Goal: Task Accomplishment & Management: Manage account settings

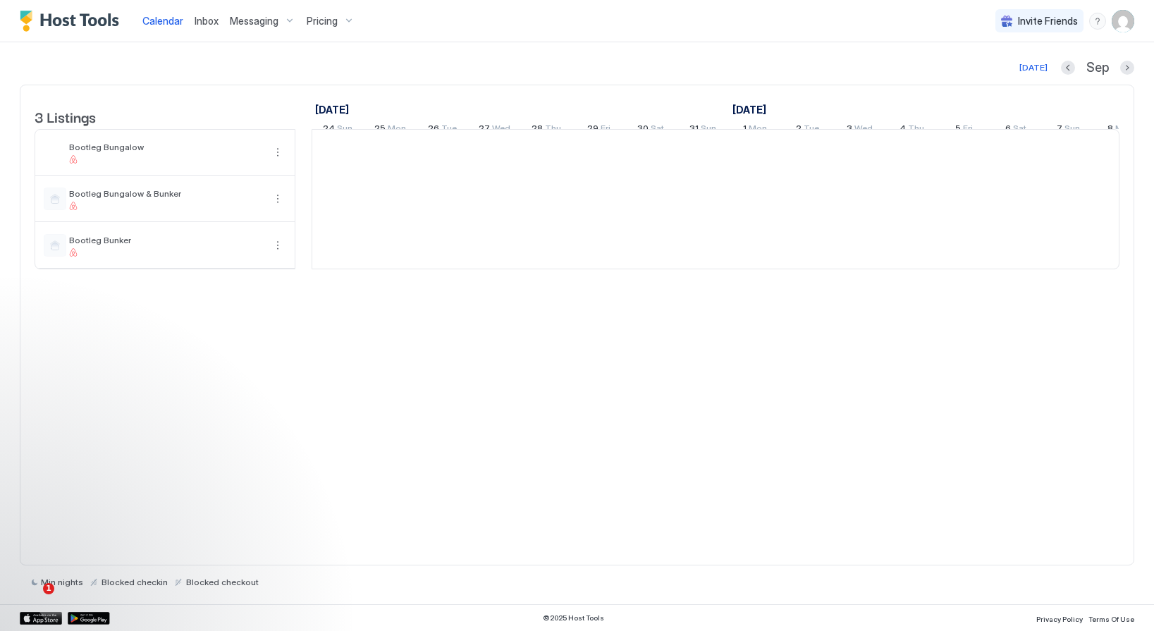
scroll to position [0, 783]
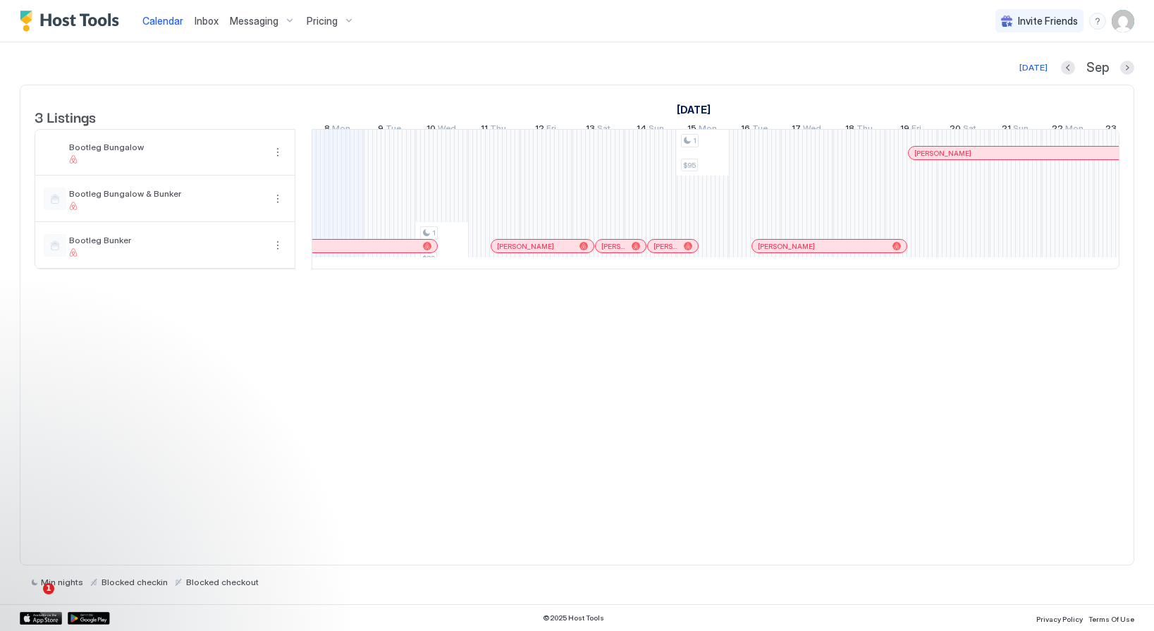
click at [326, 15] on span "Pricing" at bounding box center [322, 21] width 31 height 13
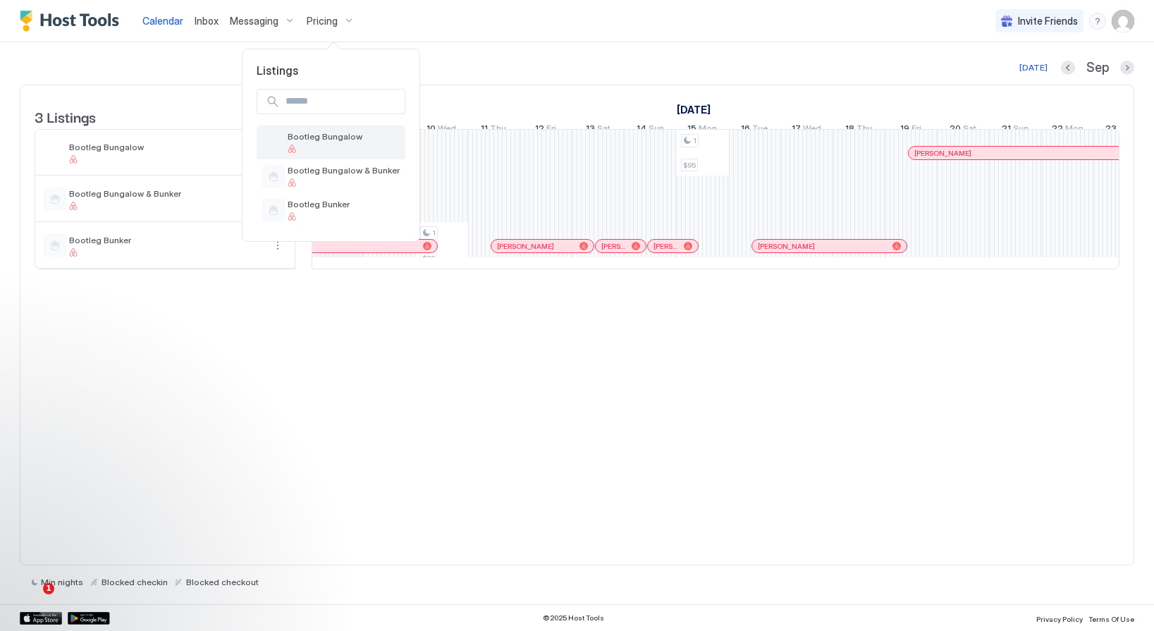
click at [327, 140] on span "Bootleg Bungalow" at bounding box center [344, 136] width 112 height 11
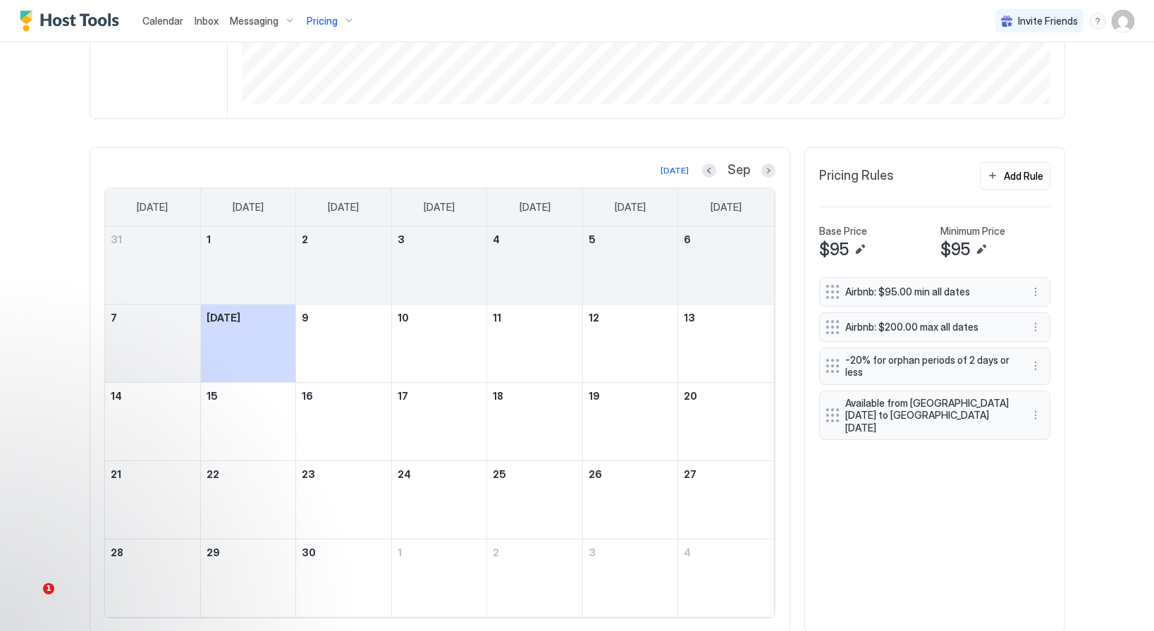
scroll to position [367, 0]
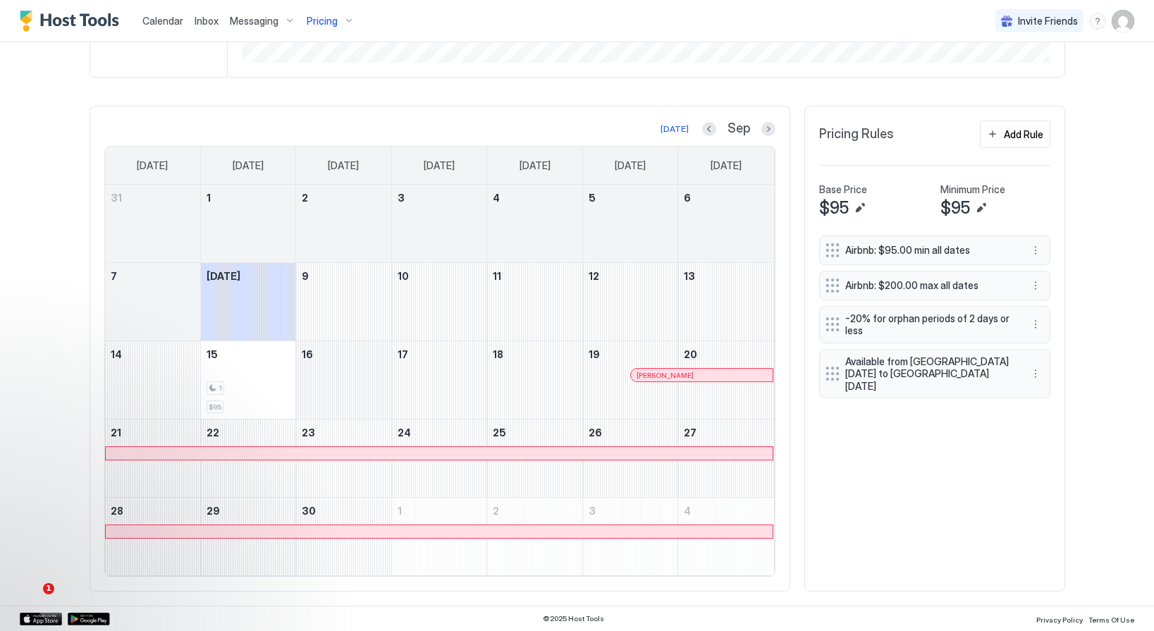
click at [334, 374] on div "September 16, 2025" at bounding box center [343, 380] width 95 height 78
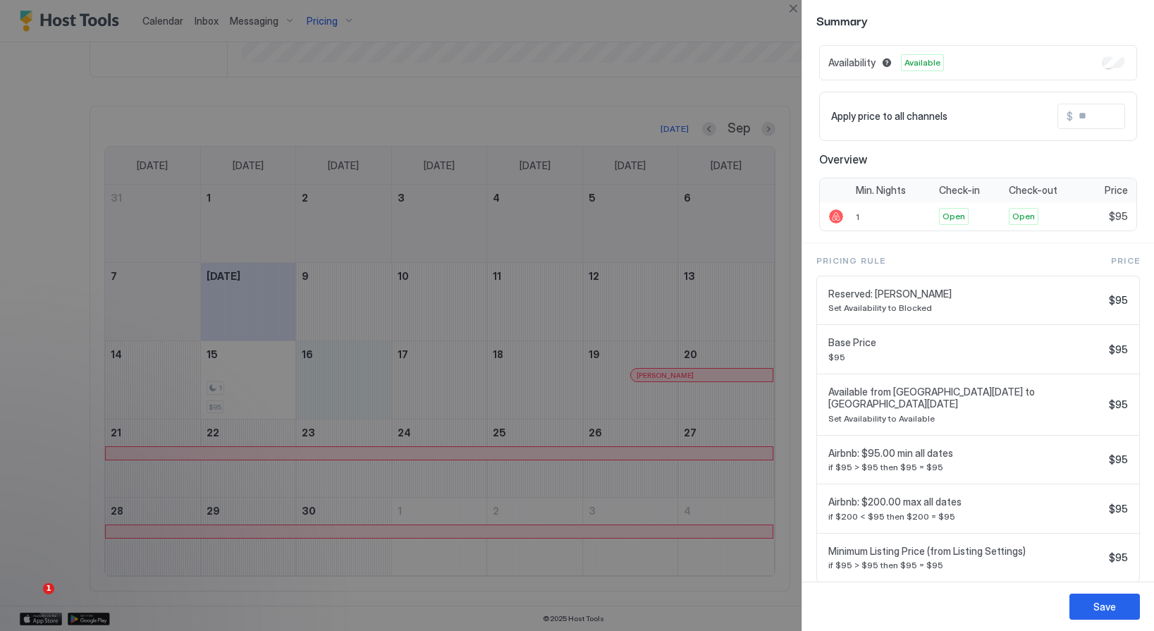
scroll to position [44, 0]
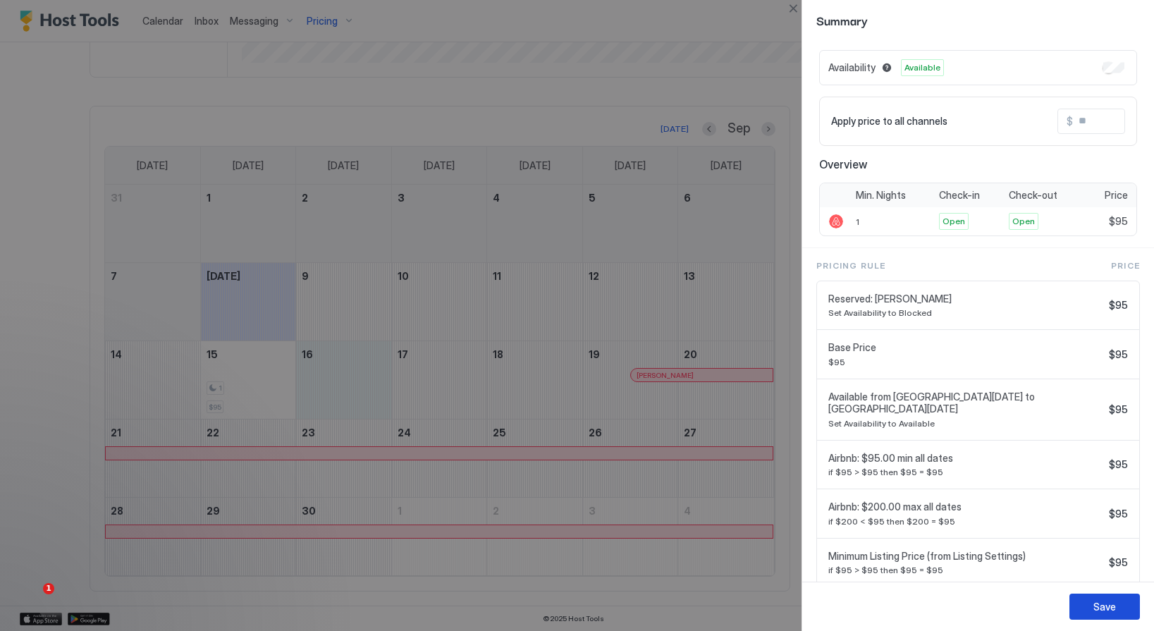
click at [1089, 613] on button "Save" at bounding box center [1105, 607] width 71 height 26
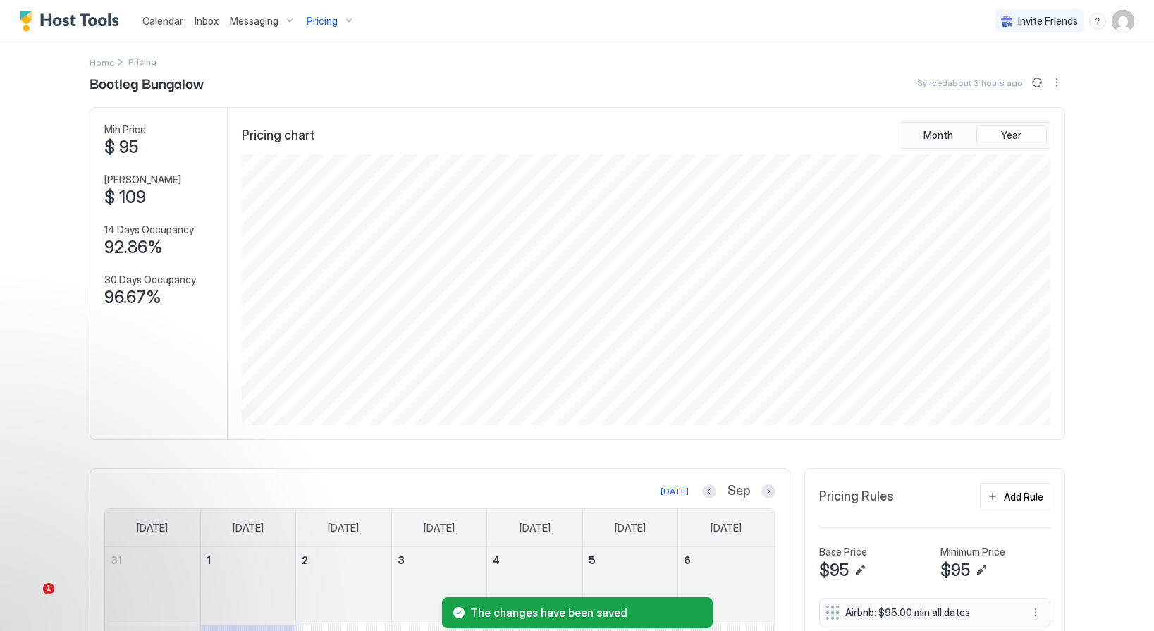
scroll to position [0, 0]
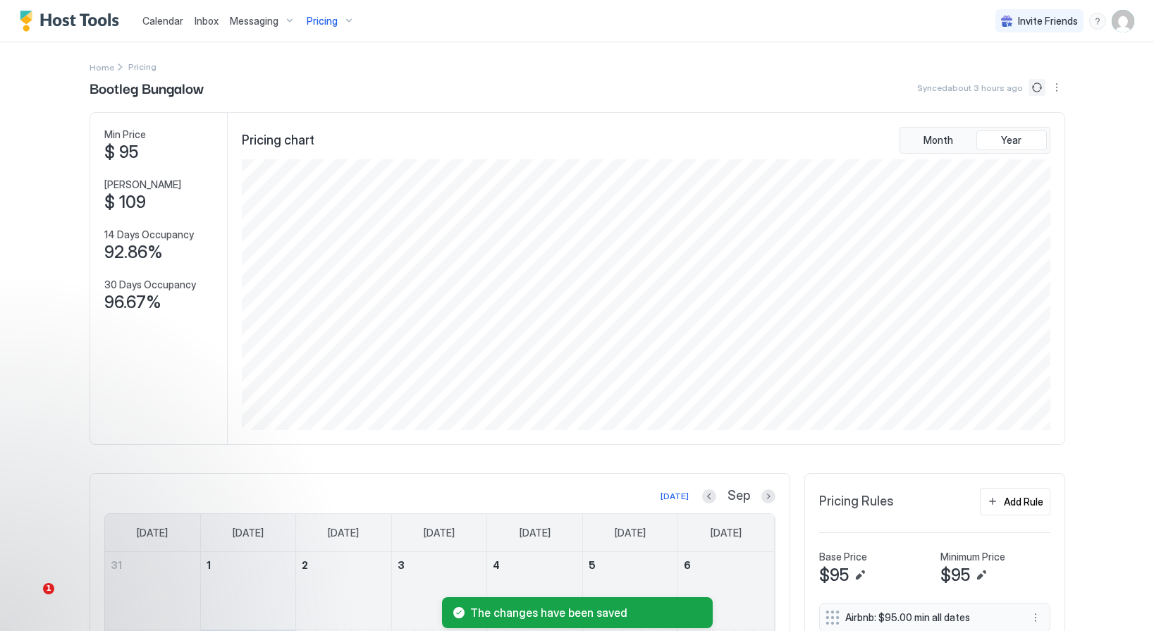
click at [1036, 89] on button "Sync prices" at bounding box center [1037, 87] width 17 height 17
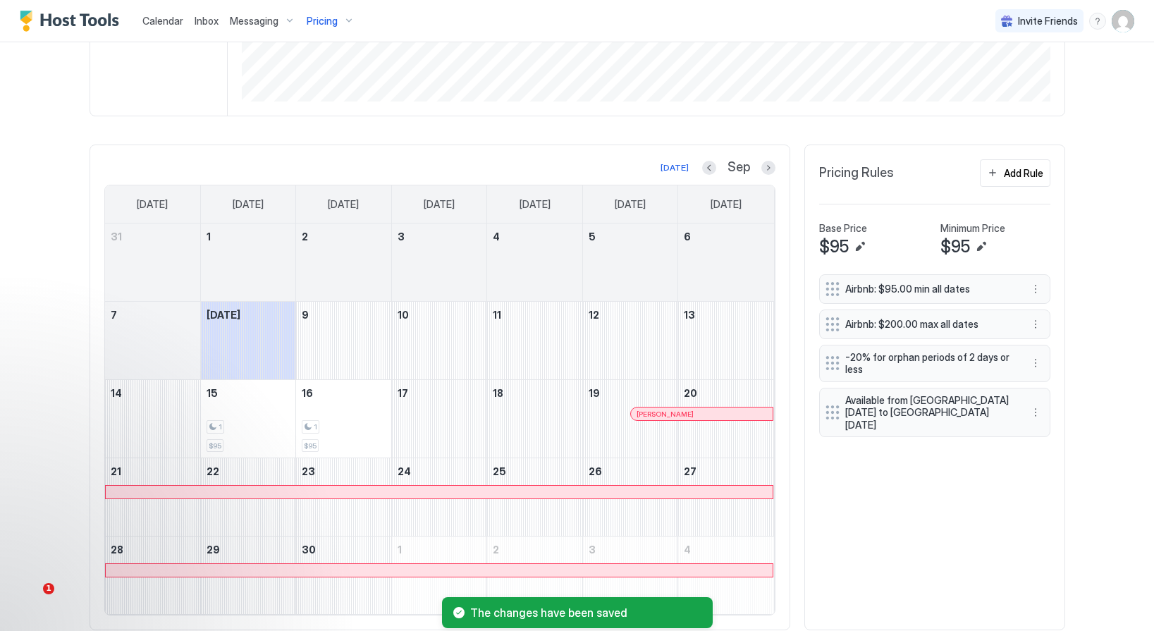
scroll to position [367, 0]
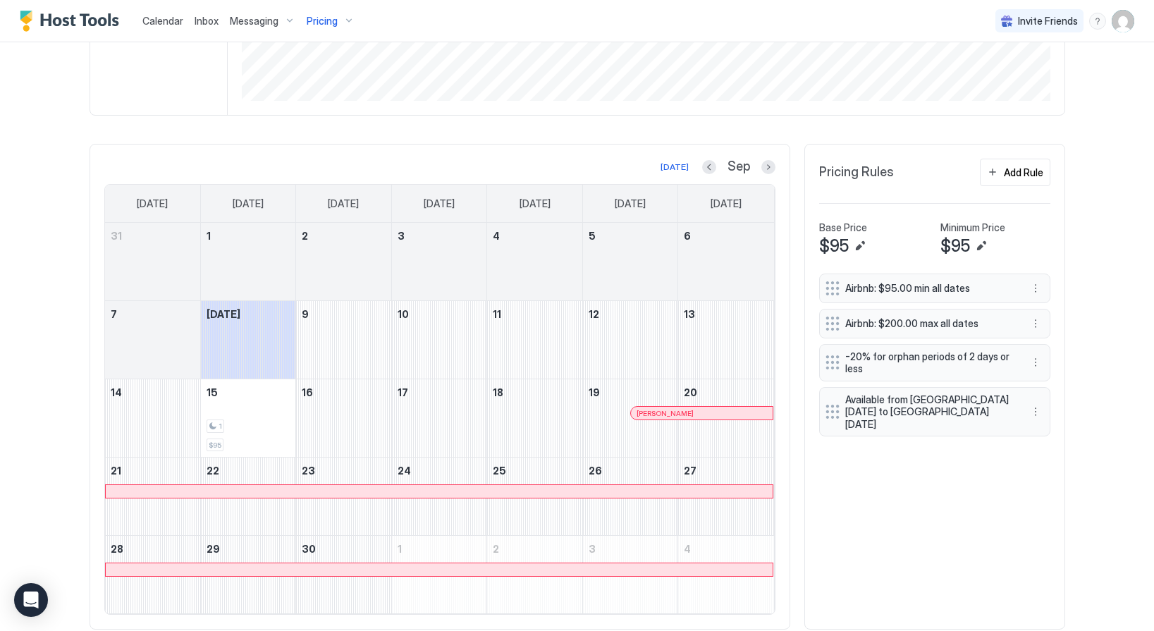
scroll to position [322, 0]
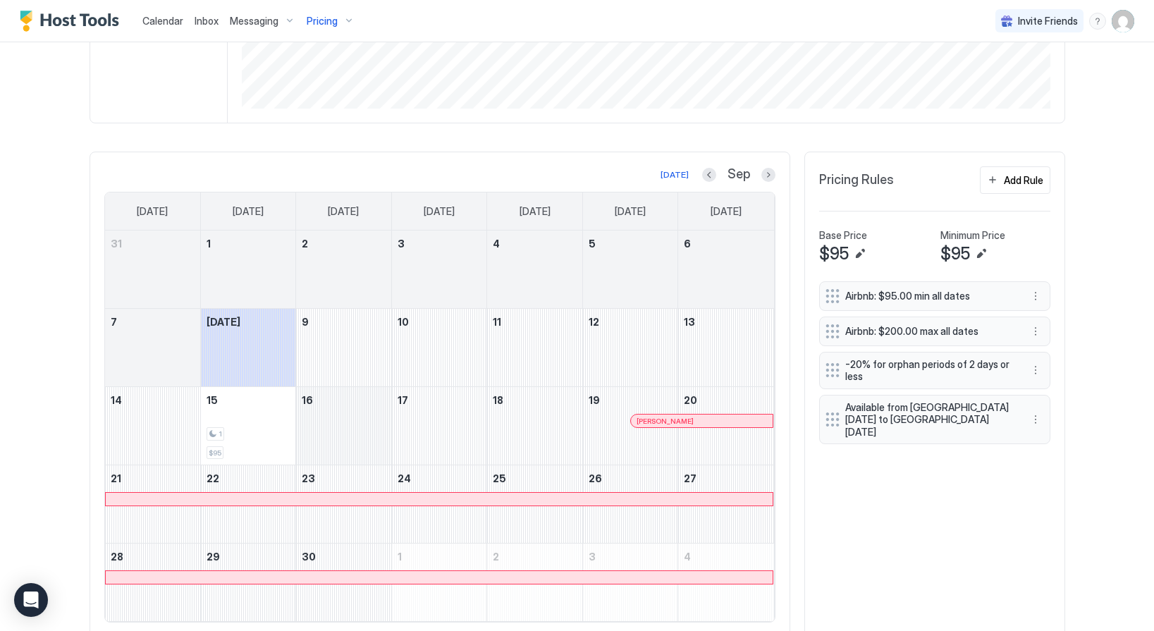
click at [312, 411] on div "September 16, 2025" at bounding box center [343, 426] width 95 height 78
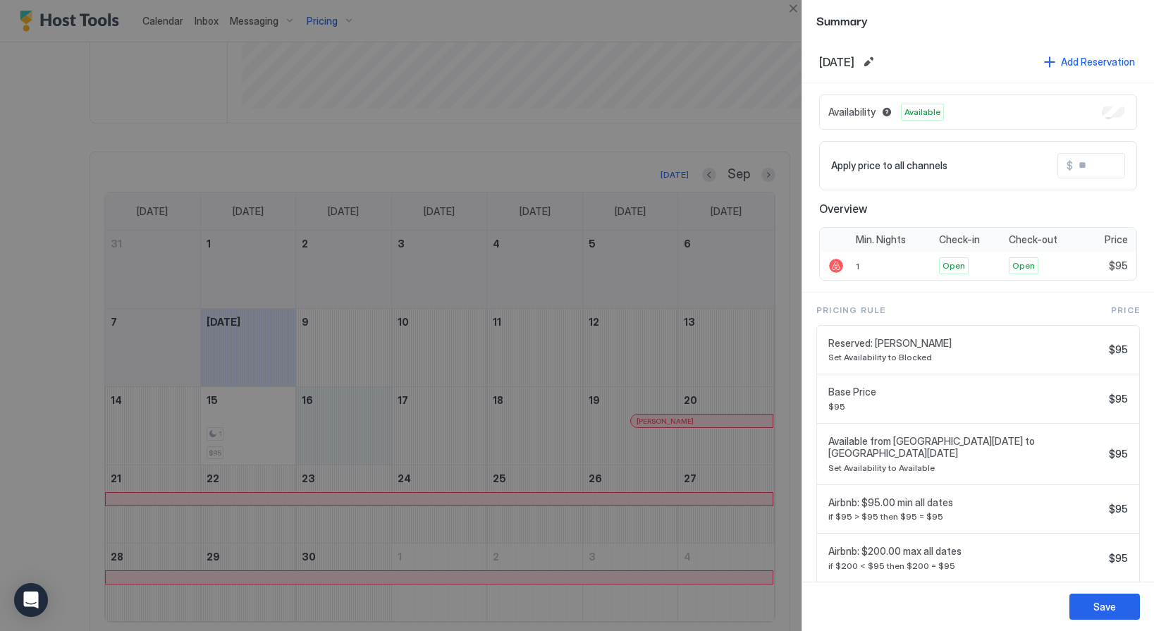
click at [456, 413] on div at bounding box center [577, 315] width 1154 height 631
click at [509, 410] on div at bounding box center [577, 315] width 1154 height 631
click at [796, 10] on button "Close" at bounding box center [793, 8] width 17 height 17
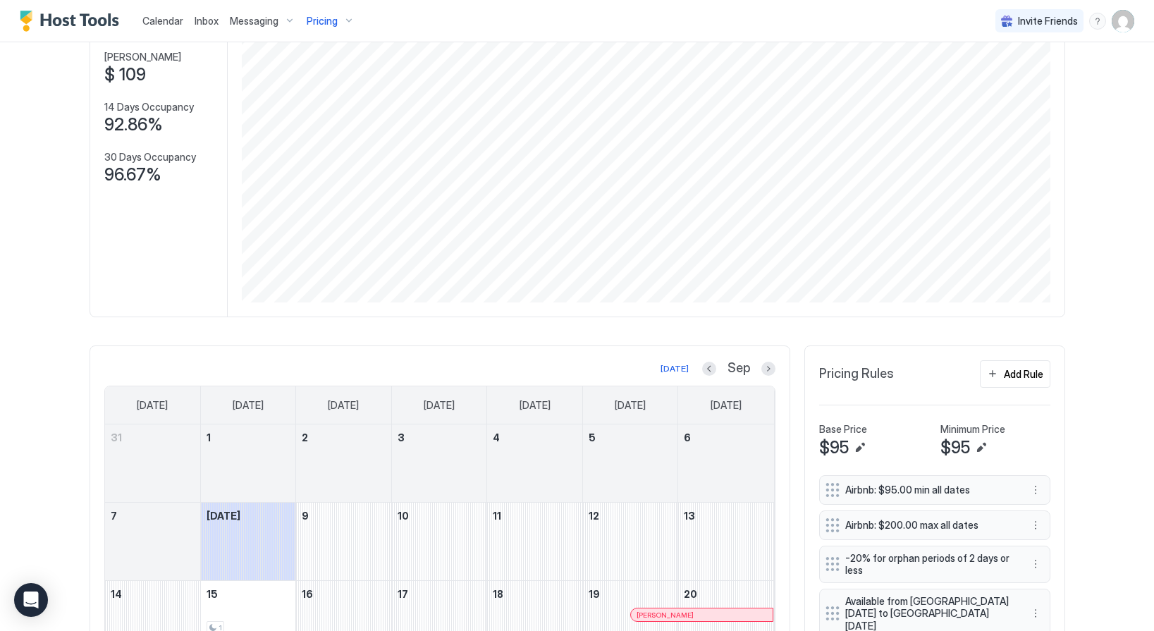
scroll to position [0, 0]
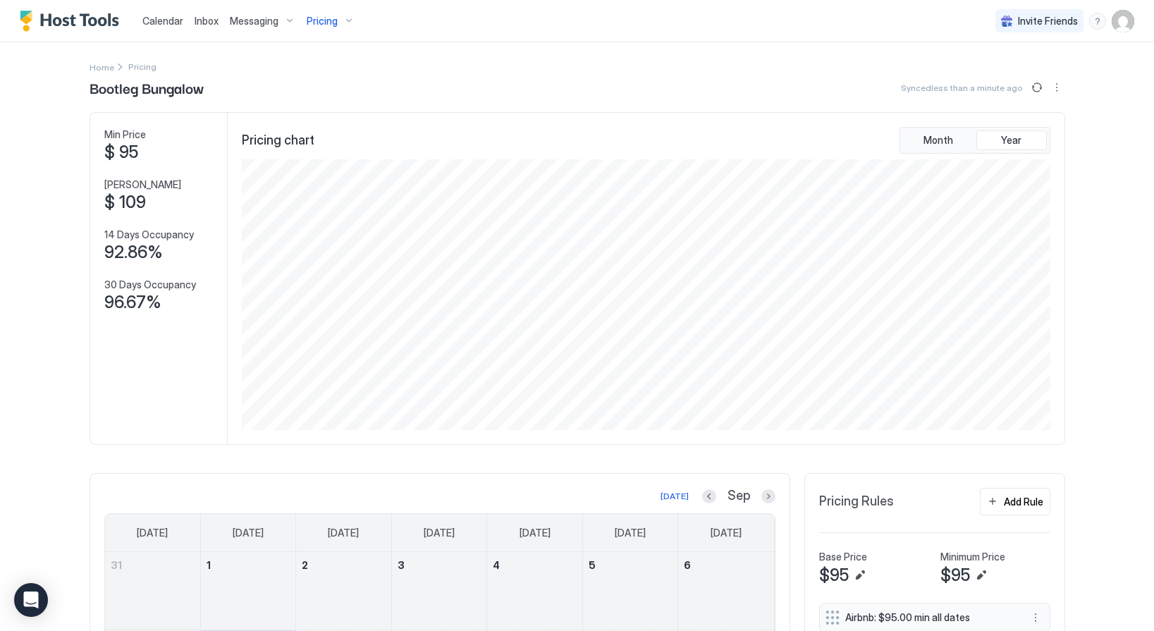
click at [169, 15] on span "Calendar" at bounding box center [162, 21] width 41 height 12
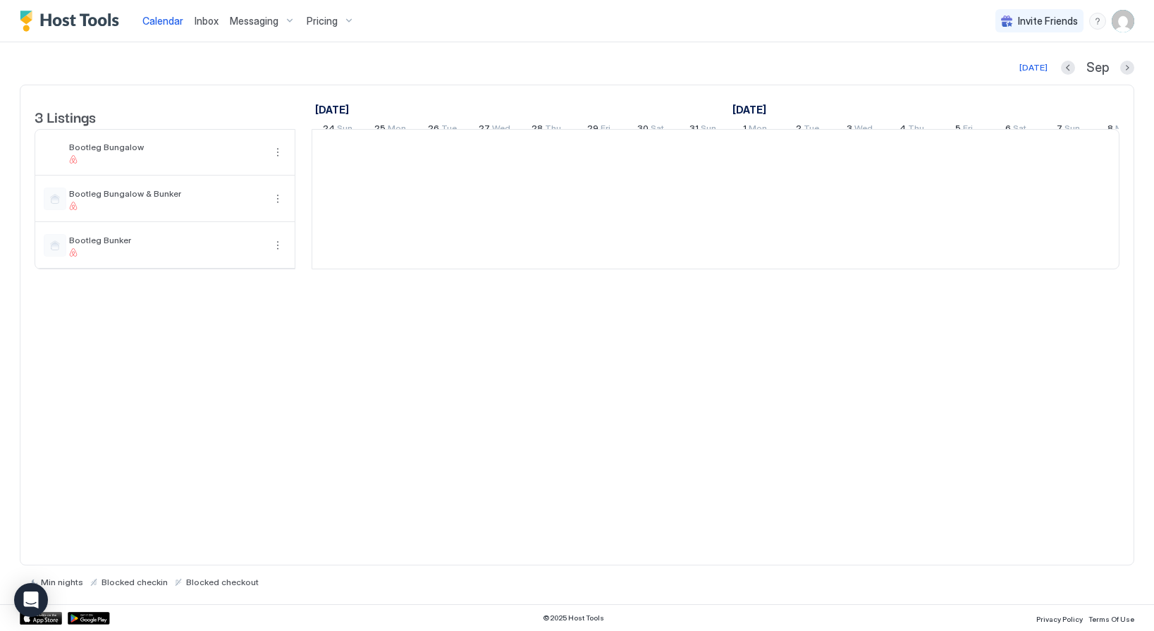
scroll to position [0, 783]
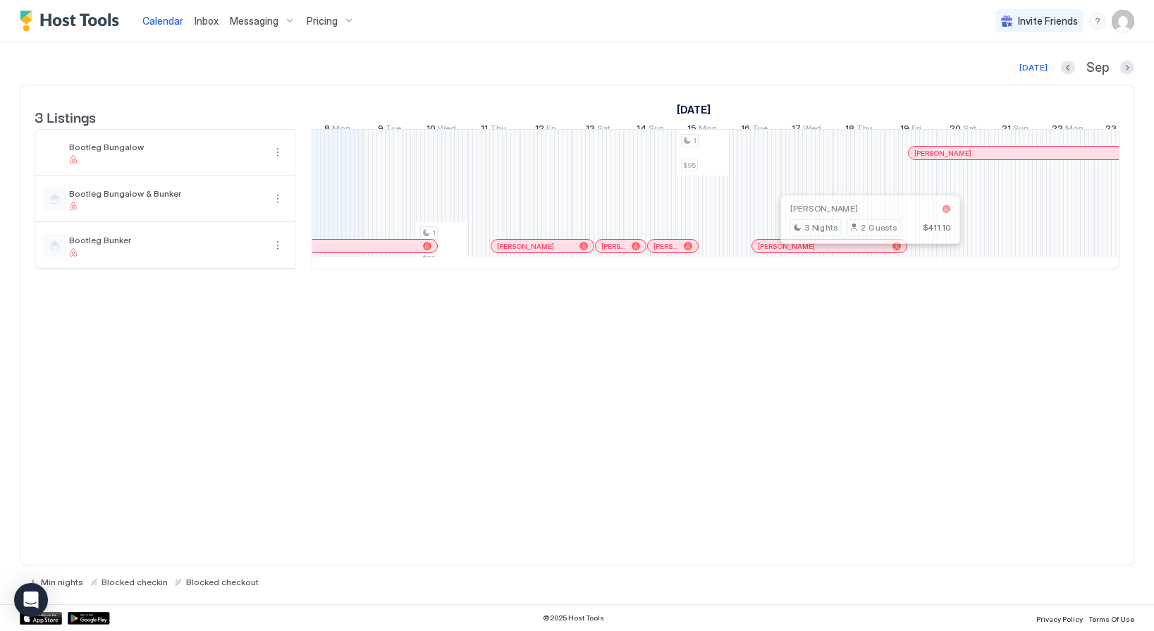
click at [867, 252] on div at bounding box center [865, 245] width 11 height 11
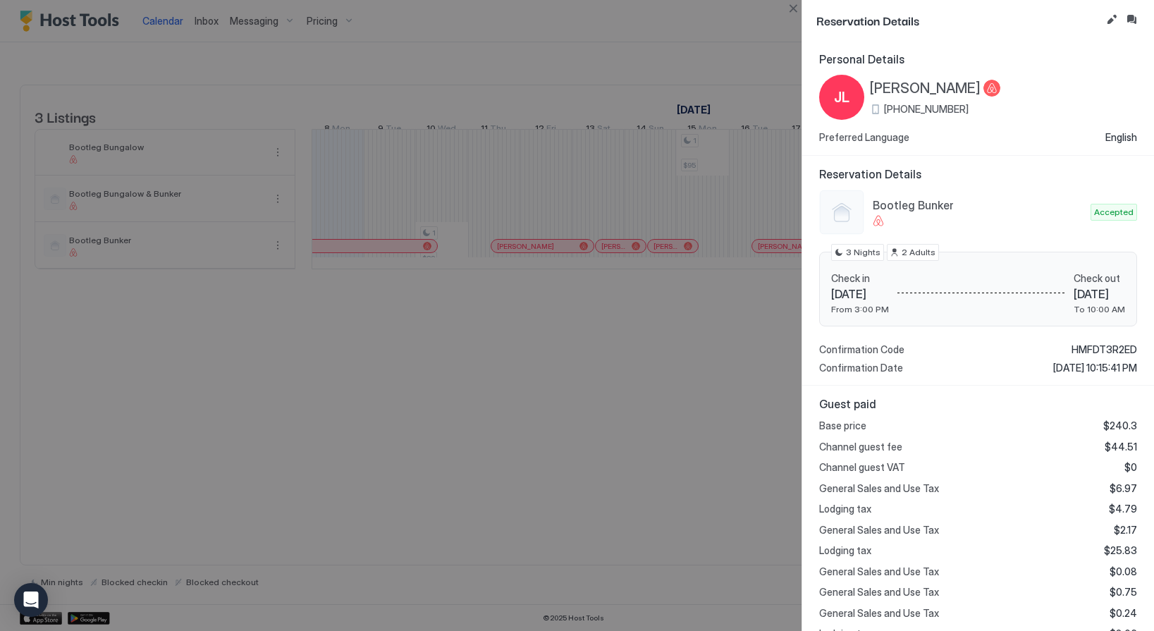
click at [867, 259] on div "3 Nights" at bounding box center [857, 252] width 53 height 17
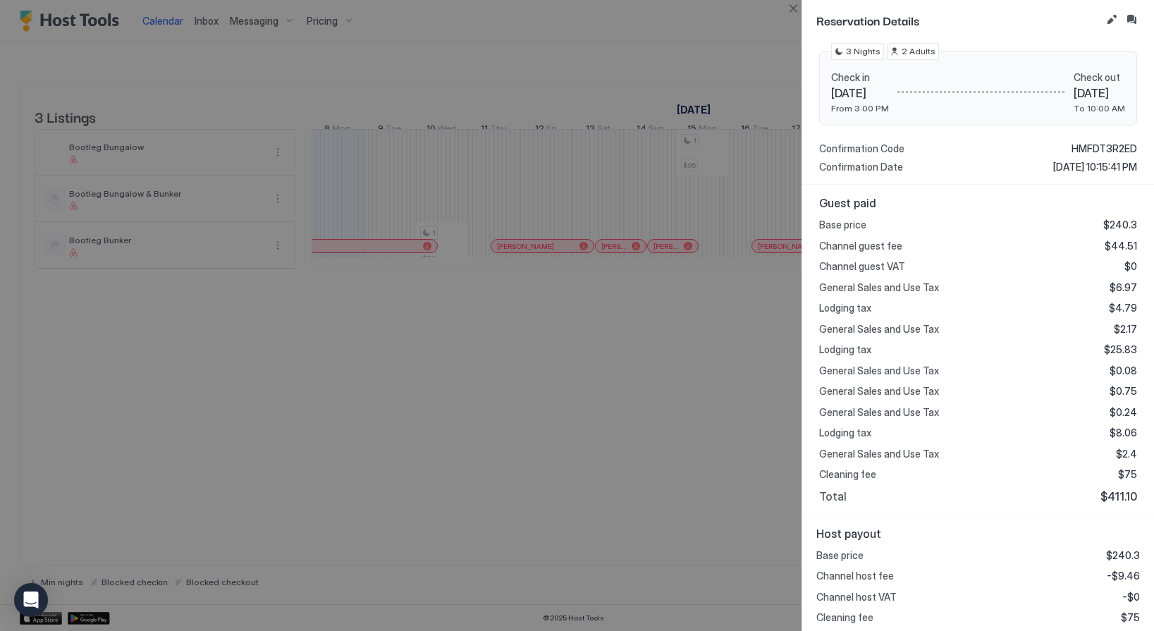
scroll to position [227, 0]
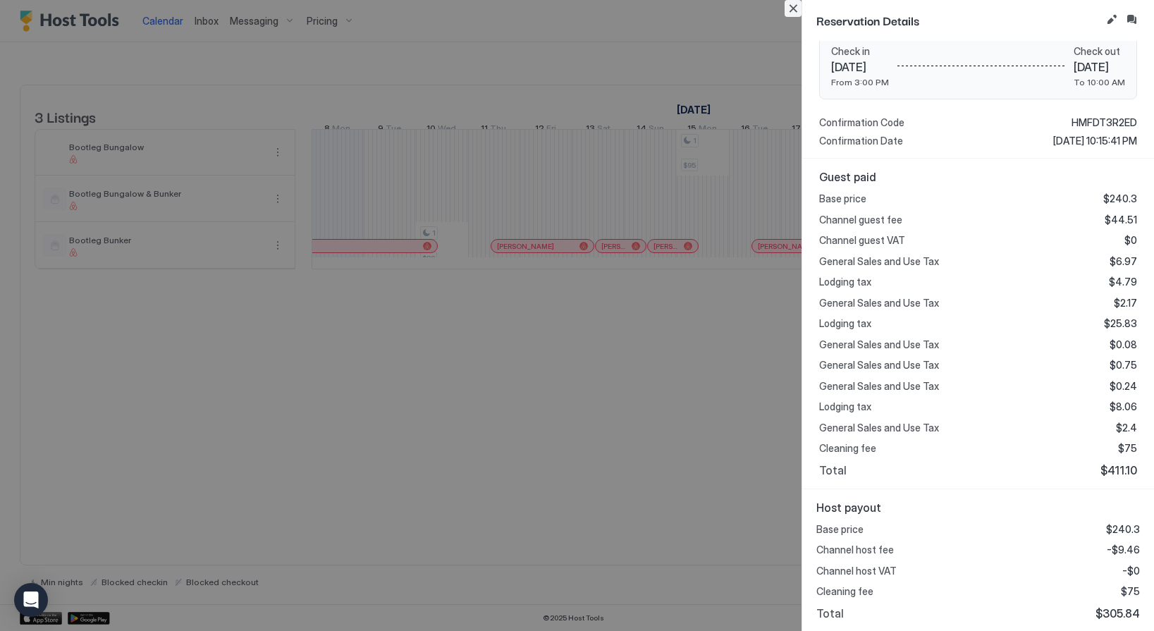
click at [792, 8] on button "Close" at bounding box center [793, 8] width 17 height 17
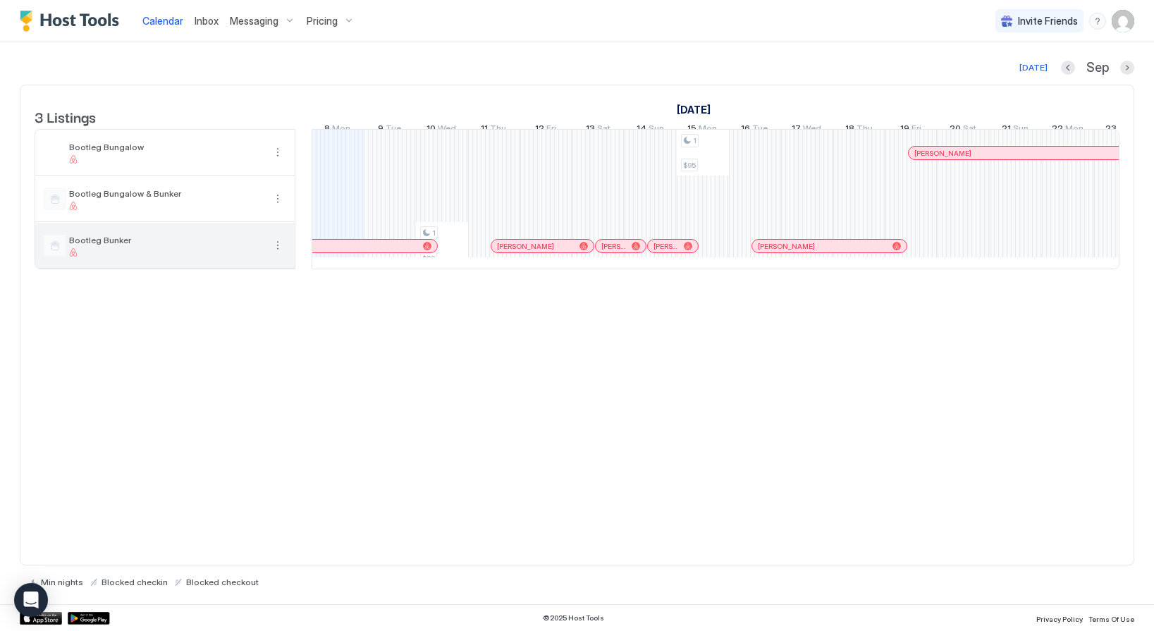
click at [281, 254] on button "More options" at bounding box center [277, 245] width 17 height 17
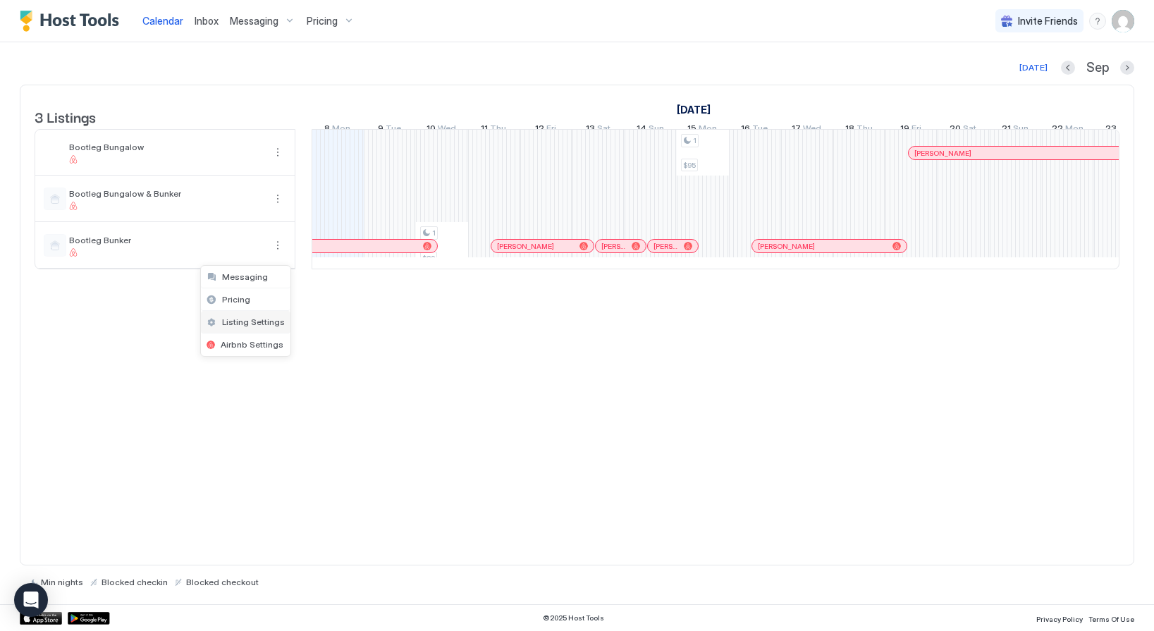
click at [252, 317] on span "Listing Settings" at bounding box center [253, 322] width 63 height 11
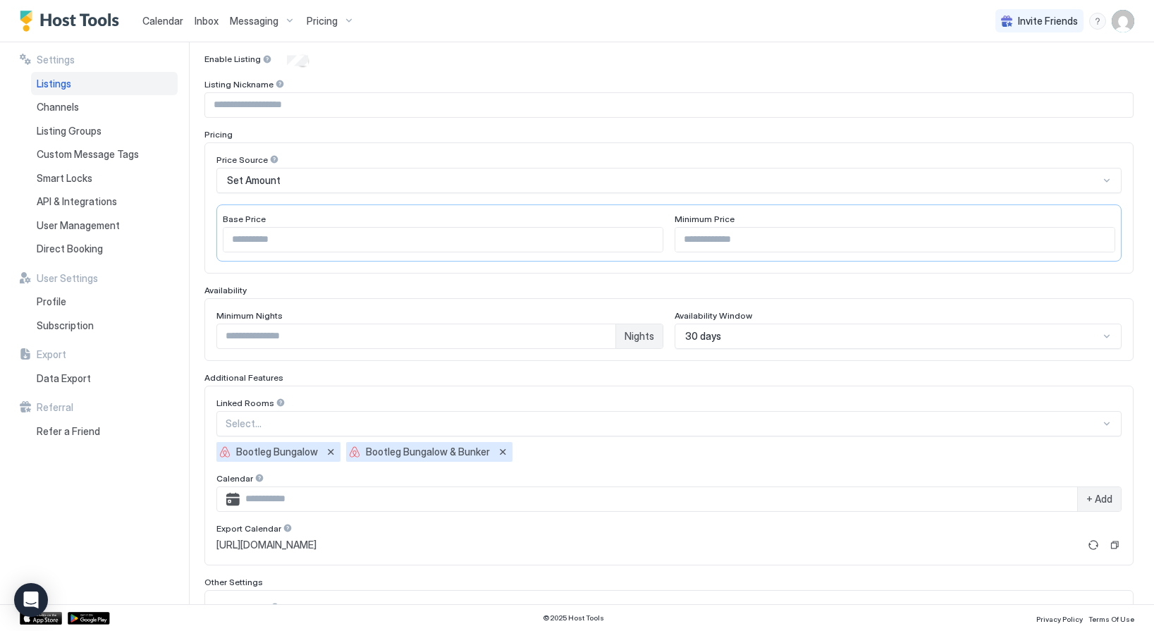
scroll to position [269, 0]
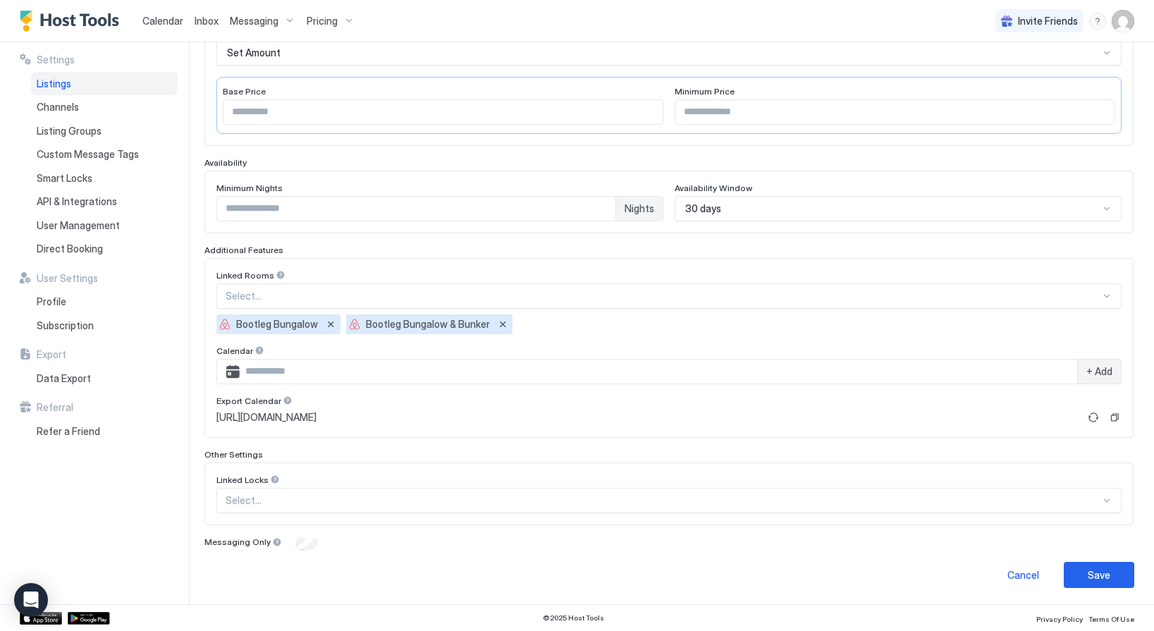
click at [161, 19] on span "Calendar" at bounding box center [162, 21] width 41 height 12
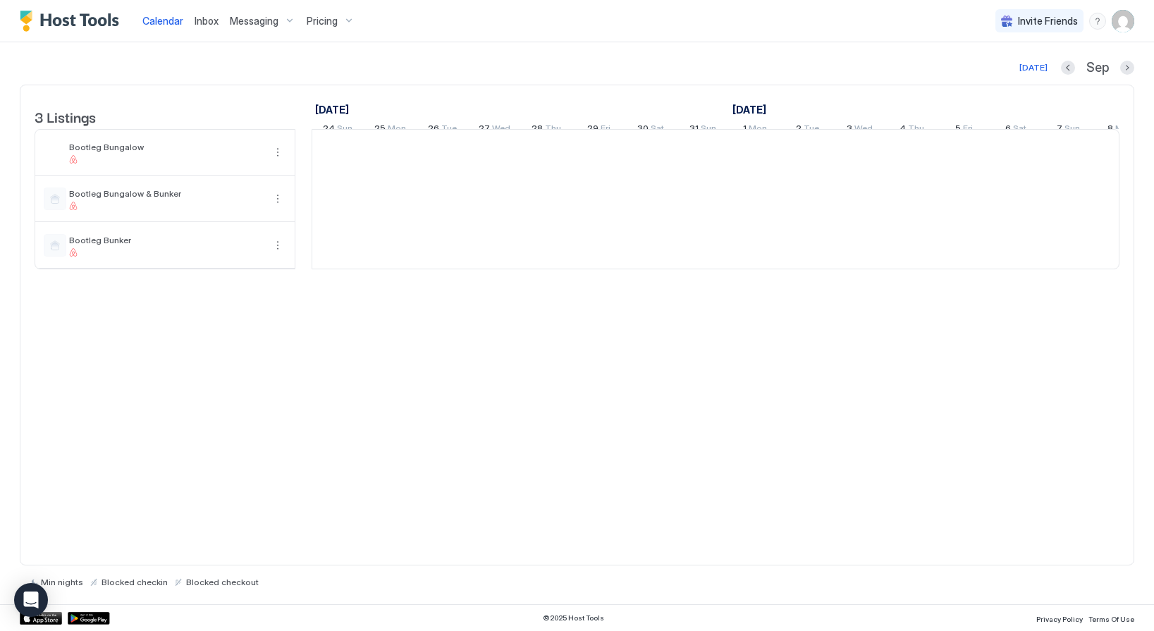
scroll to position [0, 783]
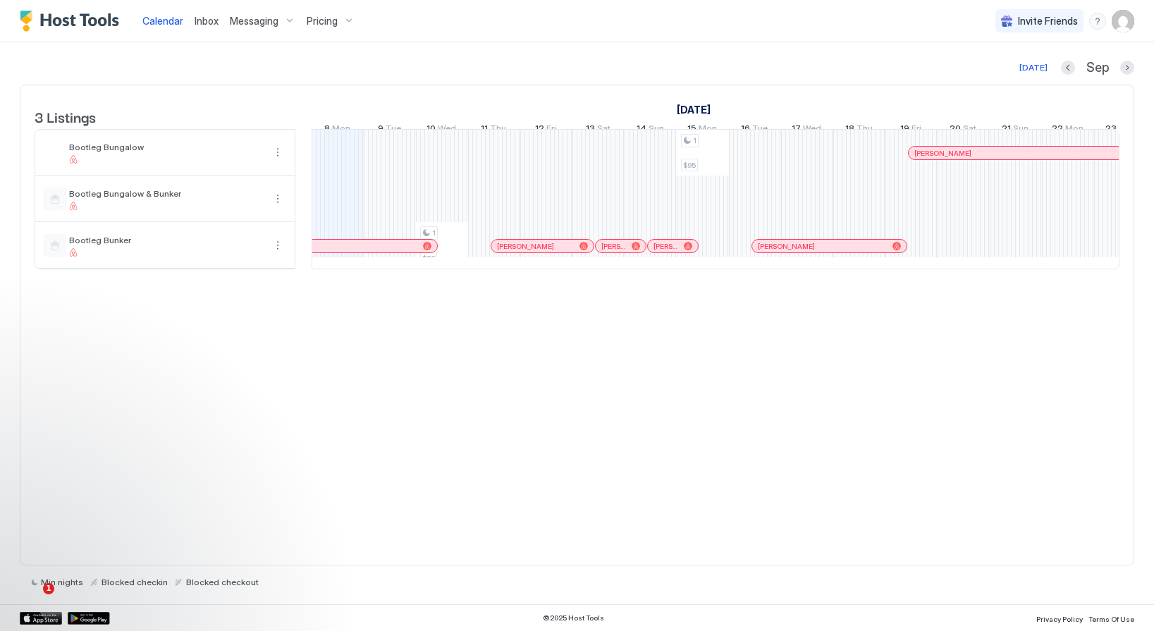
click at [324, 21] on span "Pricing" at bounding box center [322, 21] width 31 height 13
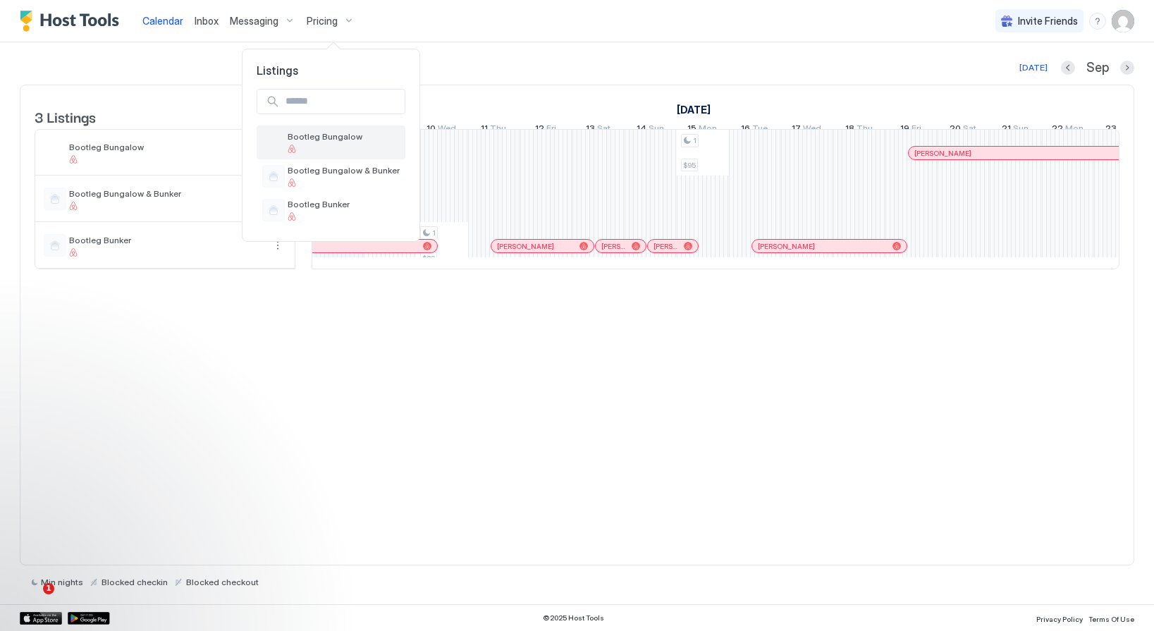
click at [315, 142] on span "Bootleg Bungalow" at bounding box center [344, 136] width 112 height 11
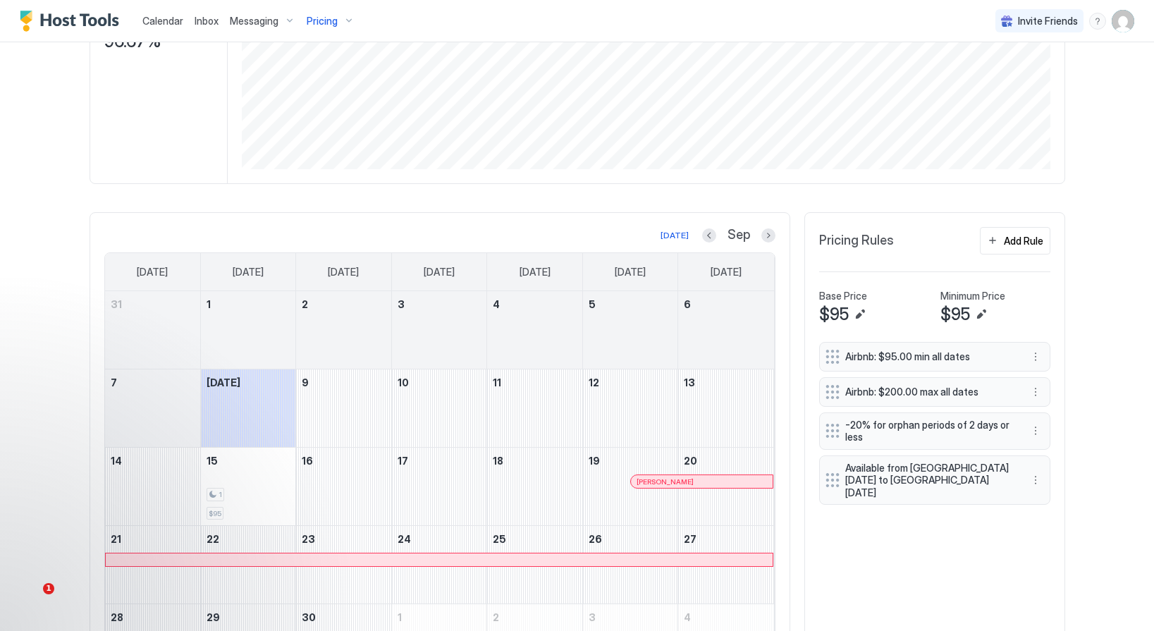
scroll to position [367, 0]
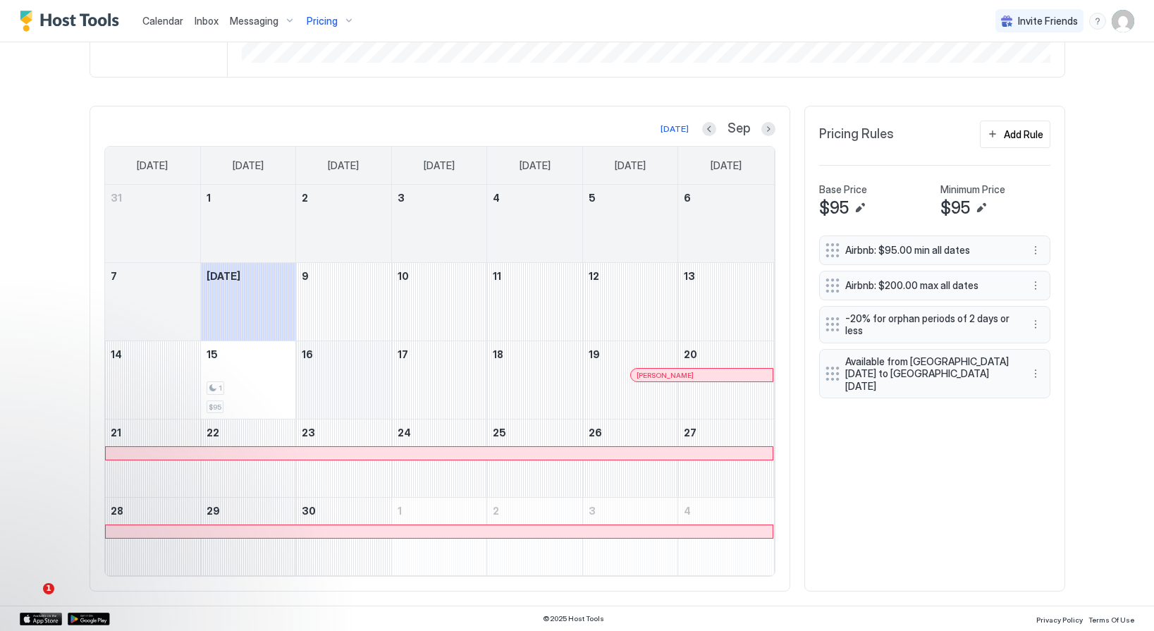
click at [384, 377] on div "September 16, 2025" at bounding box center [343, 380] width 95 height 78
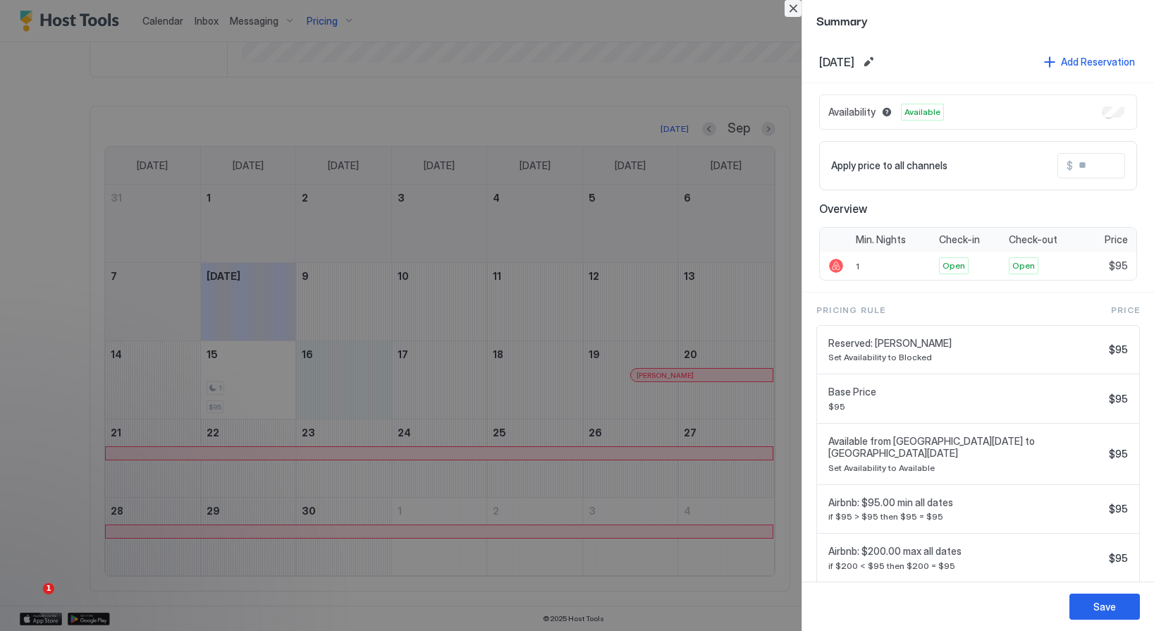
click at [791, 8] on button "Close" at bounding box center [793, 8] width 17 height 17
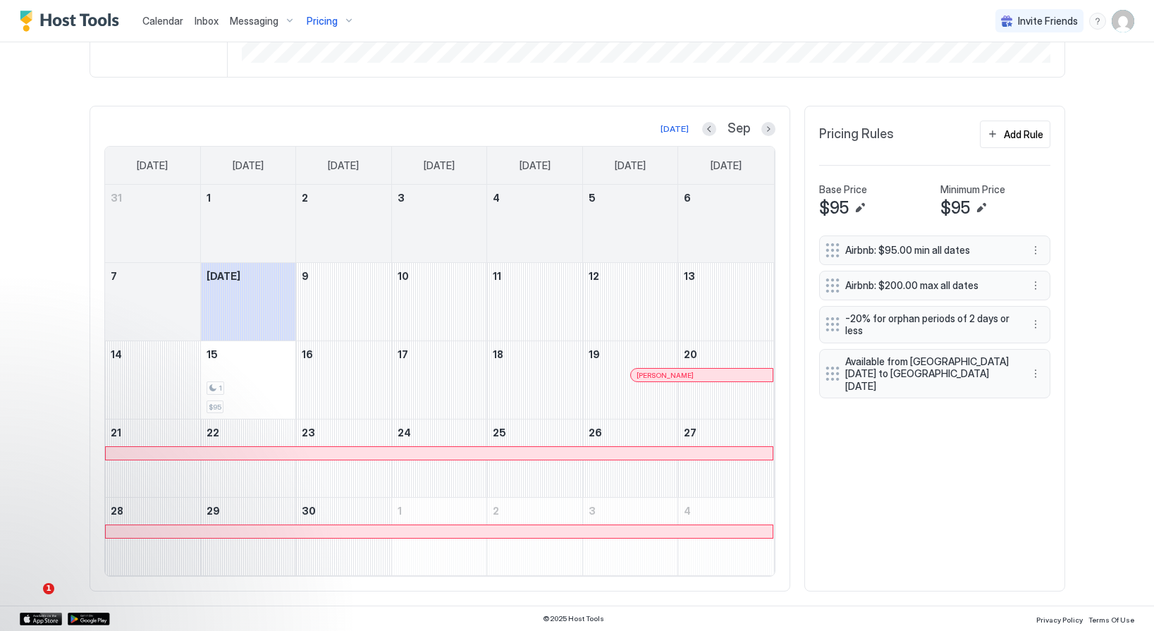
click at [158, 17] on span "Calendar" at bounding box center [162, 21] width 41 height 12
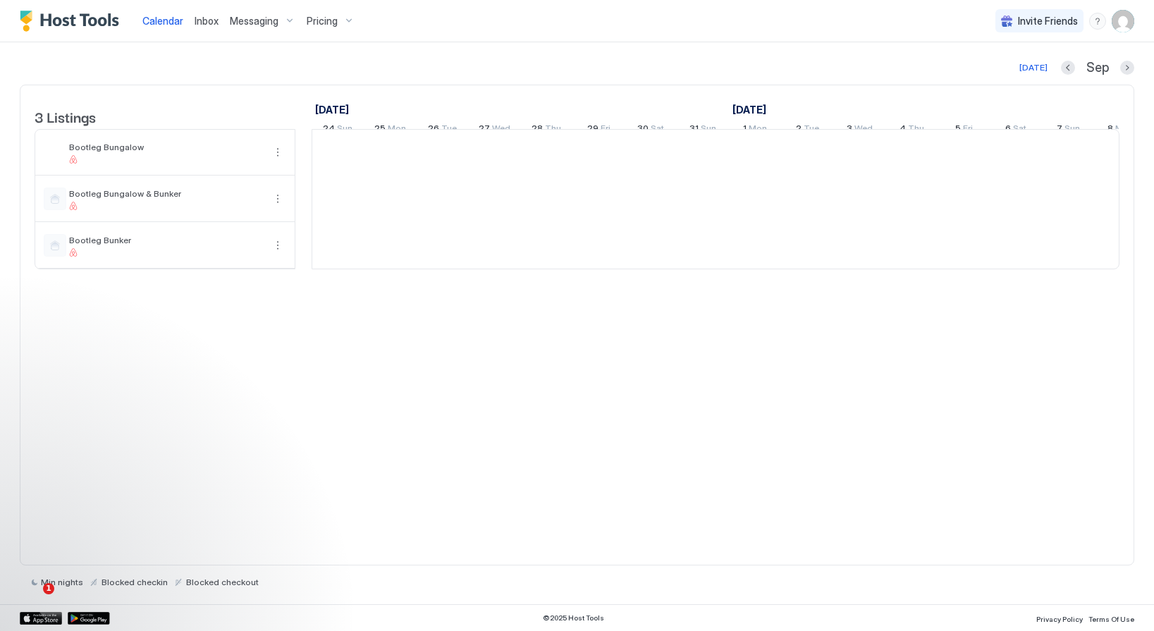
scroll to position [0, 783]
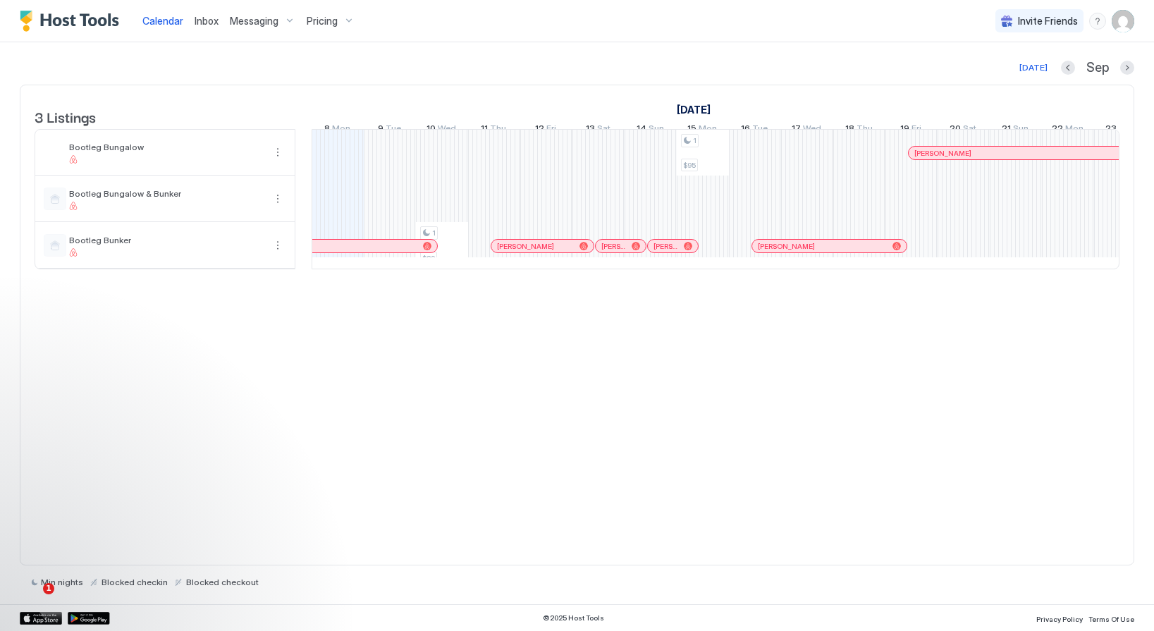
click at [1123, 22] on img "User profile" at bounding box center [1123, 21] width 23 height 23
click at [994, 75] on span "Settings" at bounding box center [996, 79] width 38 height 13
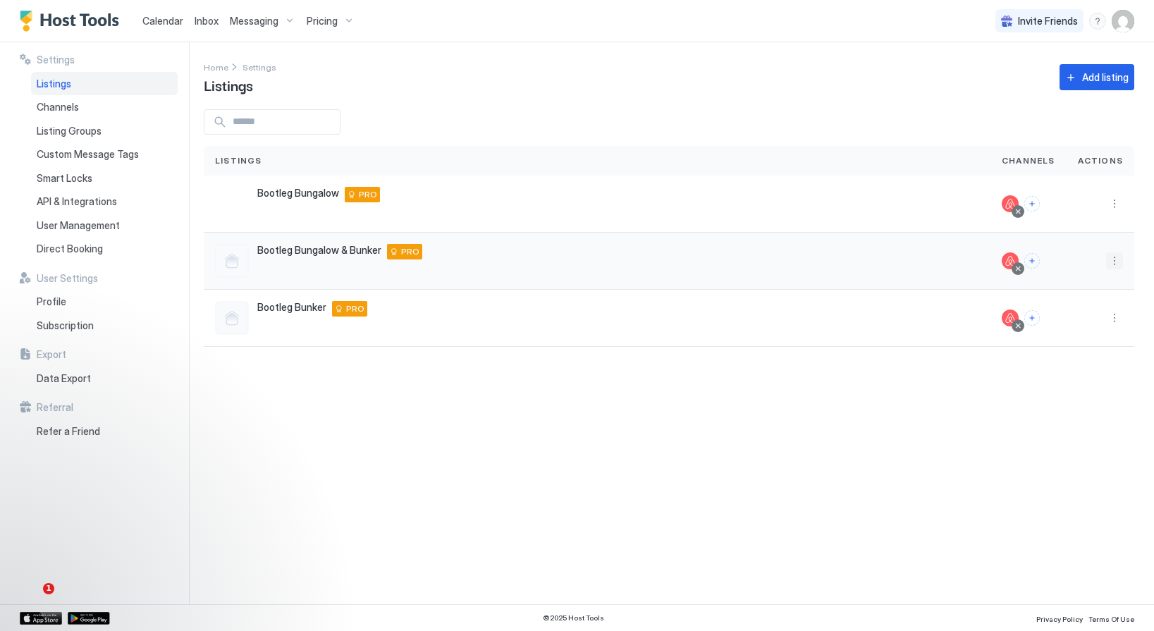
click at [1115, 259] on button "More options" at bounding box center [1114, 260] width 17 height 17
click at [1063, 328] on span "Listing Settings" at bounding box center [1082, 326] width 63 height 11
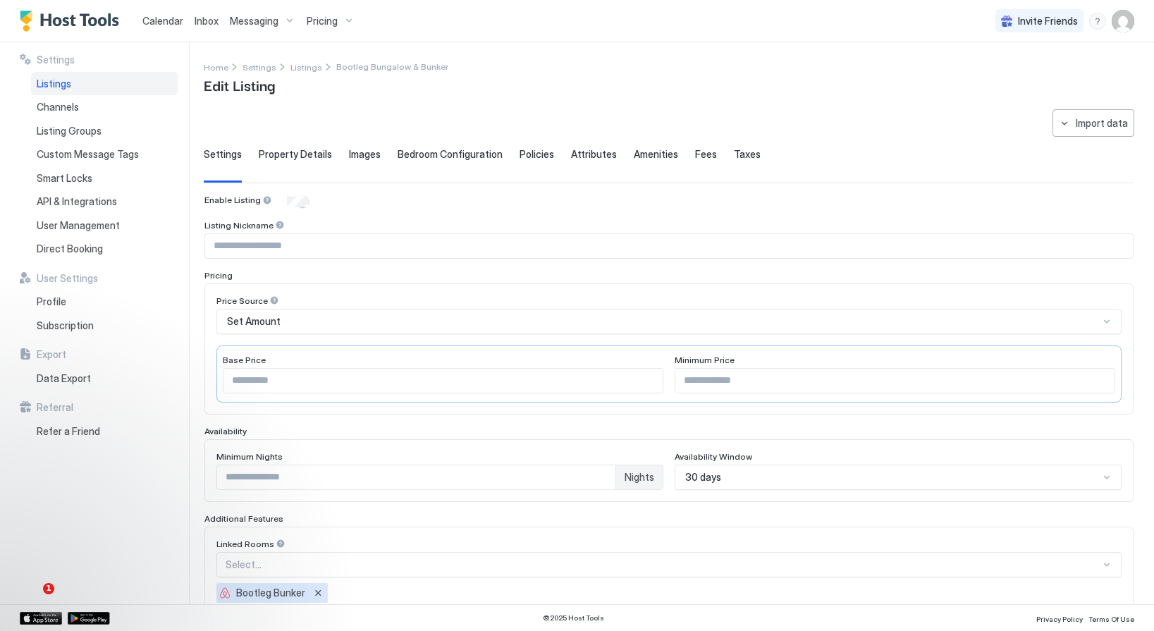
click at [1122, 19] on img "User profile" at bounding box center [1123, 21] width 23 height 23
click at [159, 23] on div at bounding box center [577, 315] width 1154 height 631
click at [162, 18] on span "Calendar" at bounding box center [162, 21] width 41 height 12
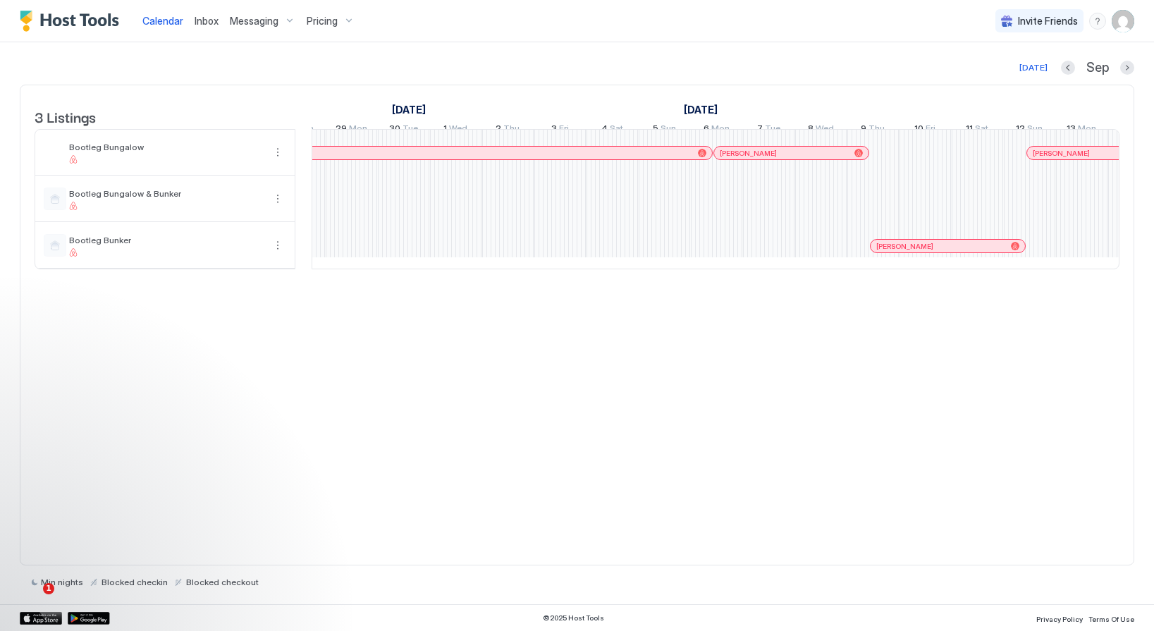
scroll to position [0, 1890]
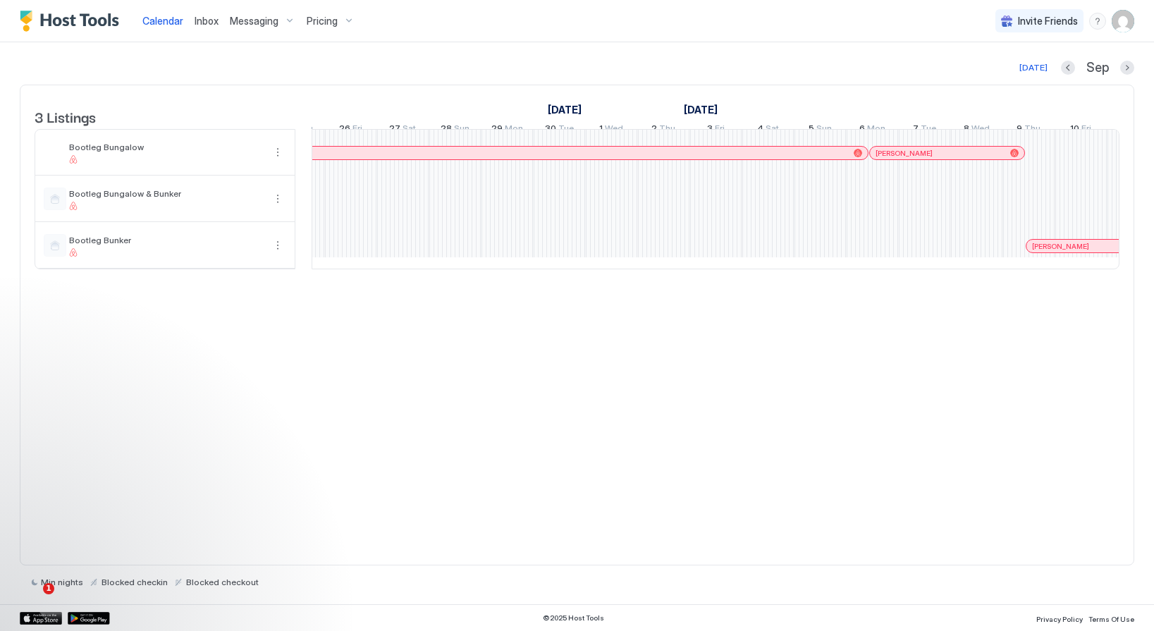
click at [1124, 23] on img "User profile" at bounding box center [1123, 21] width 23 height 23
click at [1004, 74] on span "Settings" at bounding box center [996, 79] width 38 height 13
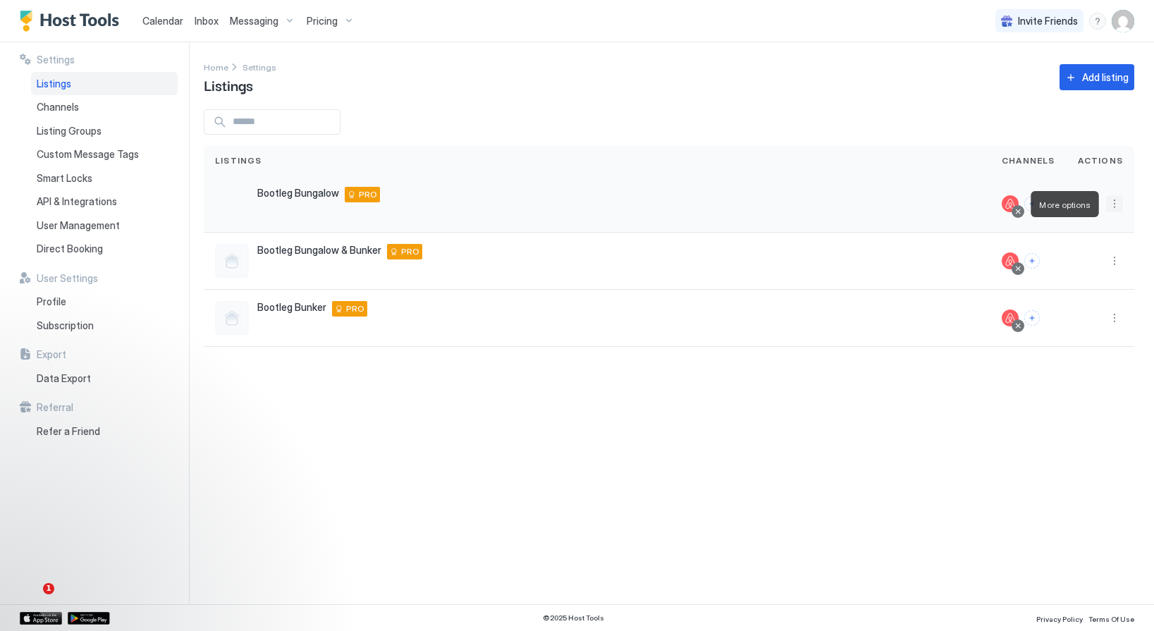
click at [1112, 207] on button "More options" at bounding box center [1114, 203] width 17 height 17
click at [1073, 268] on span "Listing Settings" at bounding box center [1082, 269] width 63 height 11
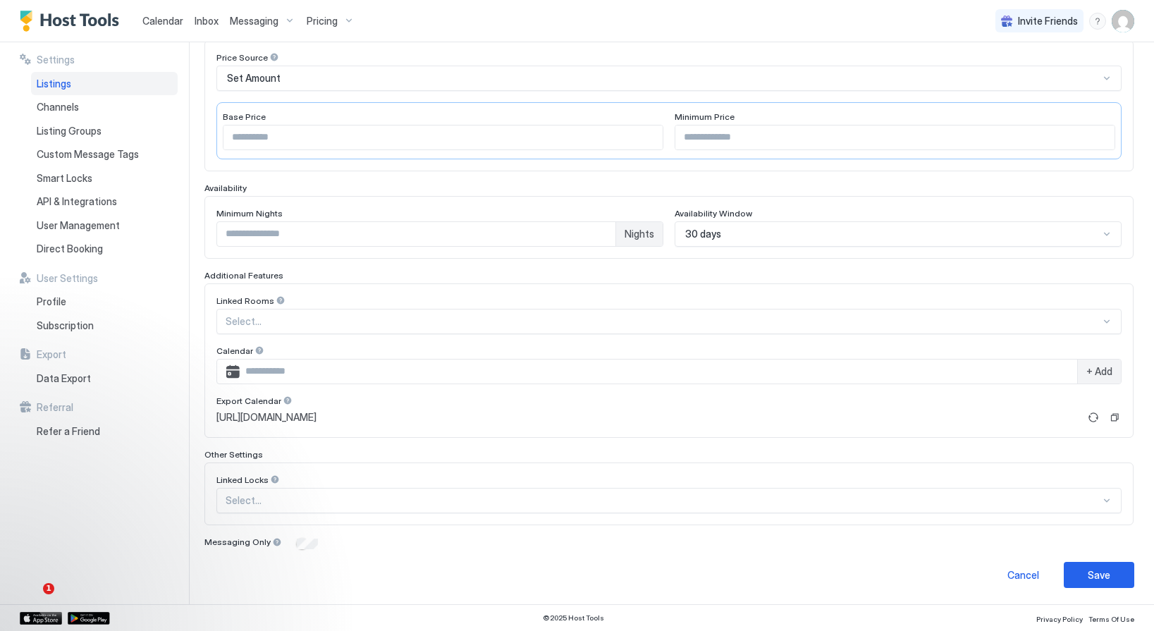
click at [1073, 267] on div "Enable Listing Listing Nickname Pricing Price Source Set Amount Base Price ** M…" at bounding box center [668, 250] width 929 height 599
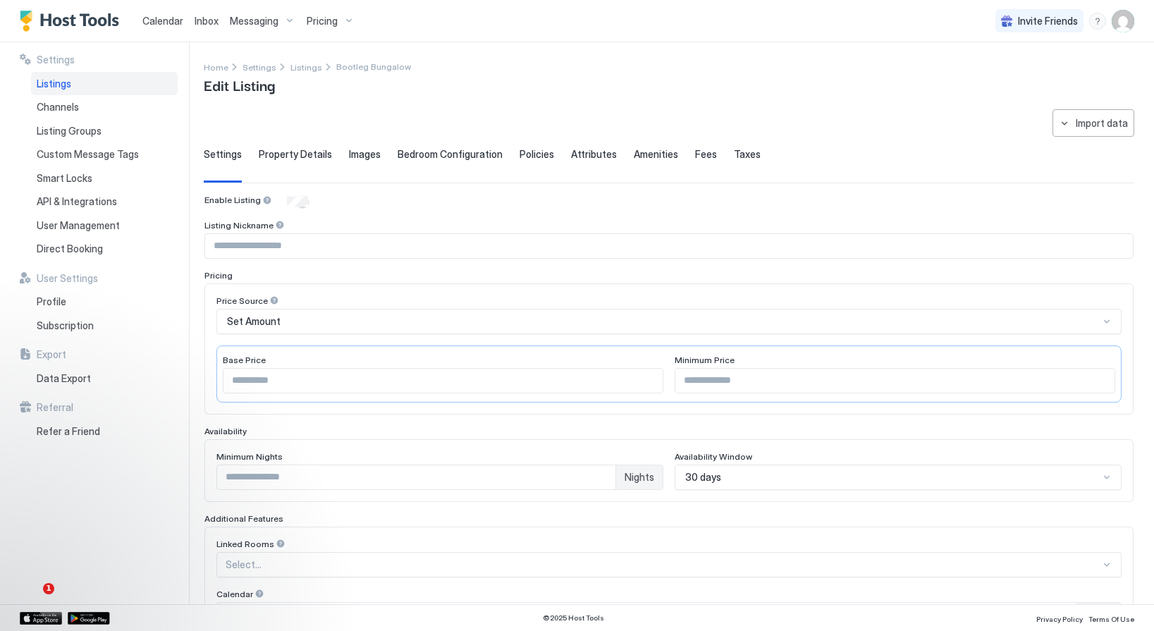
click at [64, 83] on span "Listings" at bounding box center [54, 84] width 35 height 13
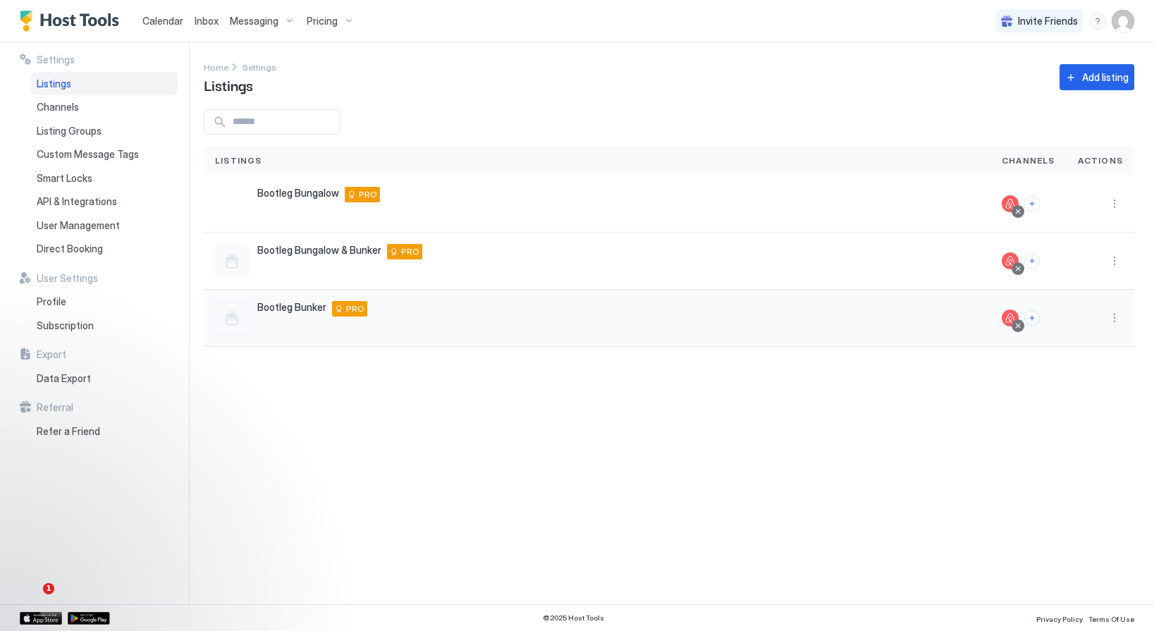
click at [1119, 326] on div at bounding box center [1101, 318] width 68 height 57
click at [1112, 320] on button "More options" at bounding box center [1114, 318] width 17 height 17
click at [1065, 381] on span "Listing Settings" at bounding box center [1082, 383] width 63 height 11
click at [1118, 259] on button "More options" at bounding box center [1114, 260] width 17 height 17
click at [1073, 325] on span "Listing Settings" at bounding box center [1082, 326] width 63 height 11
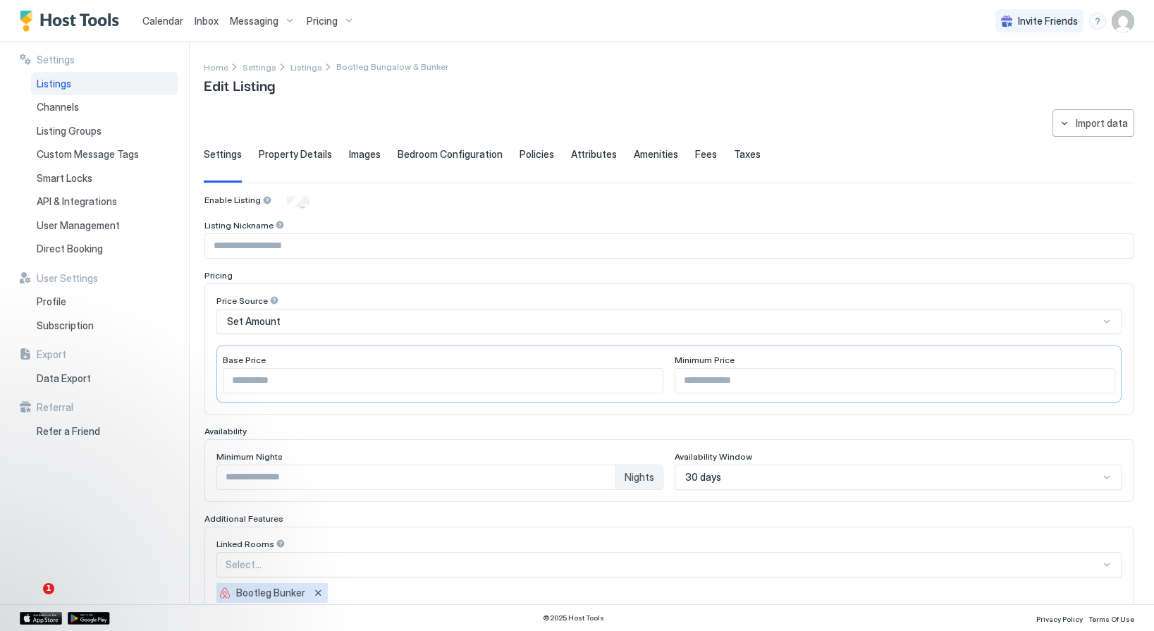
click at [66, 78] on span "Listings" at bounding box center [54, 84] width 35 height 13
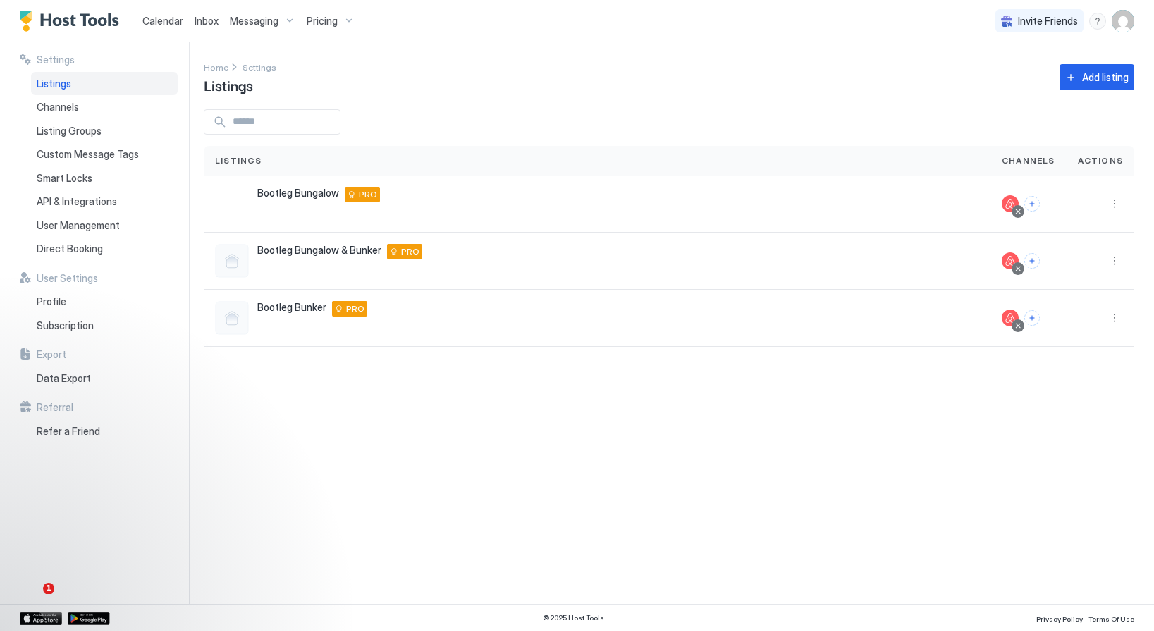
click at [160, 23] on span "Calendar" at bounding box center [162, 21] width 41 height 12
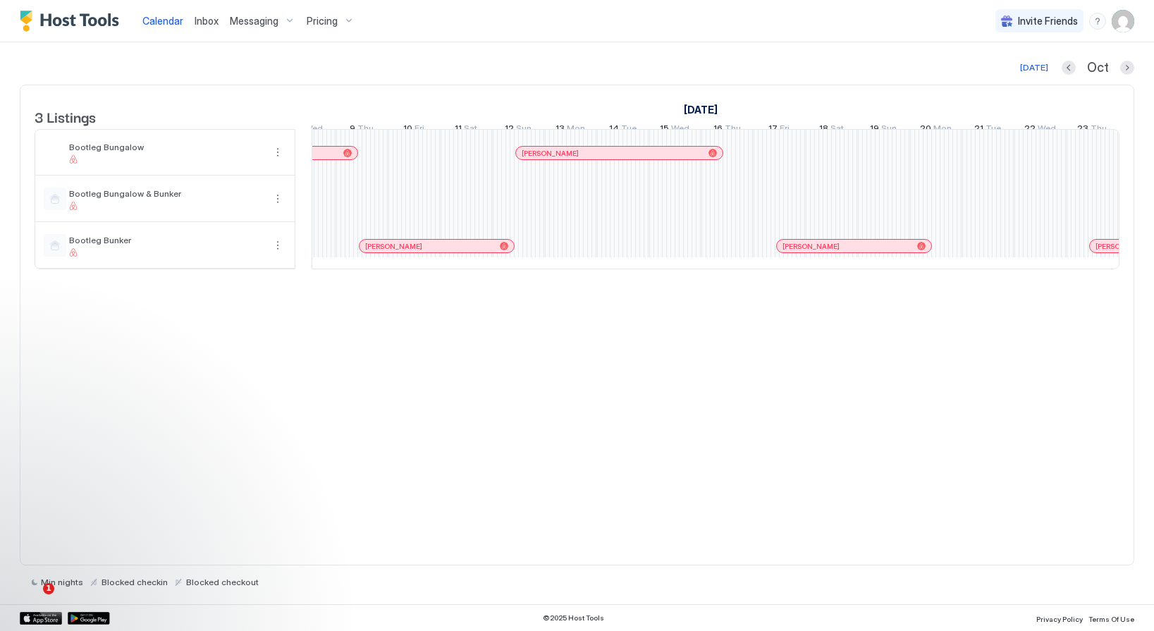
scroll to position [0, 1474]
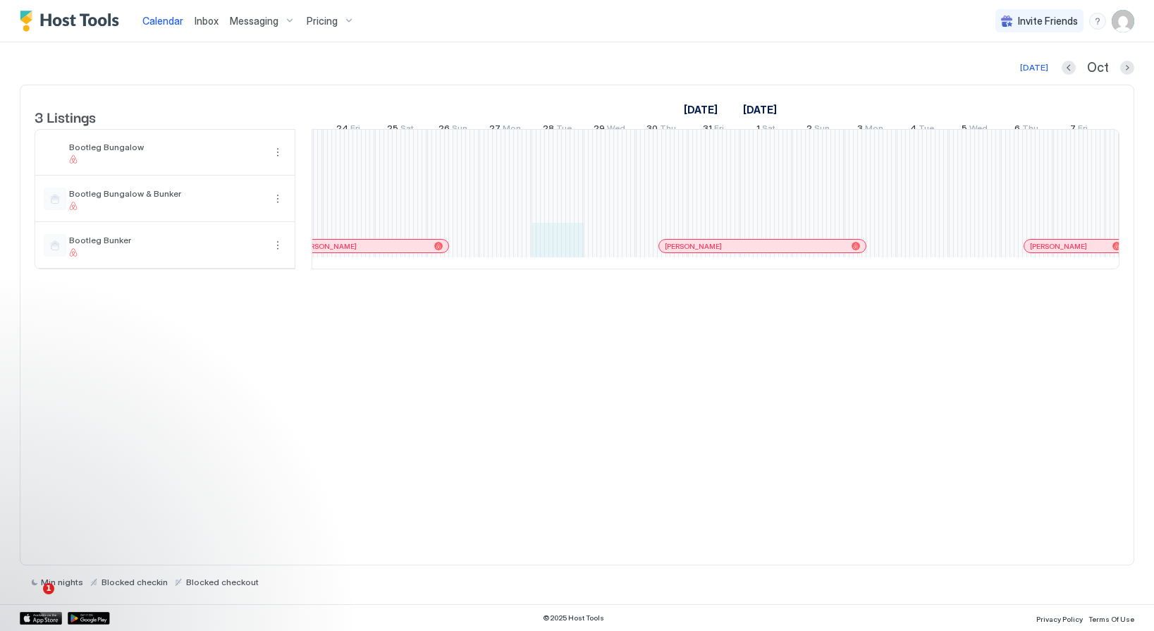
click at [558, 250] on div "Aimee Lischke Chanel Schultz-Arigo Angela Mazur Iona Cooper Rachel Kopacko Isab…" at bounding box center [662, 199] width 2870 height 139
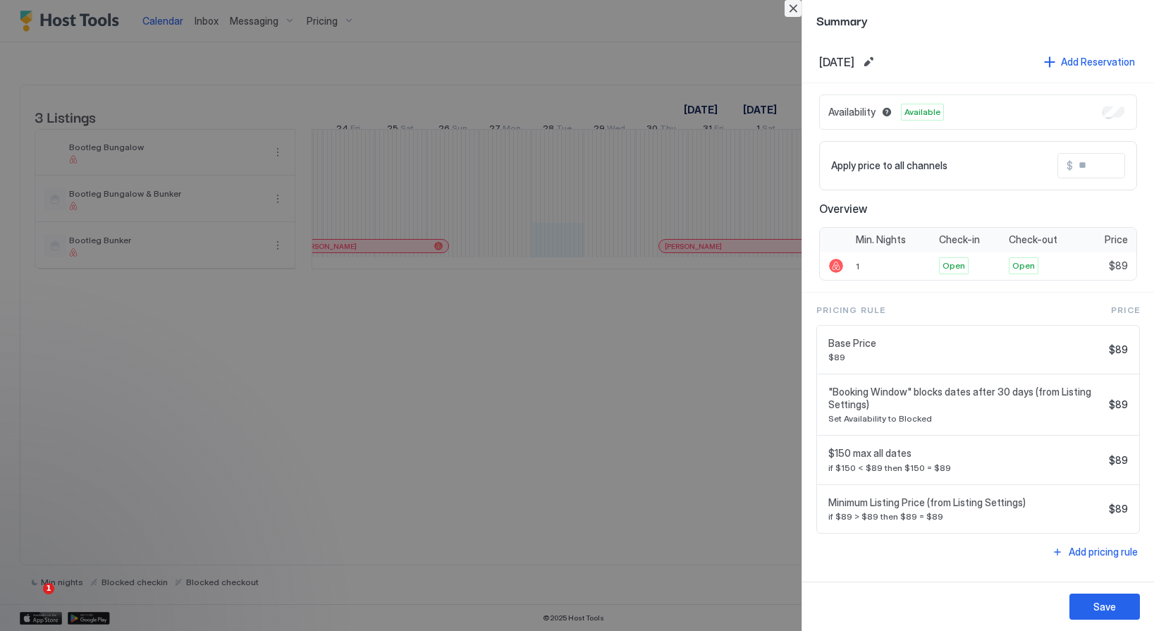
click at [797, 5] on button "Close" at bounding box center [793, 8] width 17 height 17
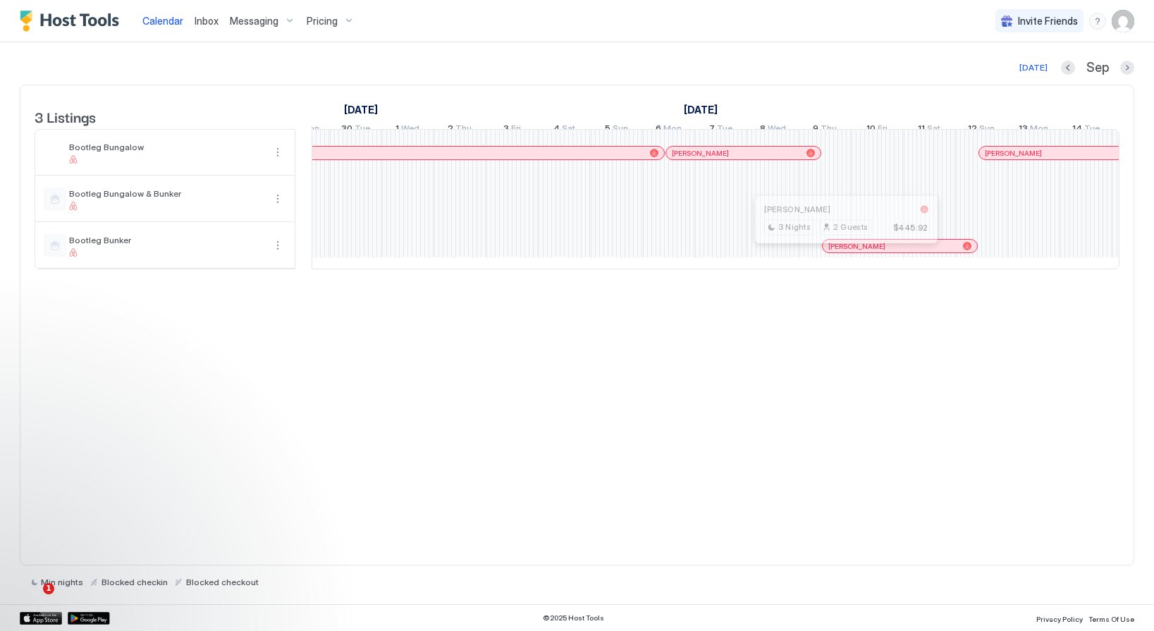
click at [841, 252] on div at bounding box center [840, 245] width 11 height 11
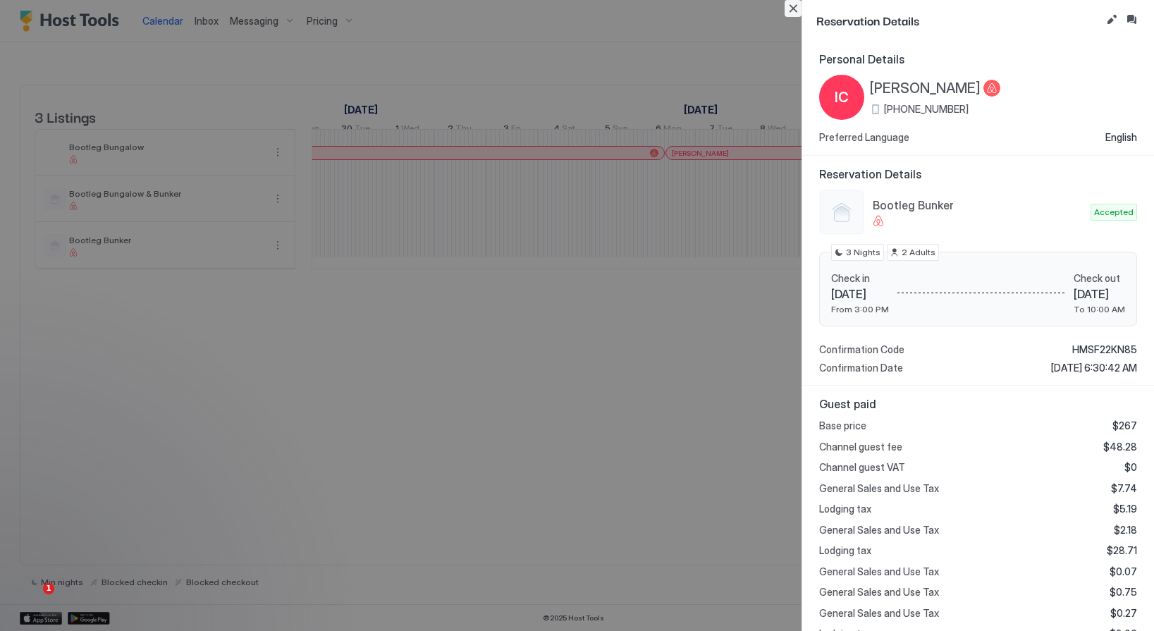
click at [790, 6] on button "Close" at bounding box center [793, 8] width 17 height 17
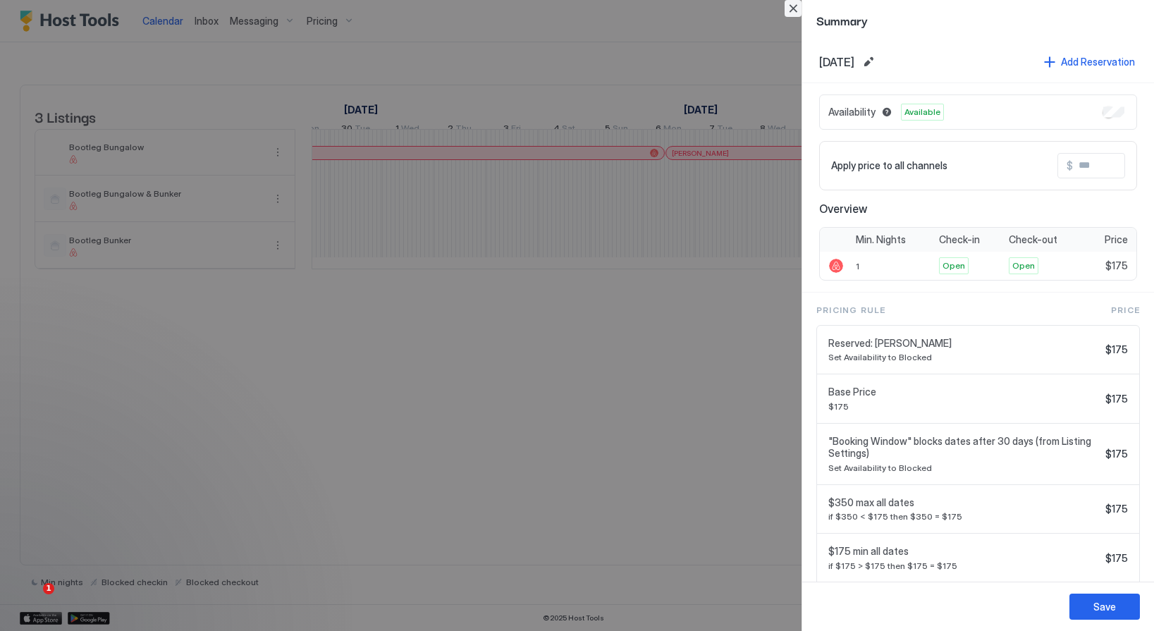
click at [793, 7] on button "Close" at bounding box center [793, 8] width 17 height 17
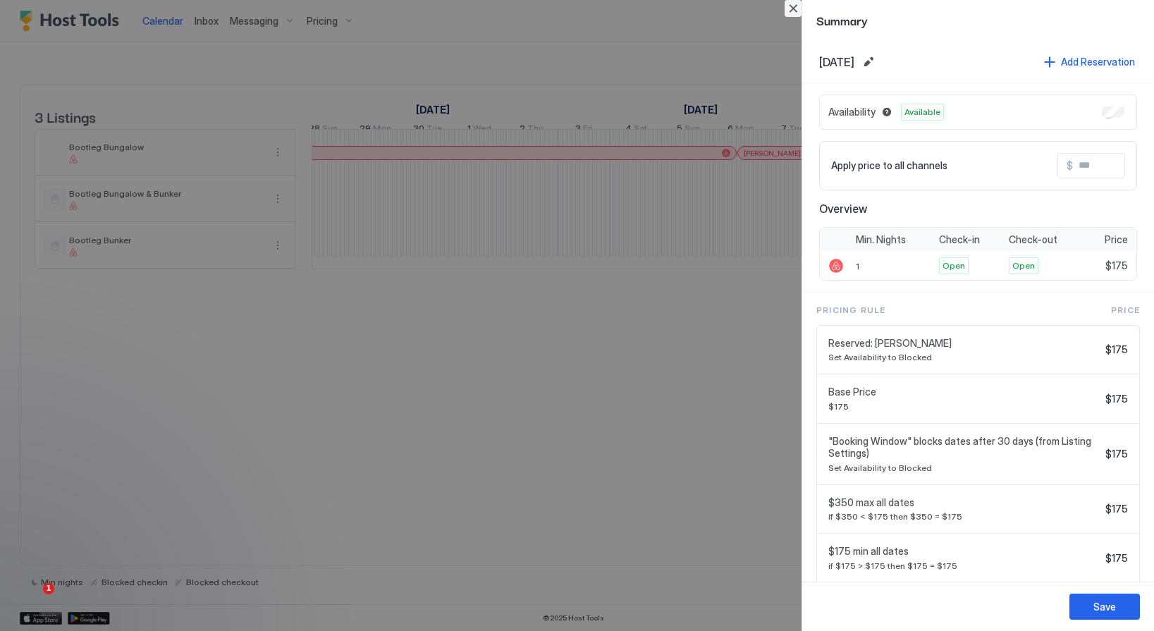
click at [788, 5] on button "Close" at bounding box center [793, 8] width 17 height 17
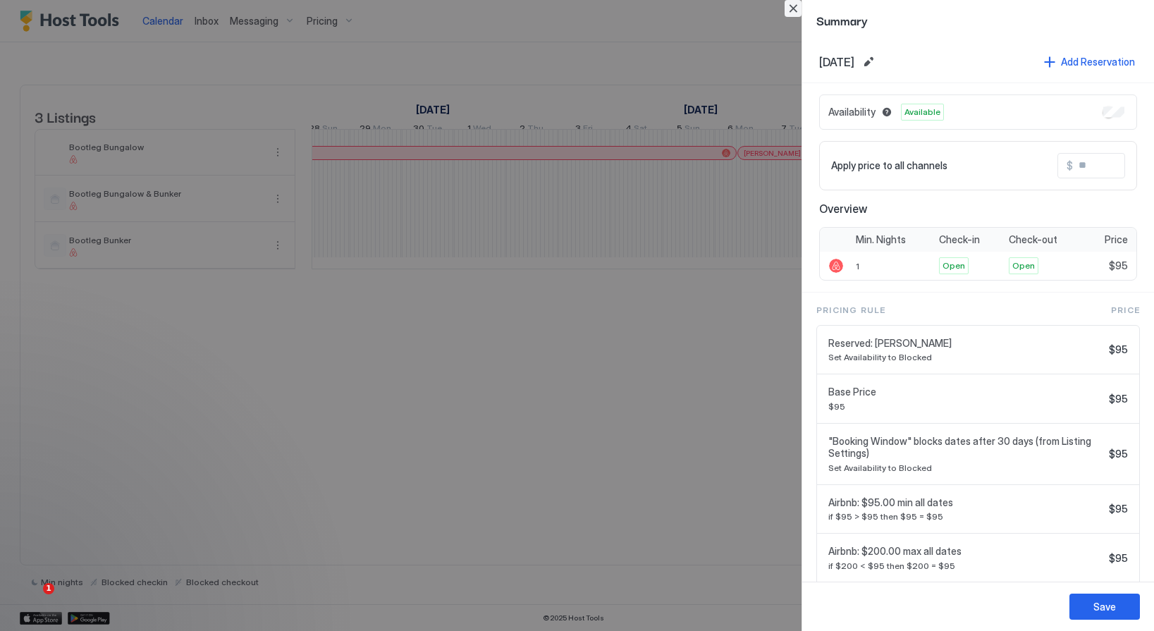
click at [798, 8] on button "Close" at bounding box center [793, 8] width 17 height 17
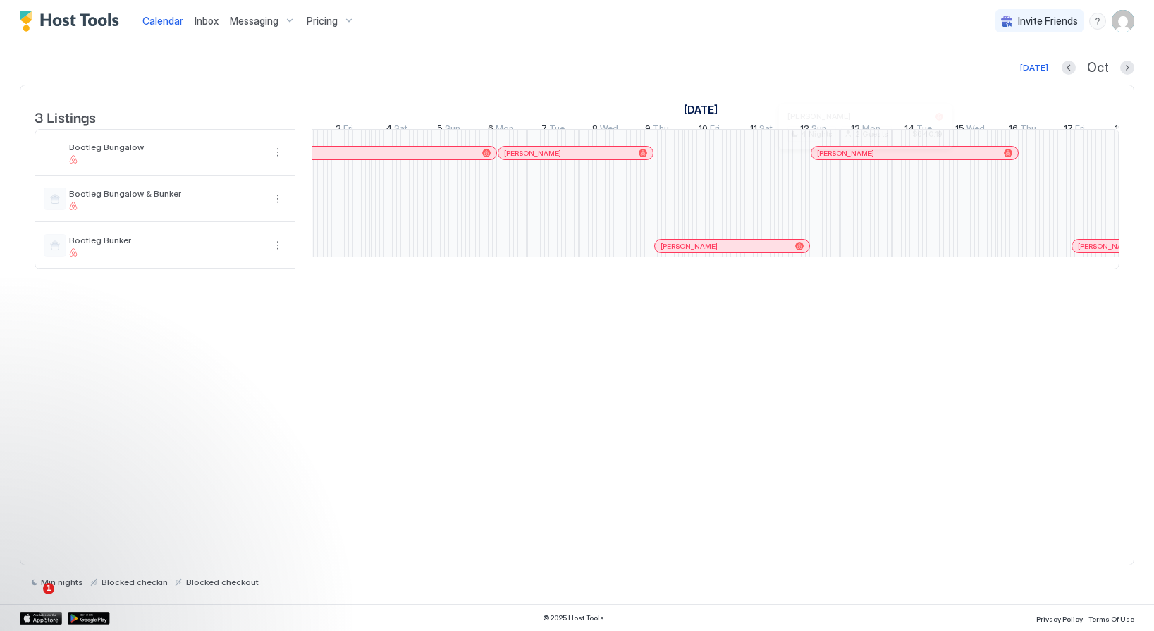
click at [860, 159] on div at bounding box center [860, 152] width 11 height 11
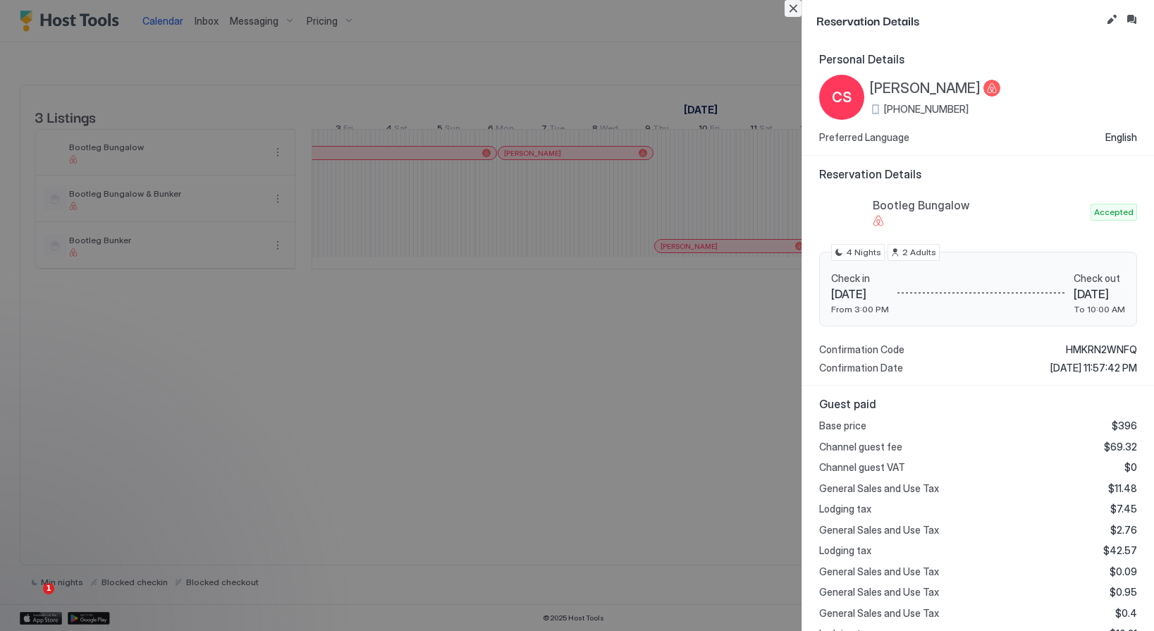
click at [795, 4] on button "Close" at bounding box center [793, 8] width 17 height 17
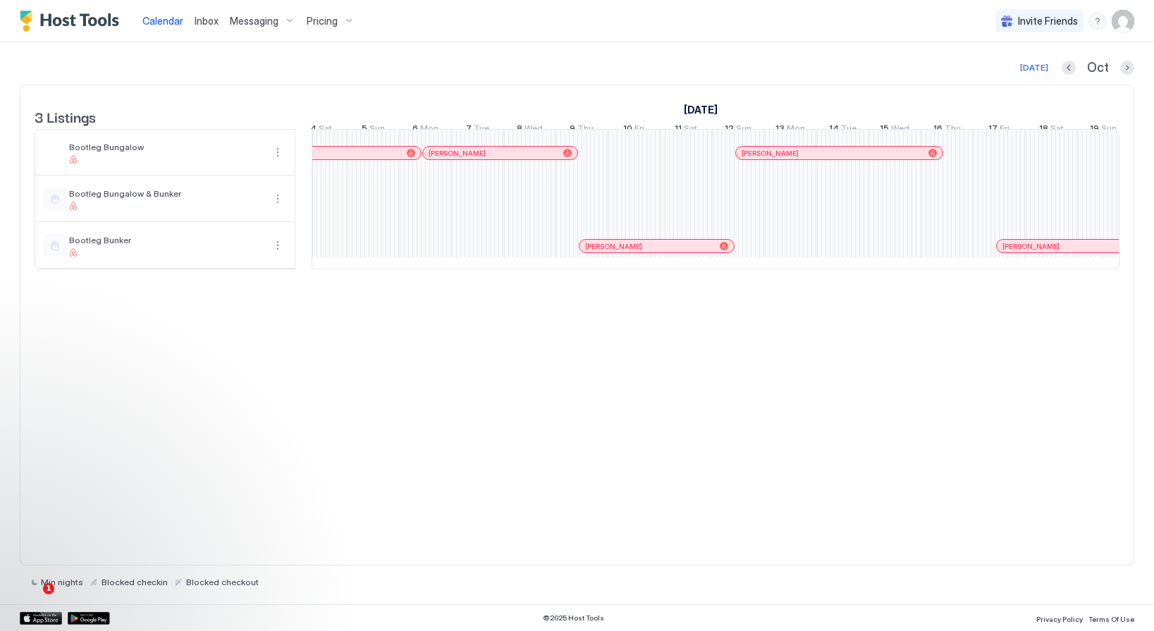
scroll to position [0, 1123]
click at [1001, 252] on div at bounding box center [1000, 245] width 11 height 11
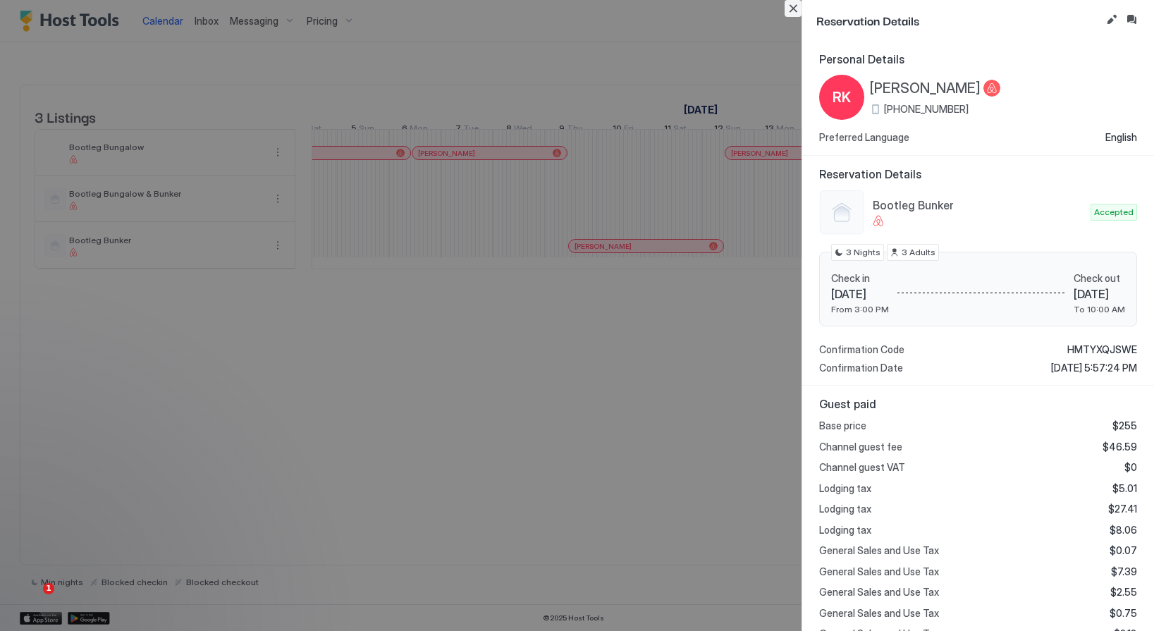
click at [793, 13] on button "Close" at bounding box center [793, 8] width 17 height 17
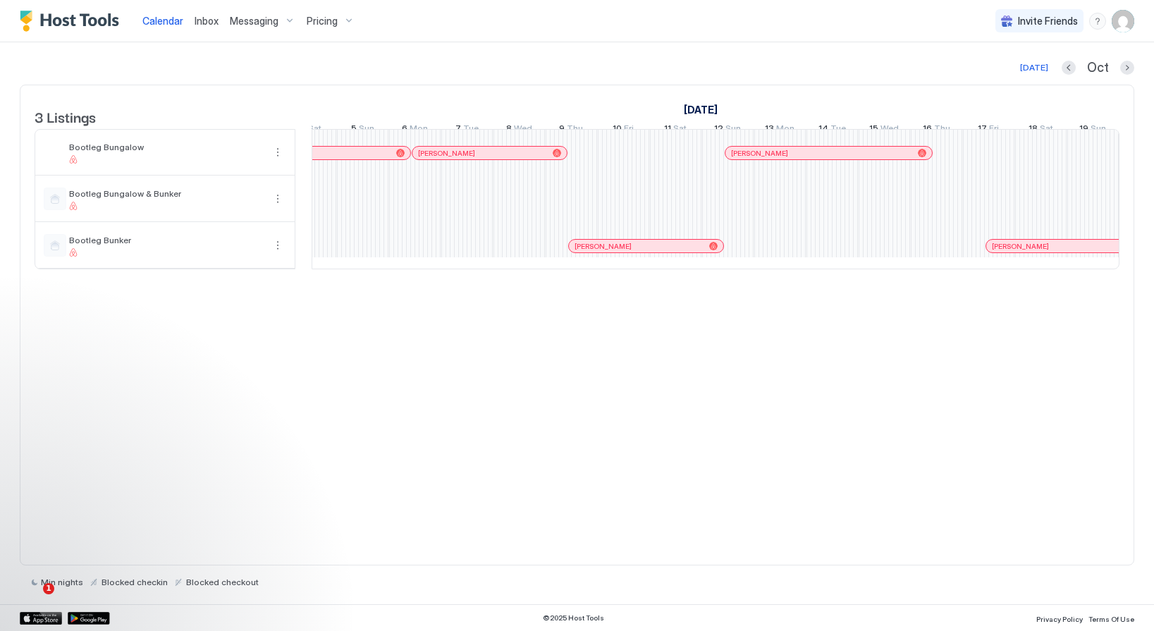
click at [999, 211] on div "1 $95 Lucinda Custer Aimee Lischke Chanel Schultz-Arigo Lizbeth Villalpando Lis…" at bounding box center [624, 199] width 2870 height 139
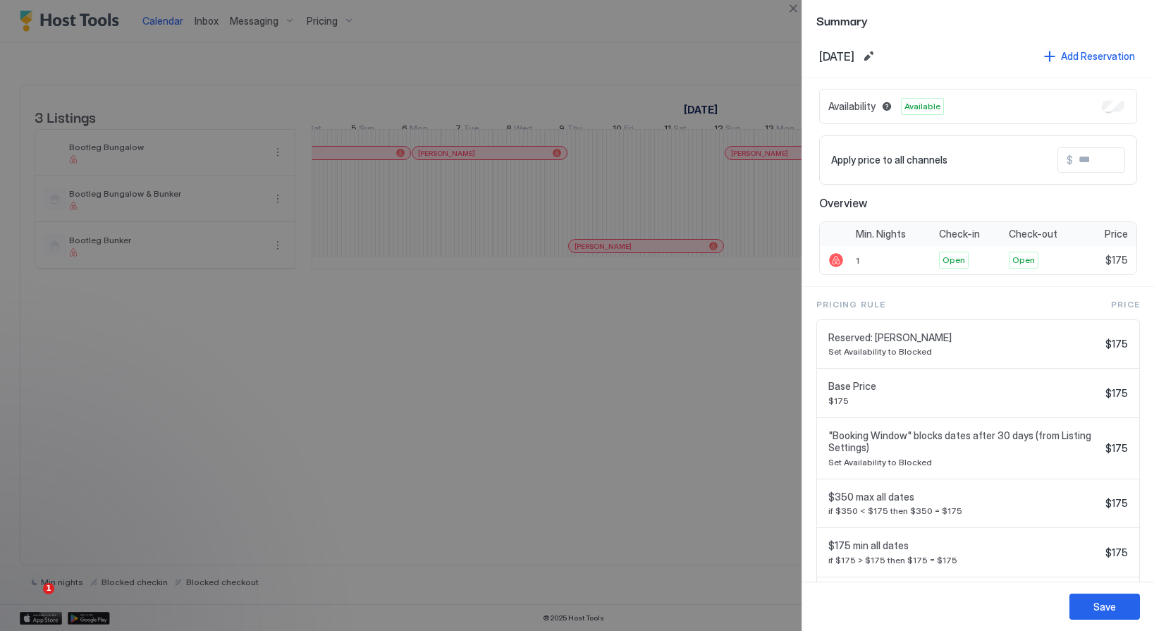
scroll to position [7, 0]
click at [791, 11] on button "Close" at bounding box center [793, 8] width 17 height 17
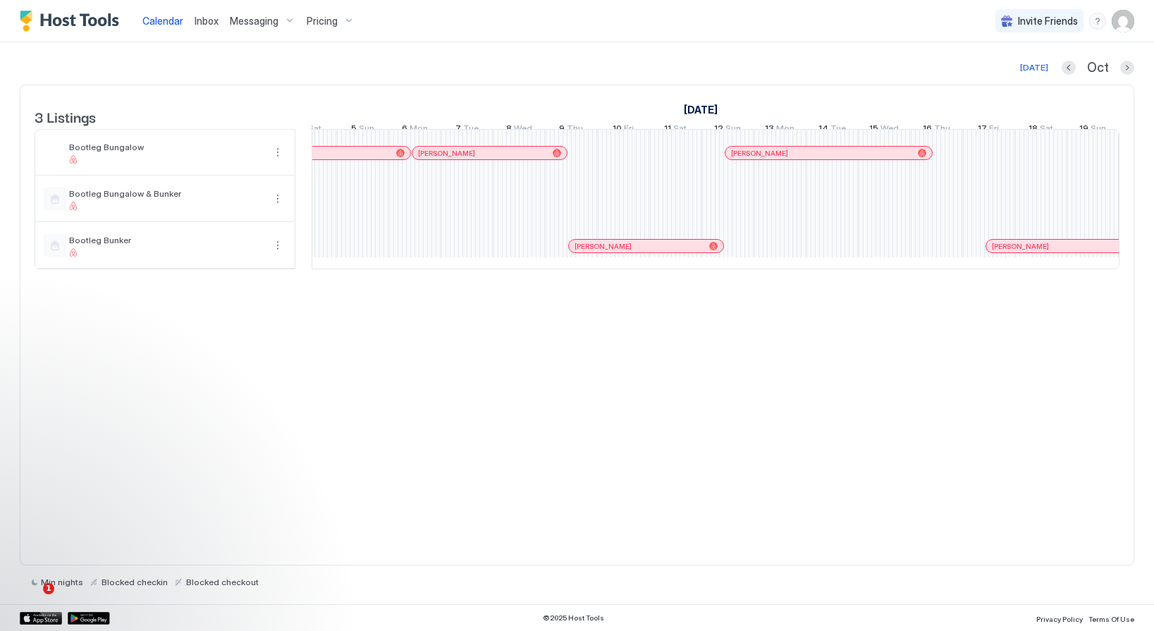
scroll to position [0, 1095]
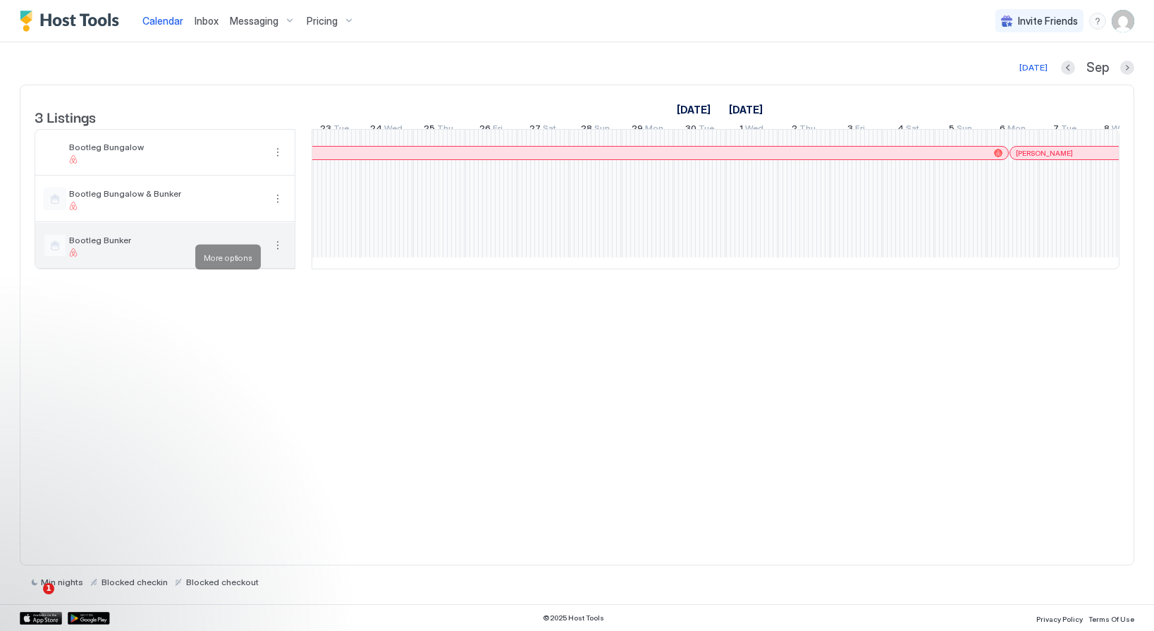
click at [275, 254] on button "More options" at bounding box center [277, 245] width 17 height 17
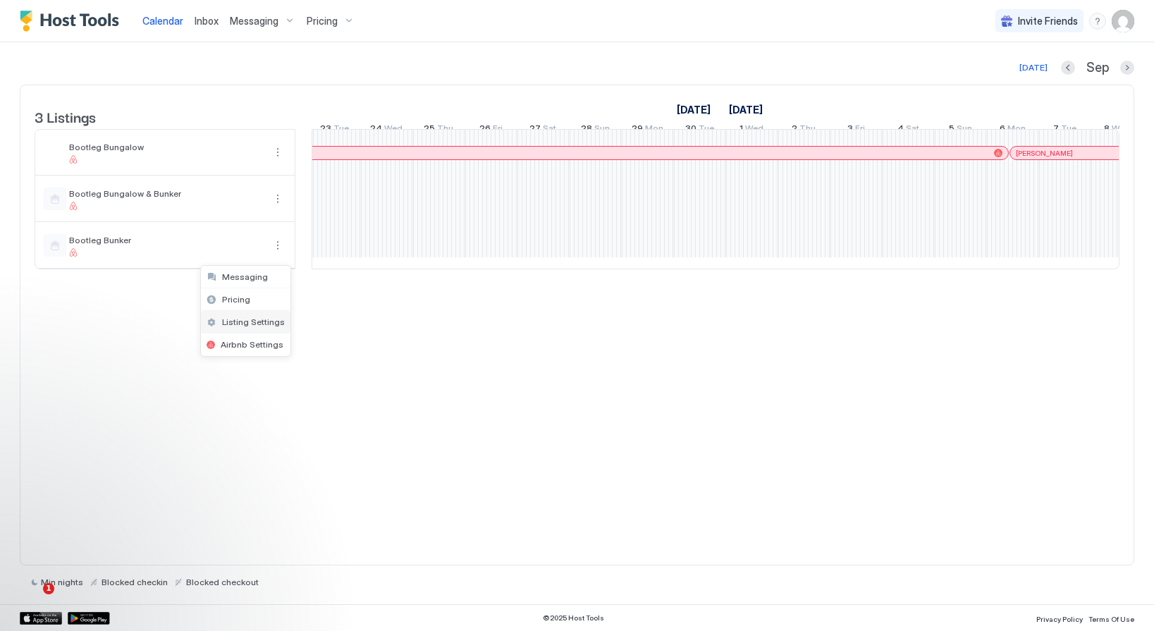
click at [252, 321] on span "Listing Settings" at bounding box center [253, 322] width 63 height 11
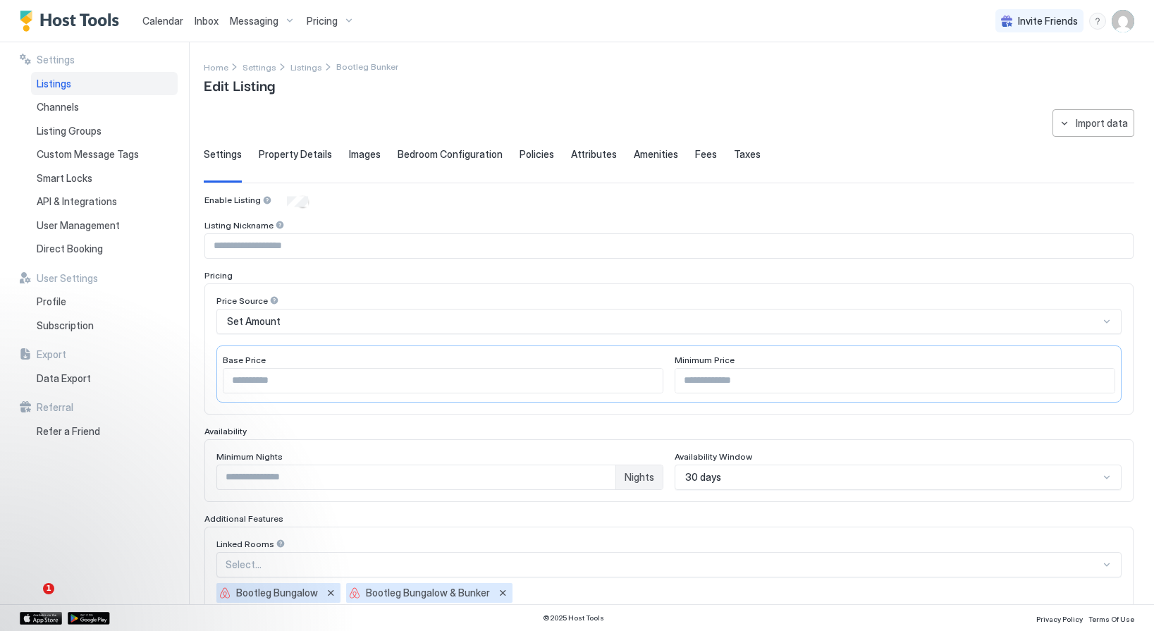
click at [316, 19] on span "Pricing" at bounding box center [322, 21] width 31 height 13
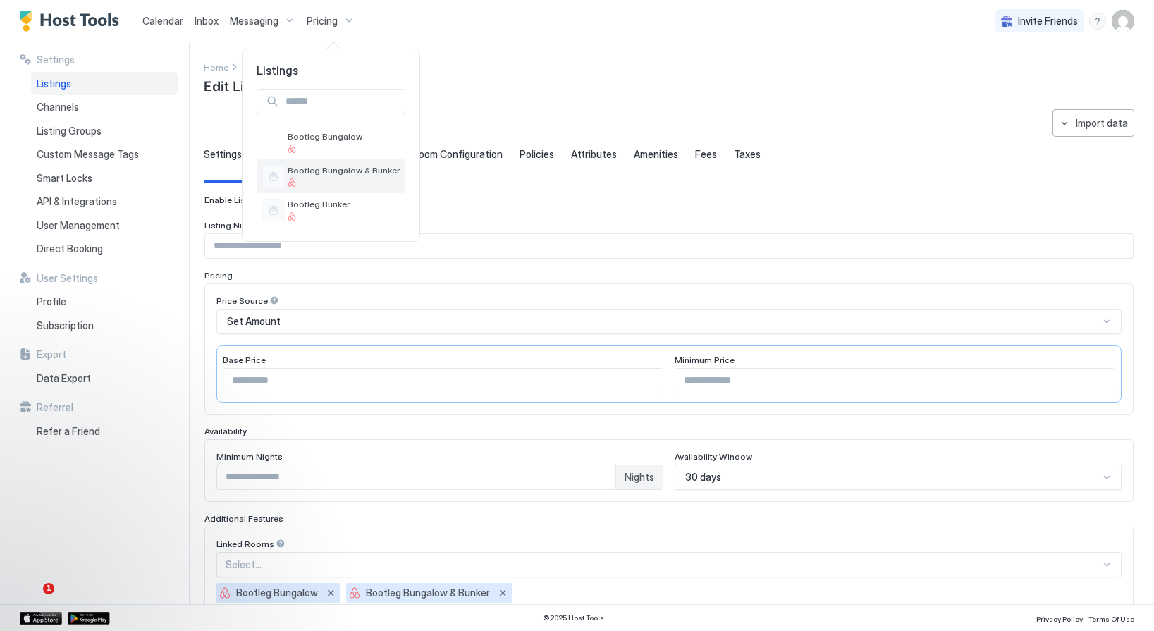
click at [327, 168] on span "Bootleg Bungalow & Bunker" at bounding box center [344, 170] width 112 height 11
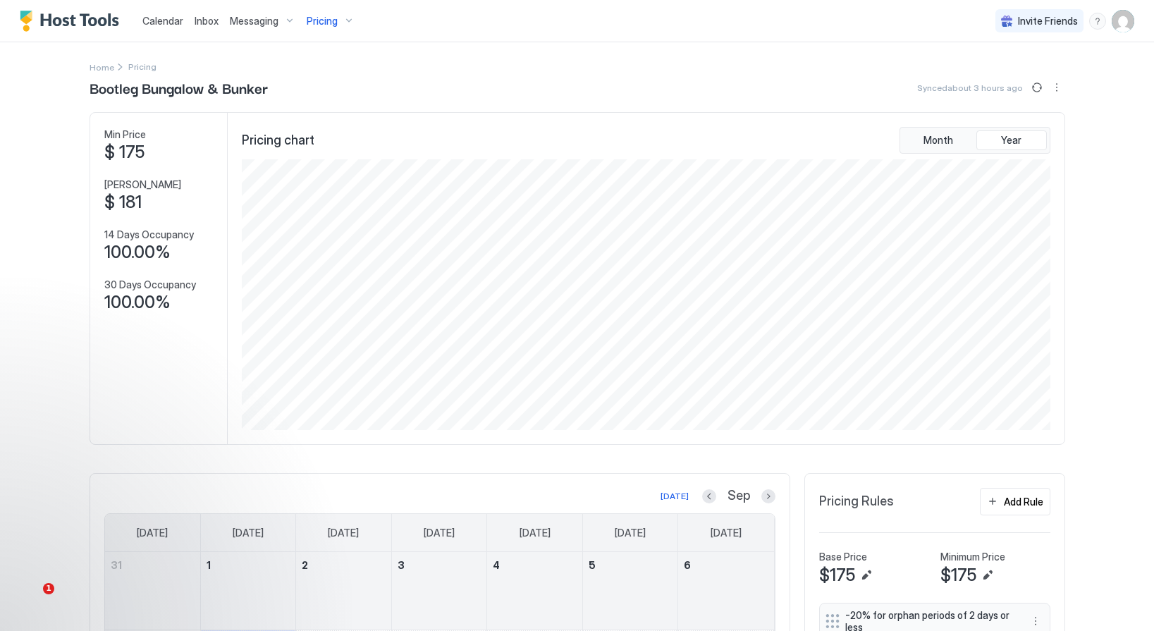
click at [153, 22] on span "Calendar" at bounding box center [162, 21] width 41 height 12
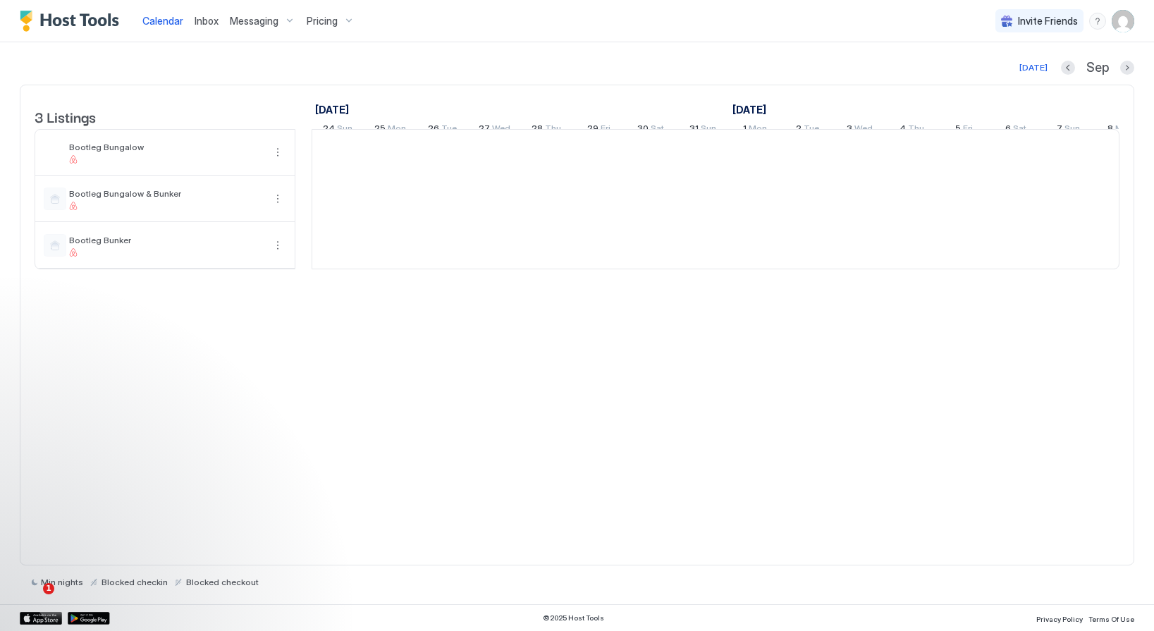
scroll to position [0, 783]
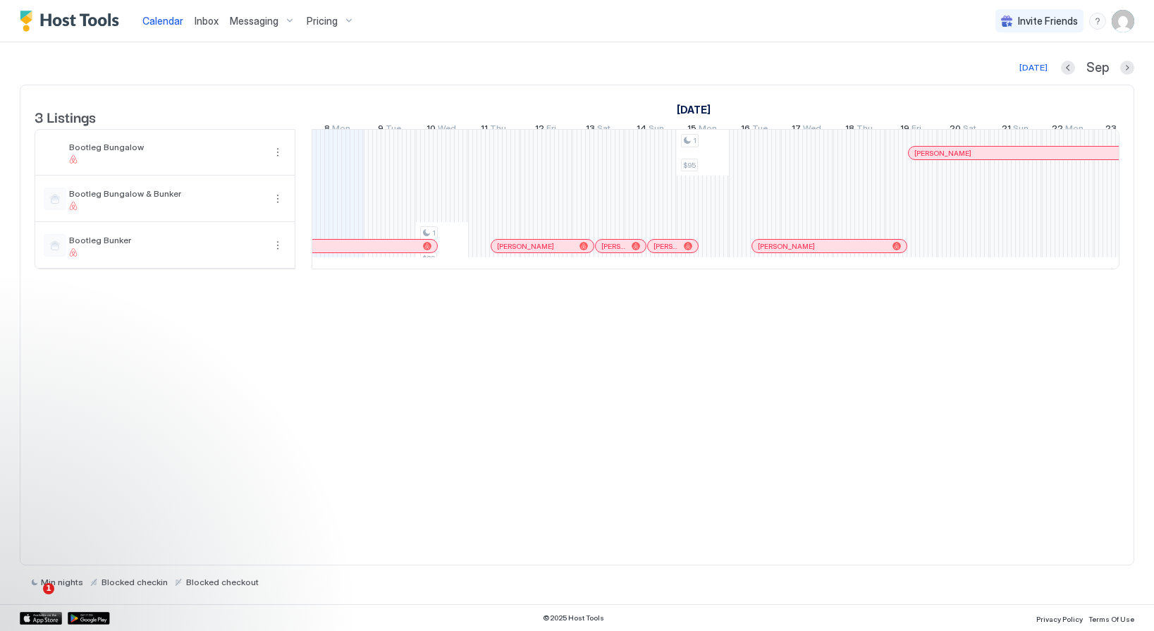
click at [702, 224] on div "1 $89 1 $95 Lucinda Custer Aimee Lischke Chanel Schultz-Arigo Carla Owen Macey …" at bounding box center [964, 199] width 2870 height 139
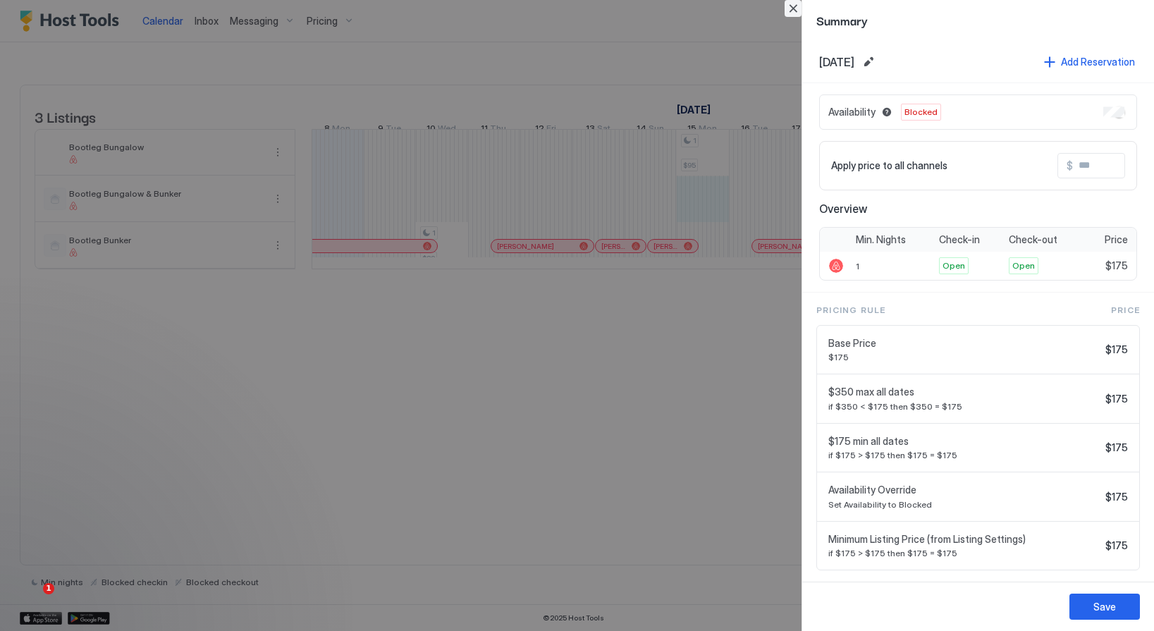
click at [794, 12] on button "Close" at bounding box center [793, 8] width 17 height 17
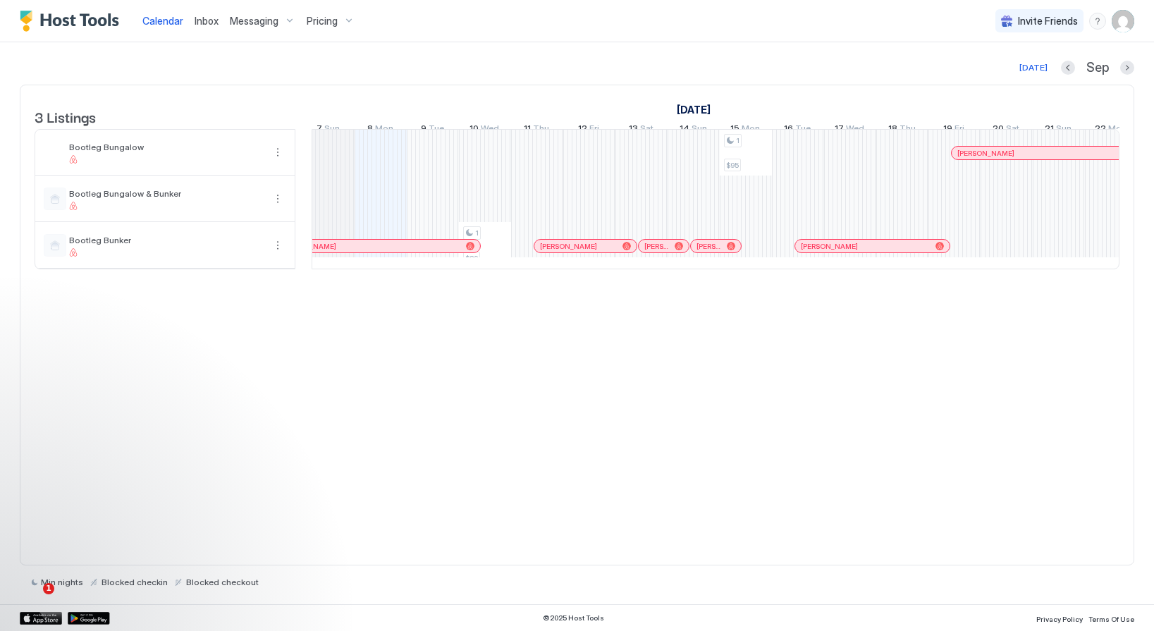
scroll to position [0, 692]
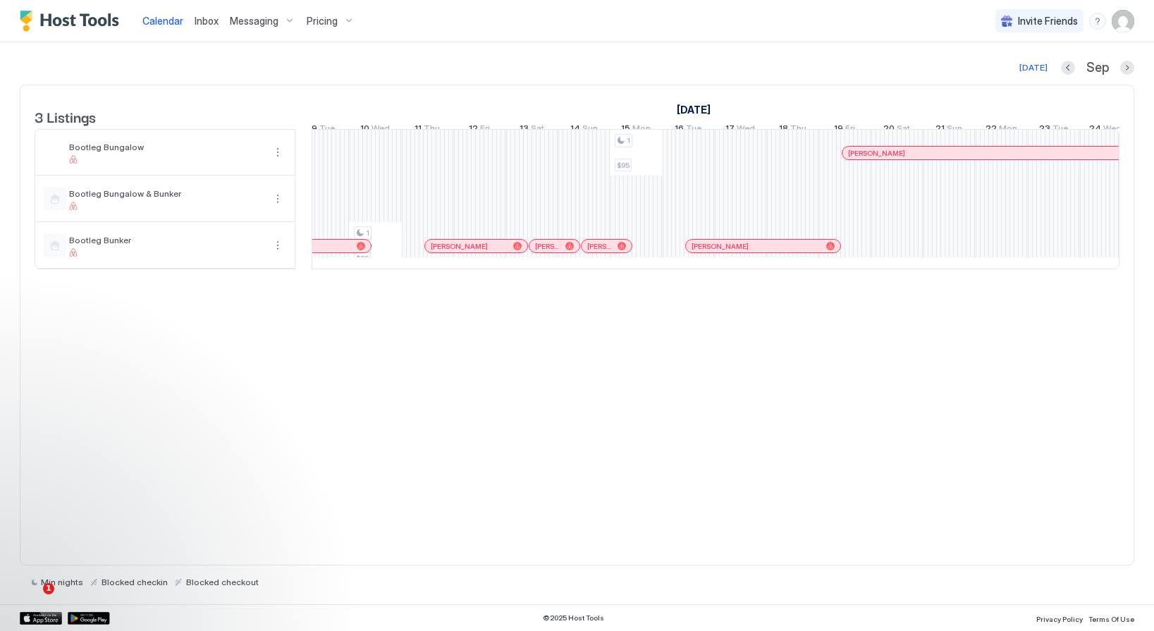
click at [1121, 23] on img "User profile" at bounding box center [1123, 21] width 23 height 23
click at [987, 73] on span "Settings" at bounding box center [996, 79] width 38 height 13
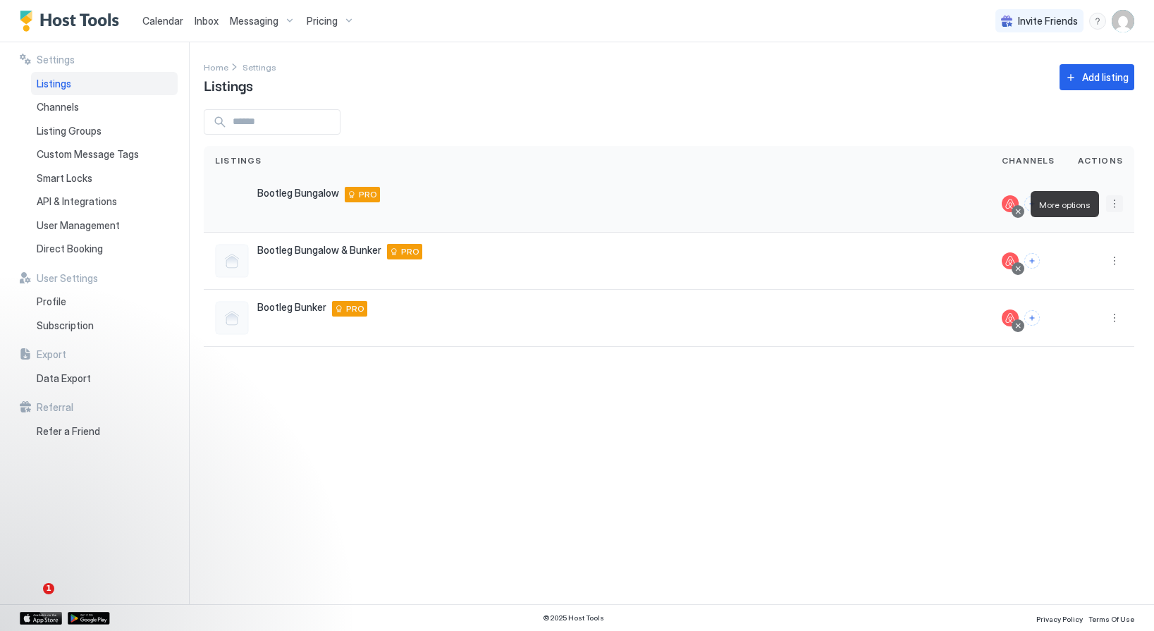
click at [1119, 201] on button "More options" at bounding box center [1114, 203] width 17 height 17
click at [909, 329] on div at bounding box center [577, 315] width 1154 height 631
click at [1110, 264] on button "More options" at bounding box center [1114, 260] width 17 height 17
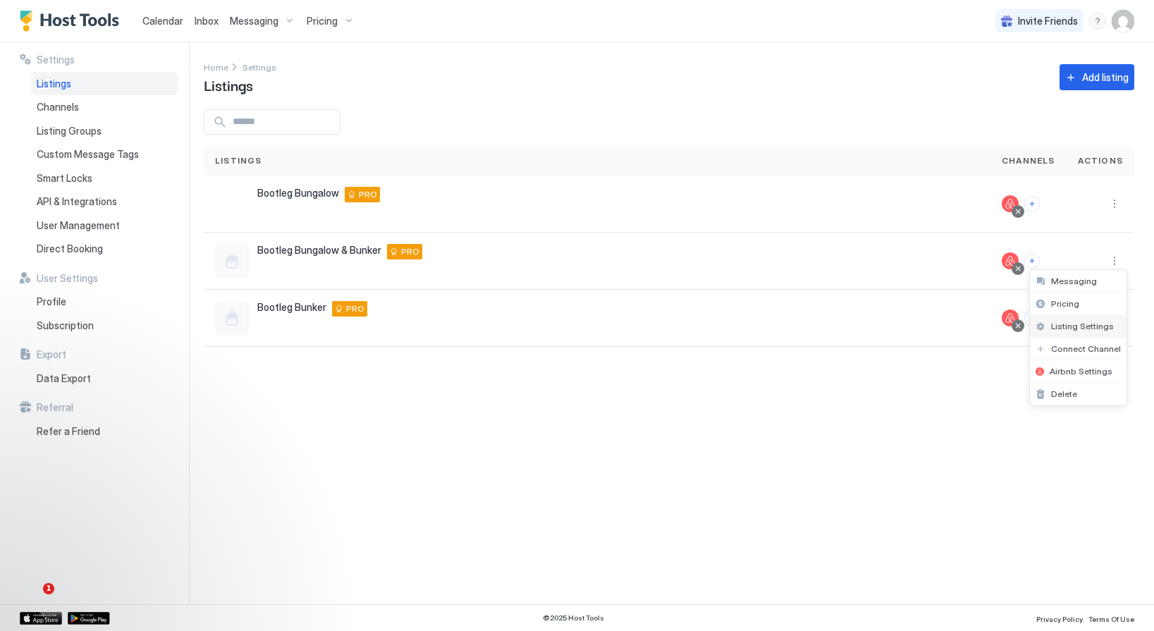
click at [1082, 326] on span "Listing Settings" at bounding box center [1082, 326] width 63 height 11
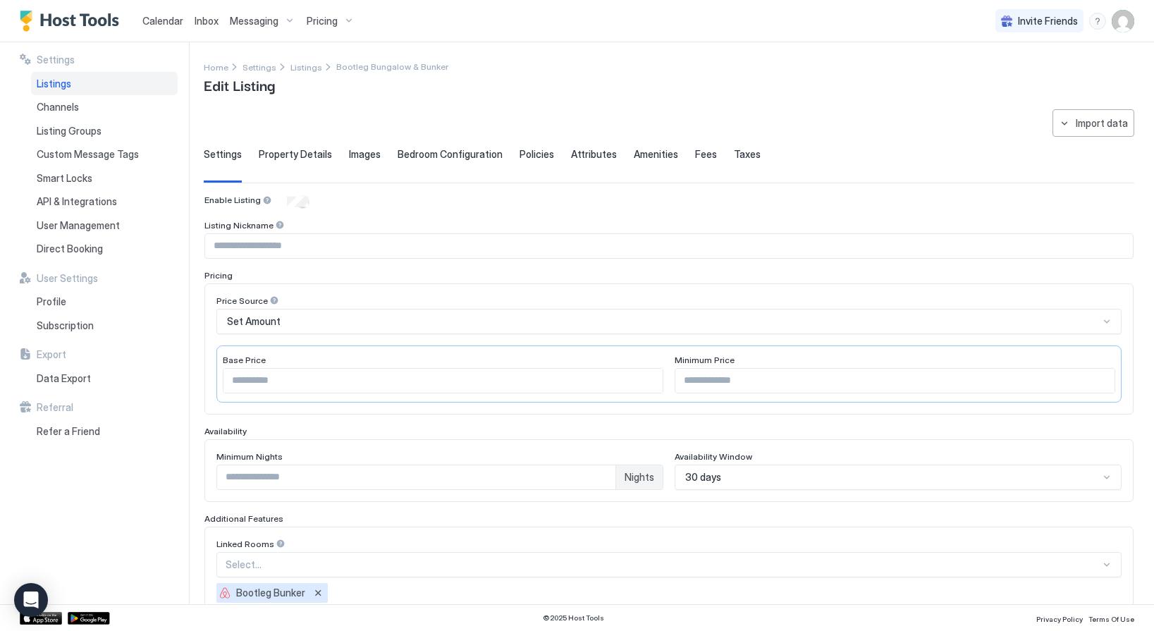
click at [175, 15] on span "Calendar" at bounding box center [162, 21] width 41 height 12
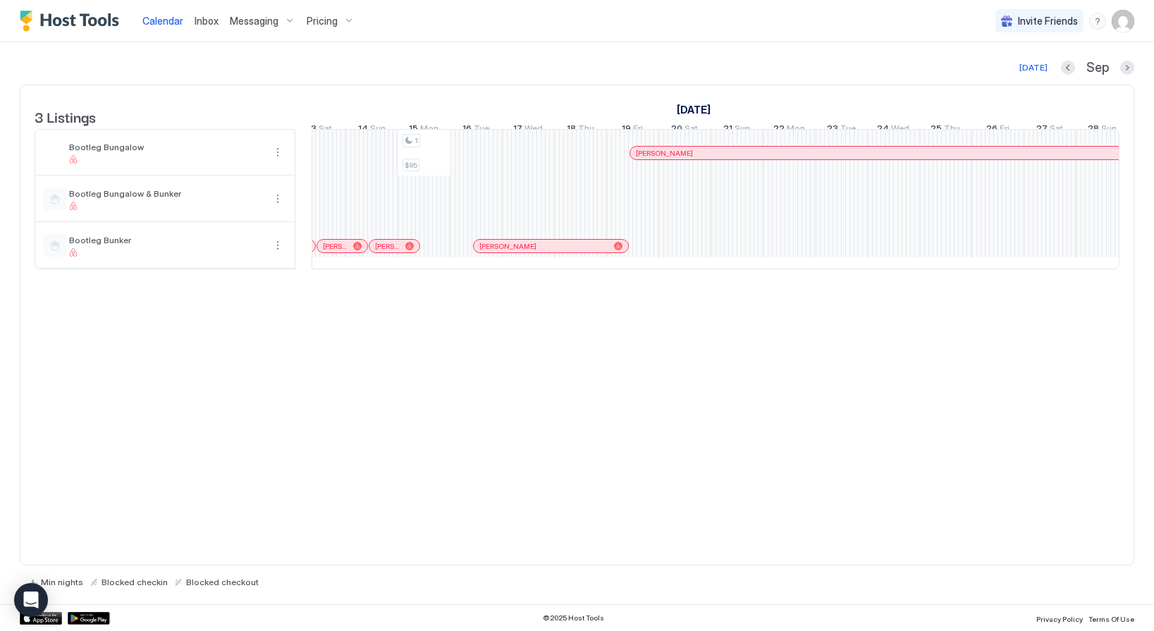
click at [313, 20] on span "Pricing" at bounding box center [322, 21] width 31 height 13
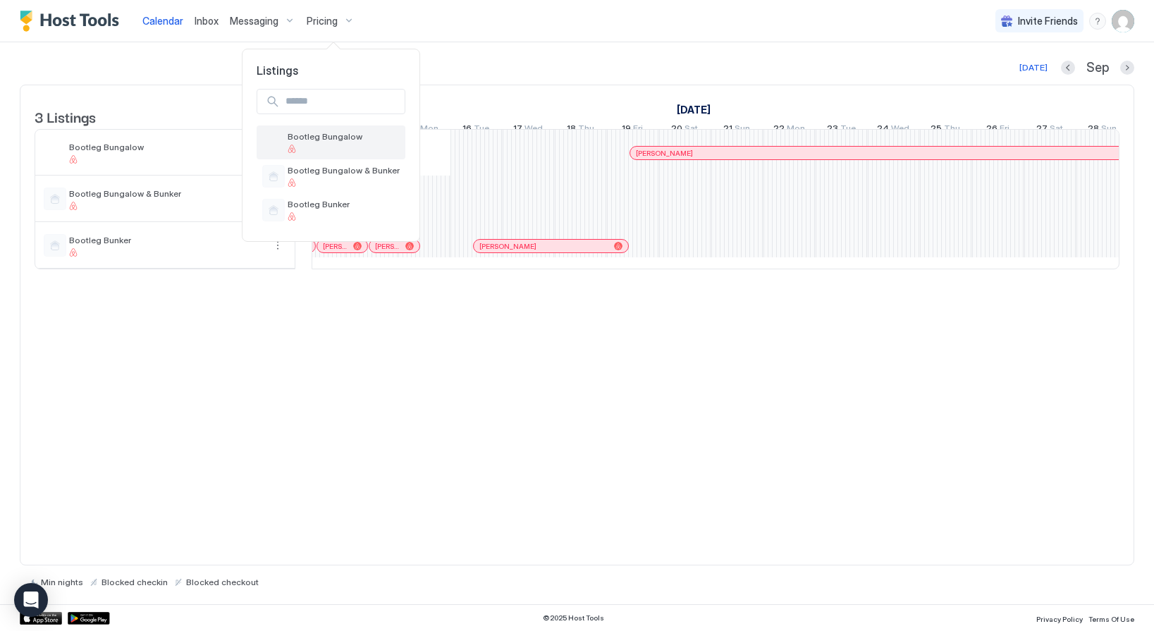
click at [337, 140] on span "Bootleg Bungalow" at bounding box center [344, 136] width 112 height 11
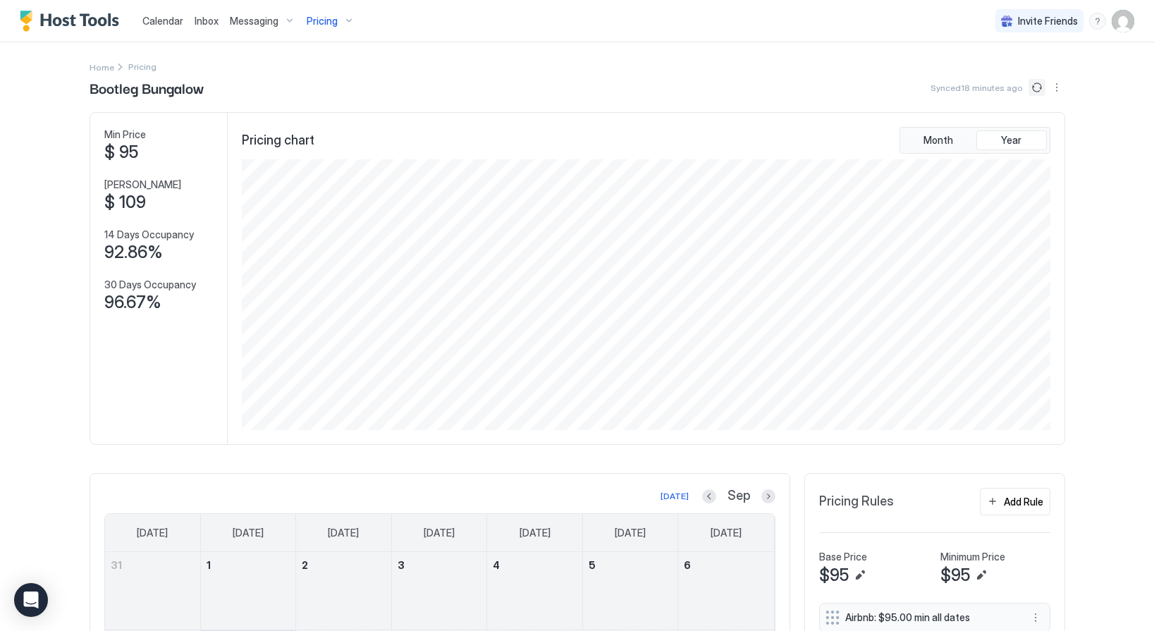
click at [1038, 85] on button "Sync prices" at bounding box center [1037, 87] width 17 height 17
click at [322, 22] on span "Pricing" at bounding box center [322, 21] width 31 height 13
click at [331, 179] on div at bounding box center [344, 182] width 112 height 8
click at [1034, 87] on button "Sync prices" at bounding box center [1037, 87] width 17 height 17
click at [323, 22] on span "Pricing" at bounding box center [322, 21] width 31 height 13
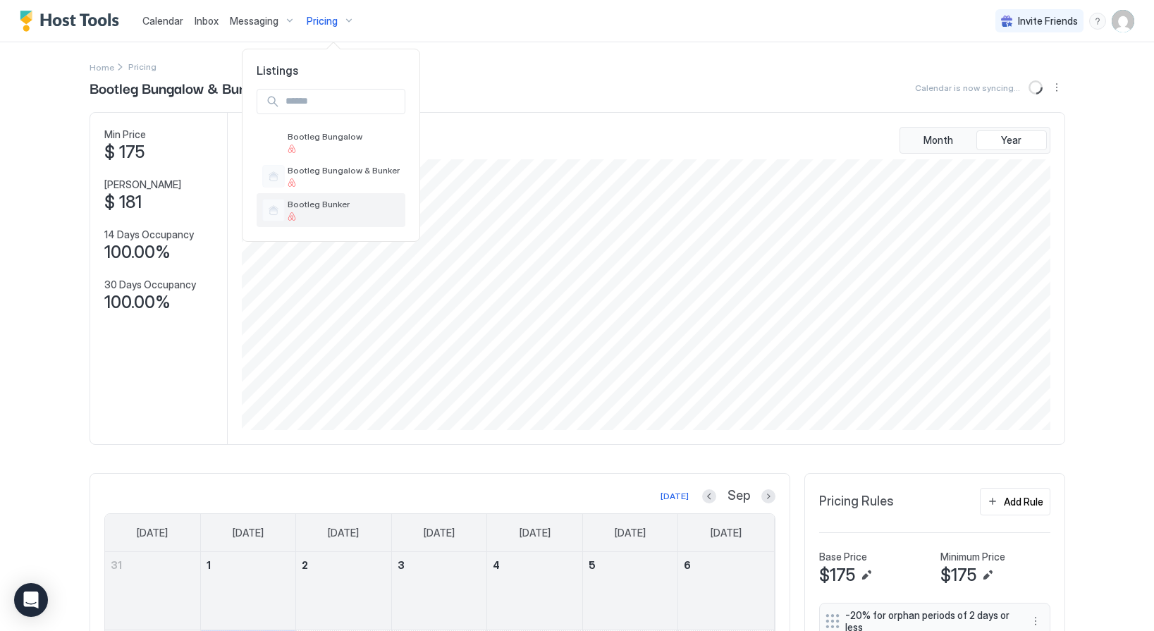
click at [324, 205] on span "Bootleg Bunker" at bounding box center [344, 204] width 112 height 11
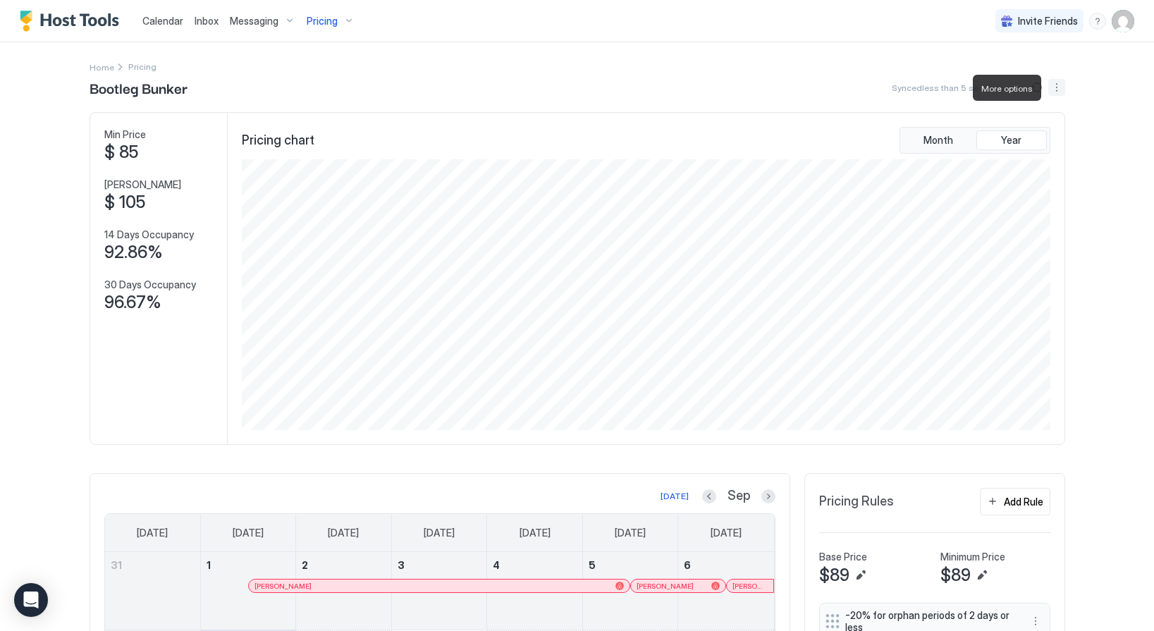
click at [1056, 87] on button "More options" at bounding box center [1057, 87] width 17 height 17
click at [1008, 127] on span "Listing Settings" at bounding box center [1032, 130] width 63 height 11
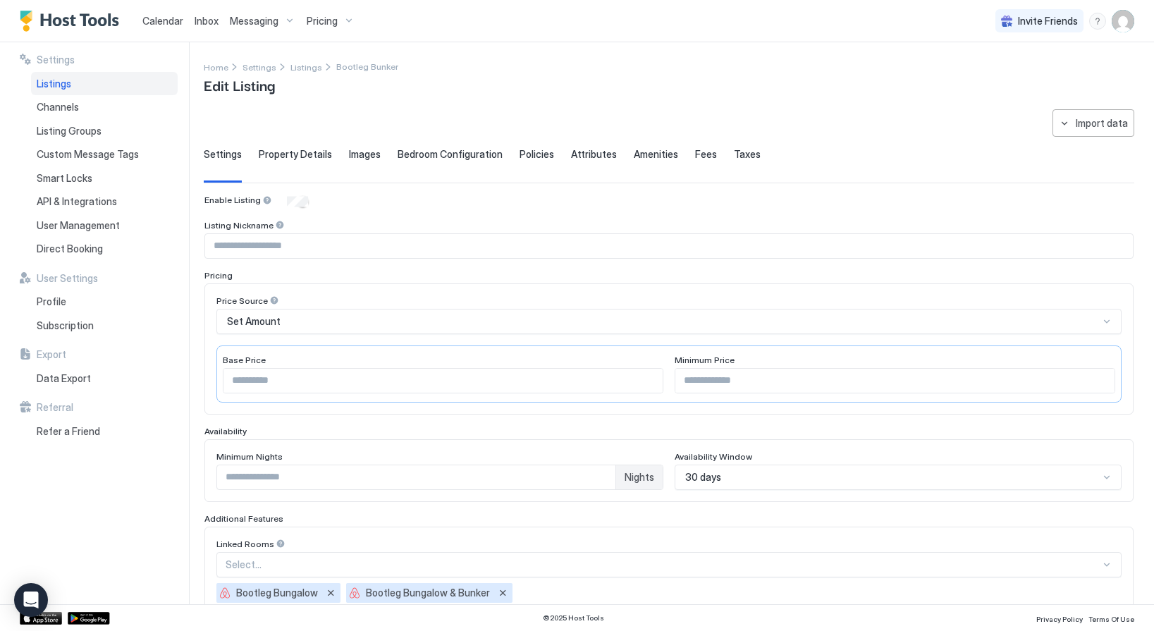
click at [157, 21] on span "Calendar" at bounding box center [162, 21] width 41 height 12
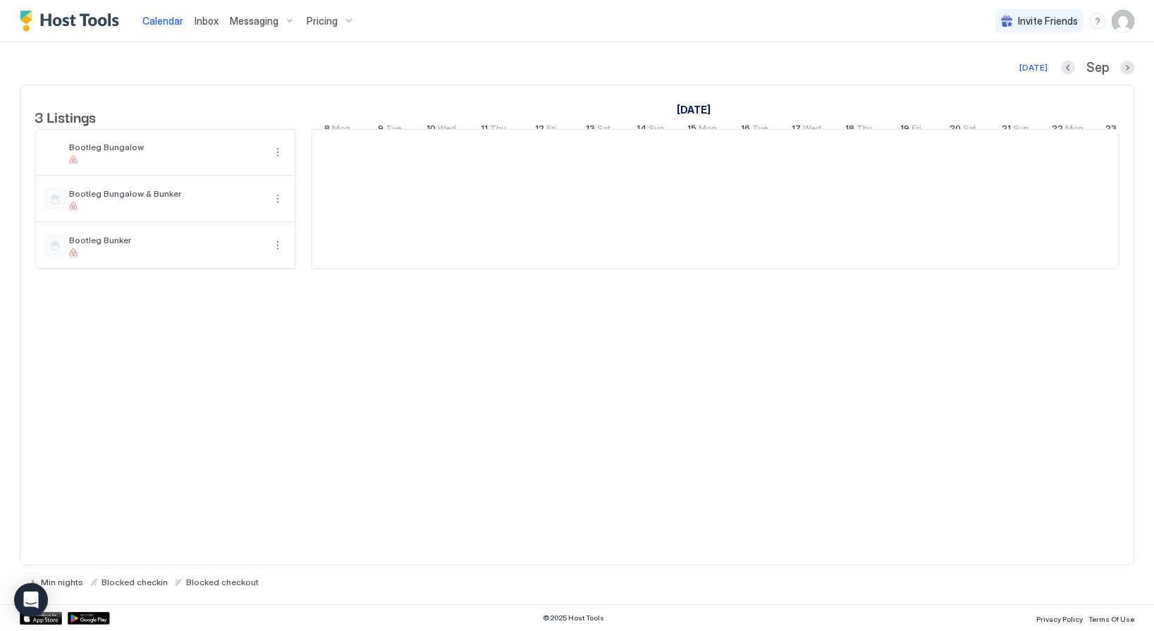
click at [157, 21] on span "Calendar" at bounding box center [162, 21] width 41 height 12
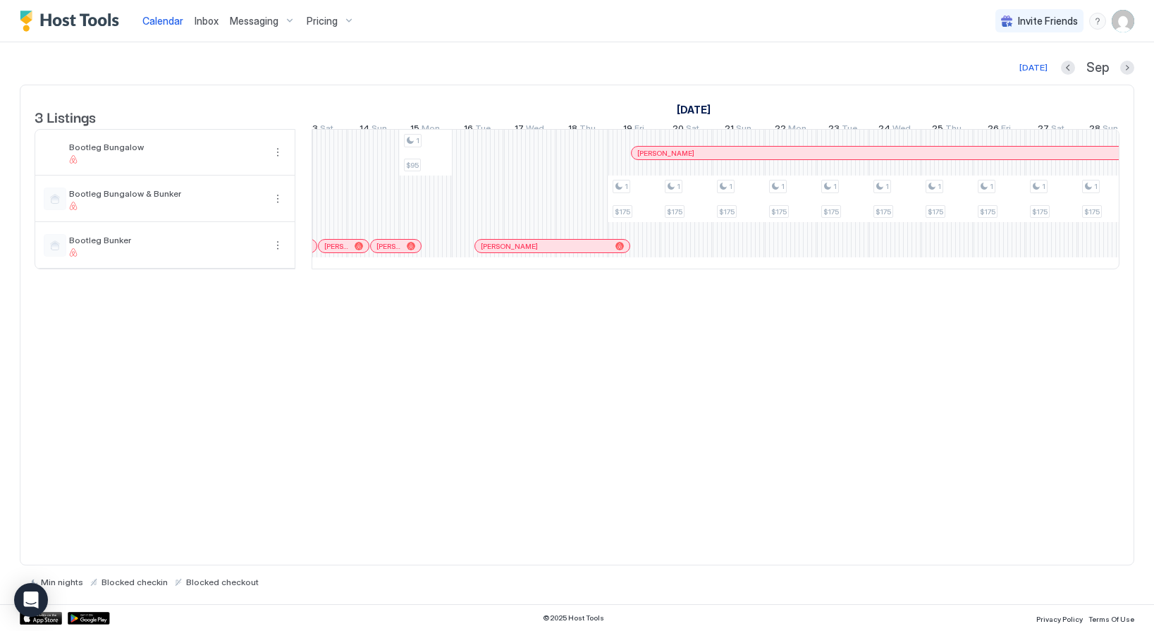
click at [1118, 17] on img "User profile" at bounding box center [1123, 21] width 23 height 23
click at [1025, 78] on div "Settings" at bounding box center [1044, 79] width 179 height 25
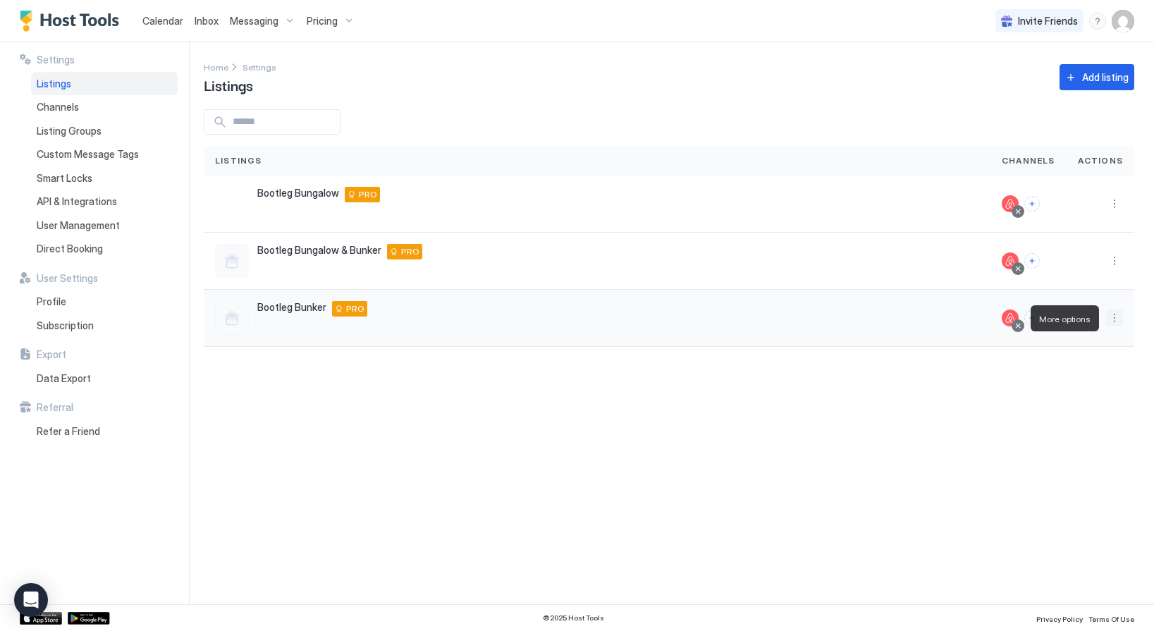
click at [1119, 319] on button "More options" at bounding box center [1114, 318] width 17 height 17
click at [1060, 382] on span "Listing Settings" at bounding box center [1082, 383] width 63 height 11
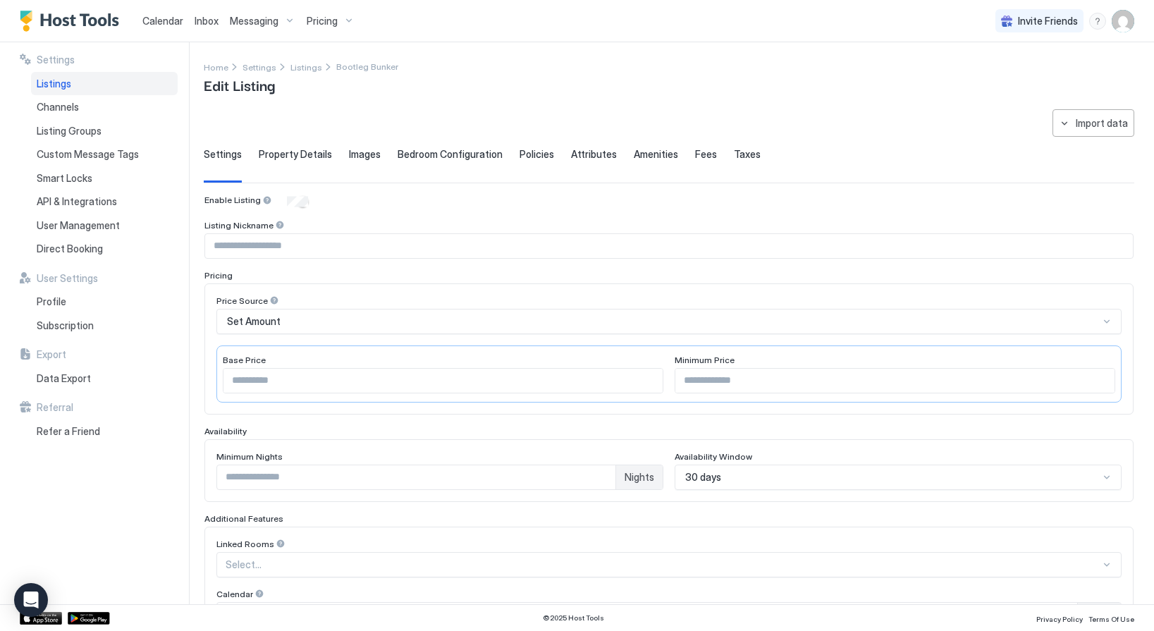
click at [313, 23] on span "Pricing" at bounding box center [322, 21] width 31 height 13
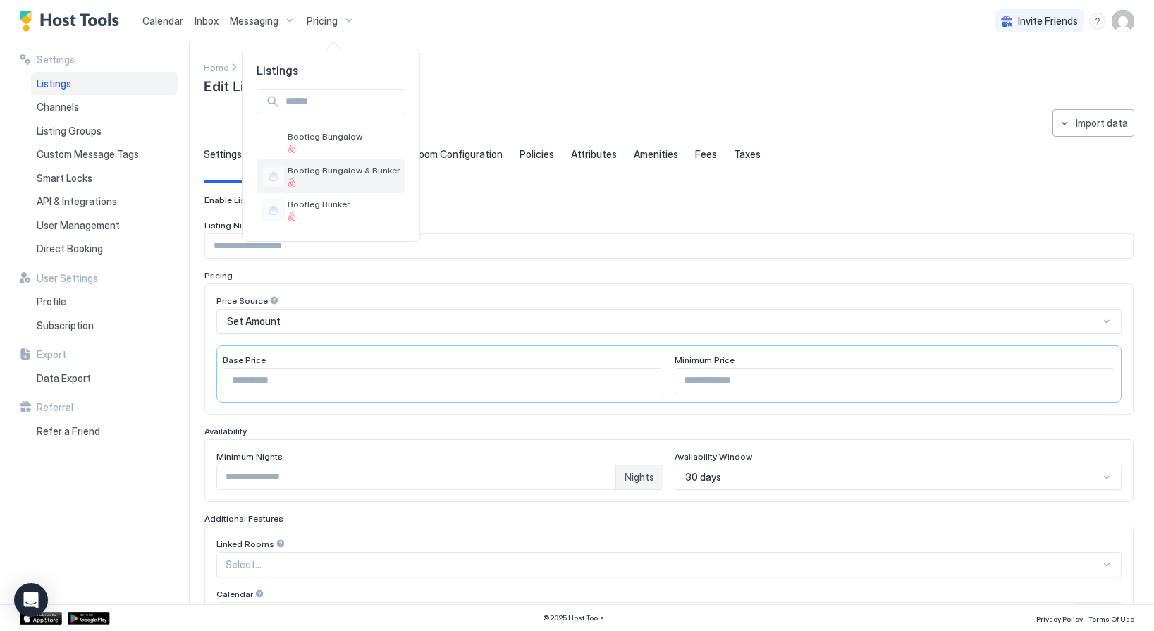
click at [310, 166] on span "Bootleg Bungalow & Bunker" at bounding box center [344, 170] width 112 height 11
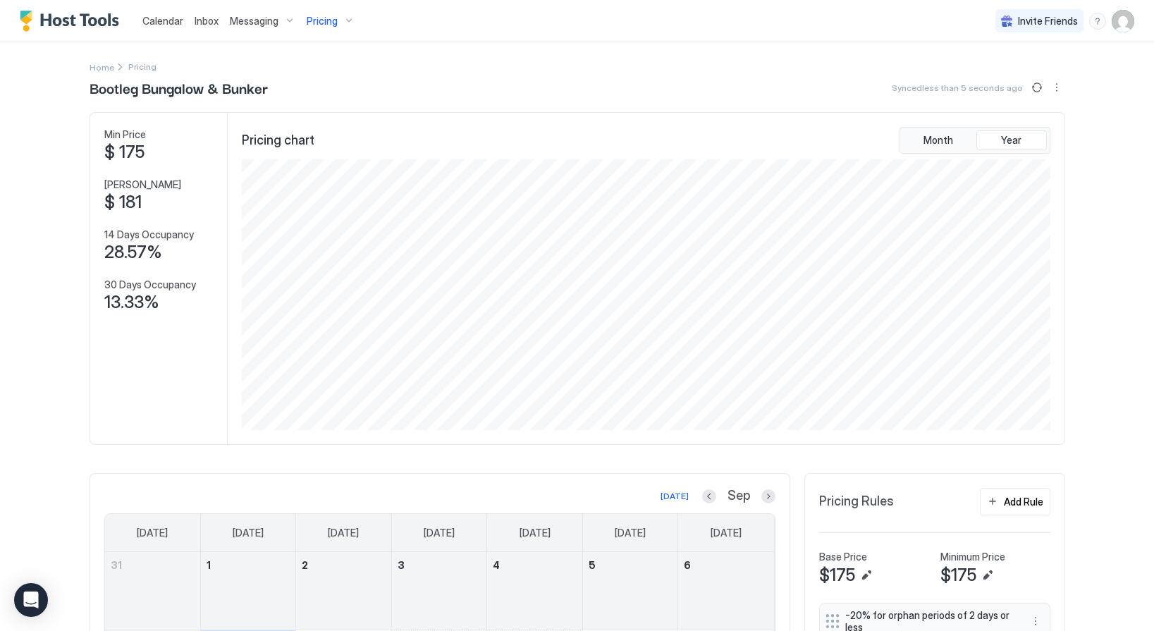
click at [1122, 28] on img "User profile" at bounding box center [1123, 21] width 23 height 23
click at [989, 81] on span "Settings" at bounding box center [996, 79] width 38 height 13
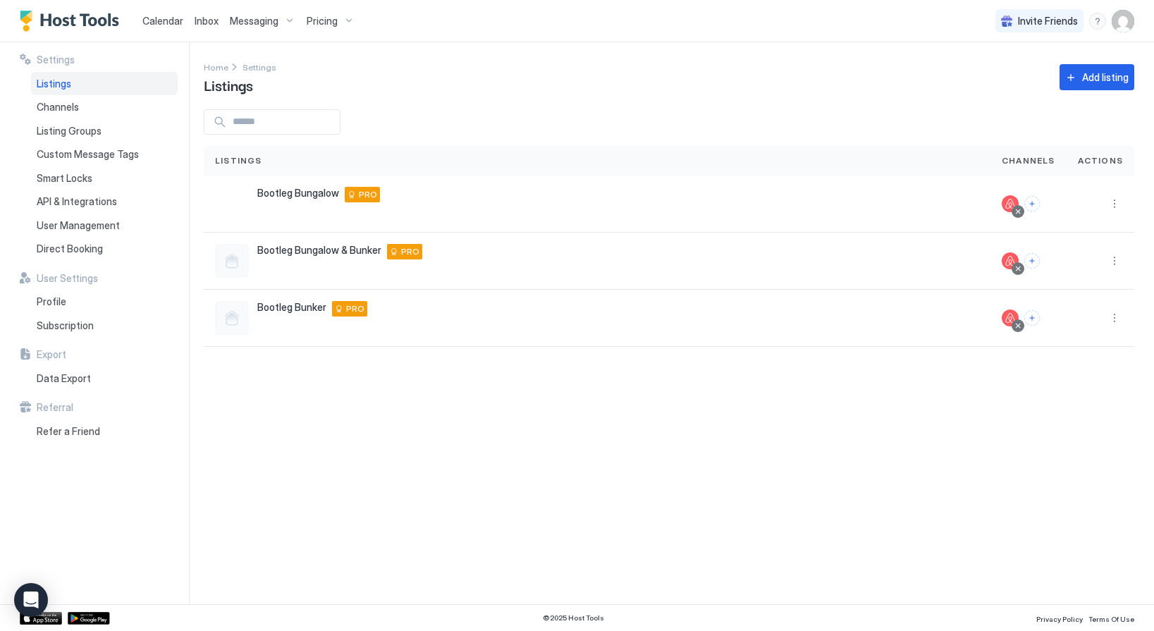
click at [169, 20] on span "Calendar" at bounding box center [162, 21] width 41 height 12
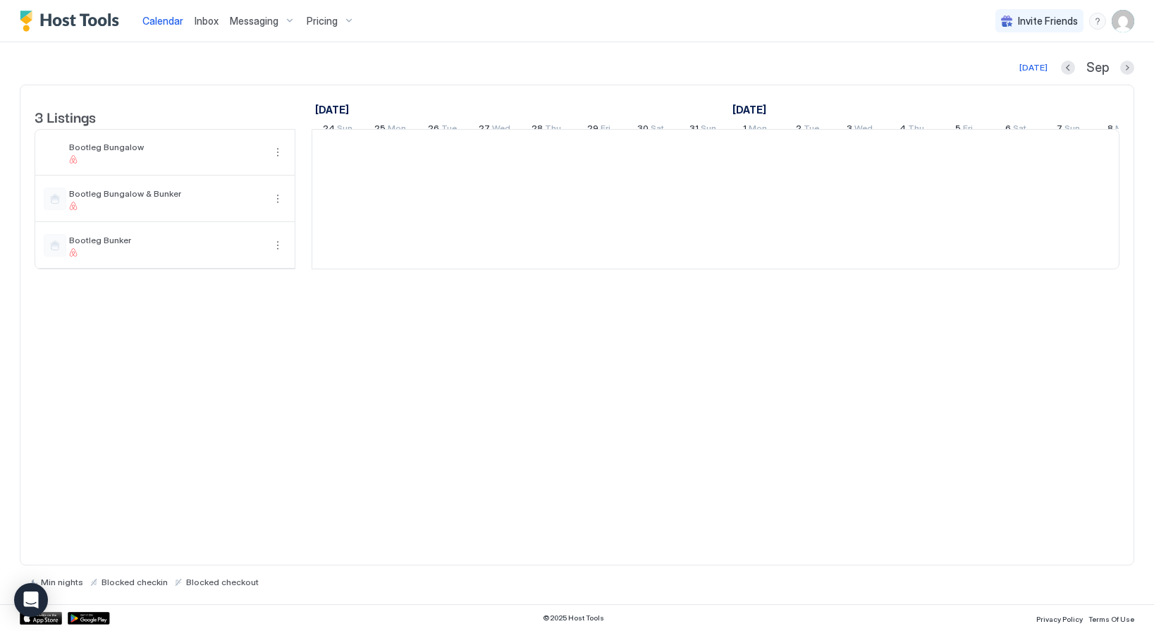
scroll to position [0, 783]
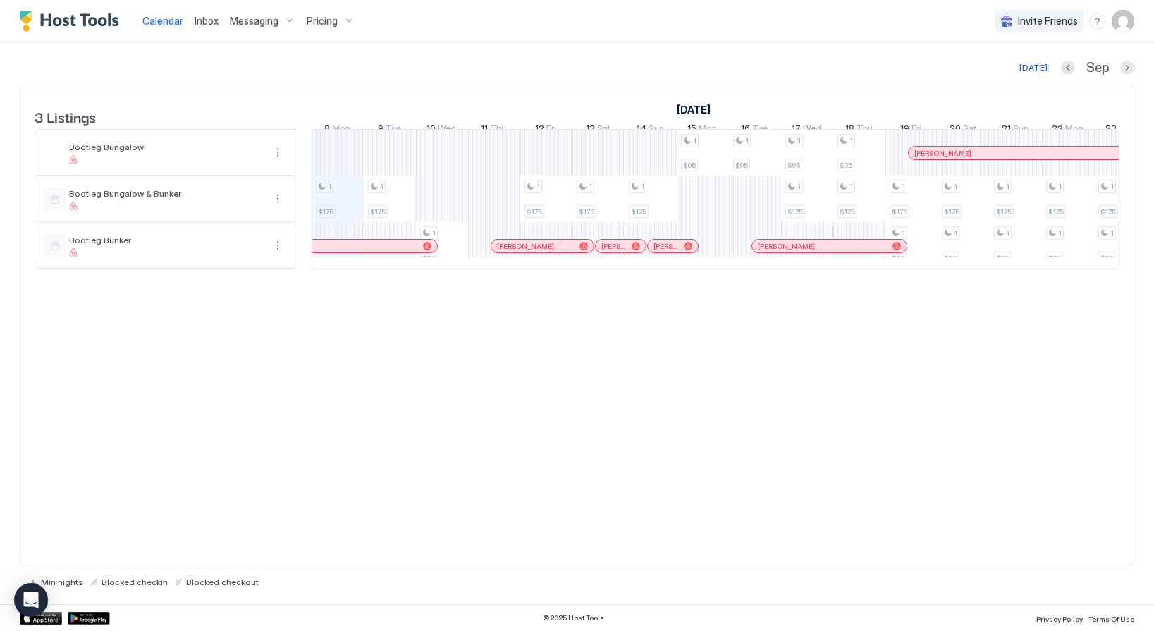
click at [709, 200] on div "1 $175 1 $175 1 $89 1 $175 1 $175 1 $175 1 $95 1 $95 1 $95 1 $175 1 $95 1 $175 …" at bounding box center [964, 199] width 2870 height 139
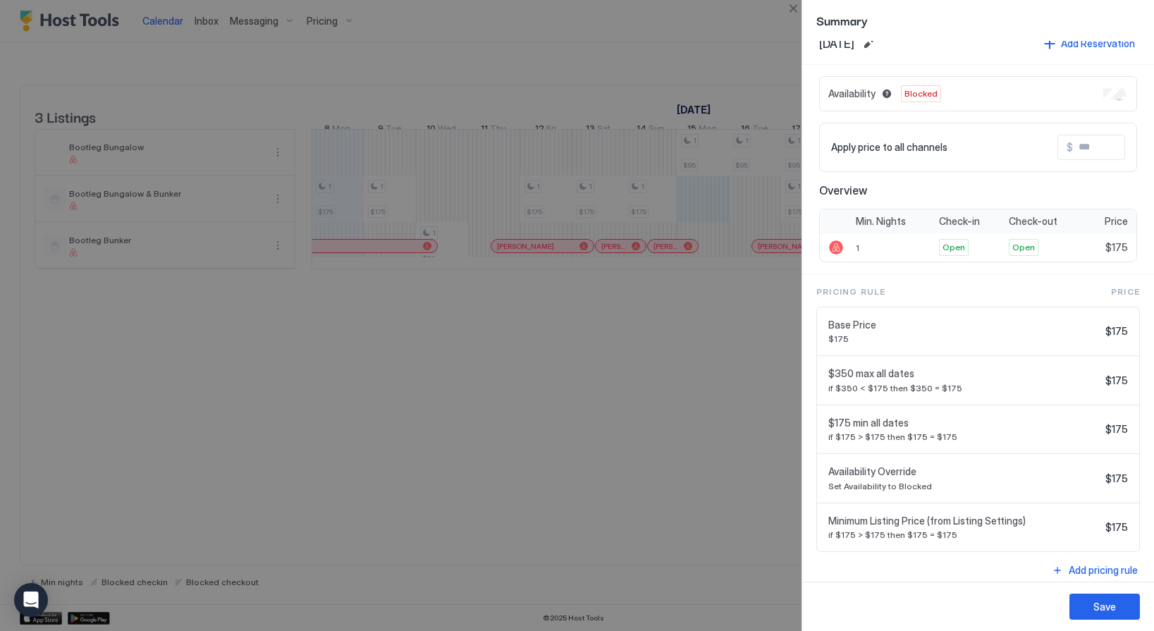
scroll to position [28, 0]
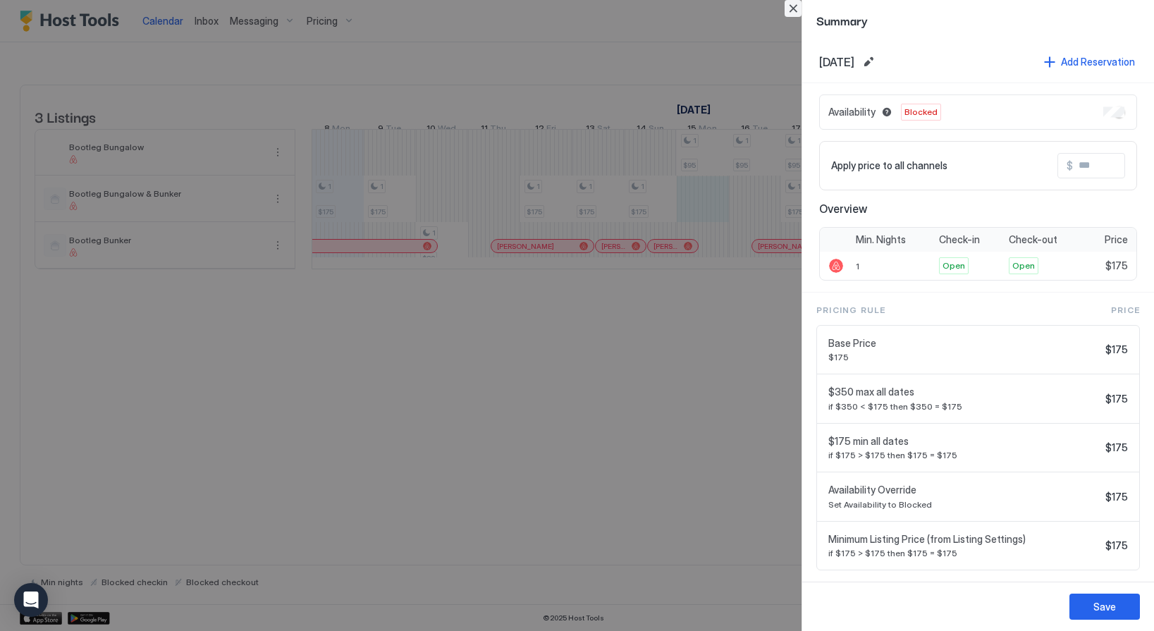
click at [798, 6] on button "Close" at bounding box center [793, 8] width 17 height 17
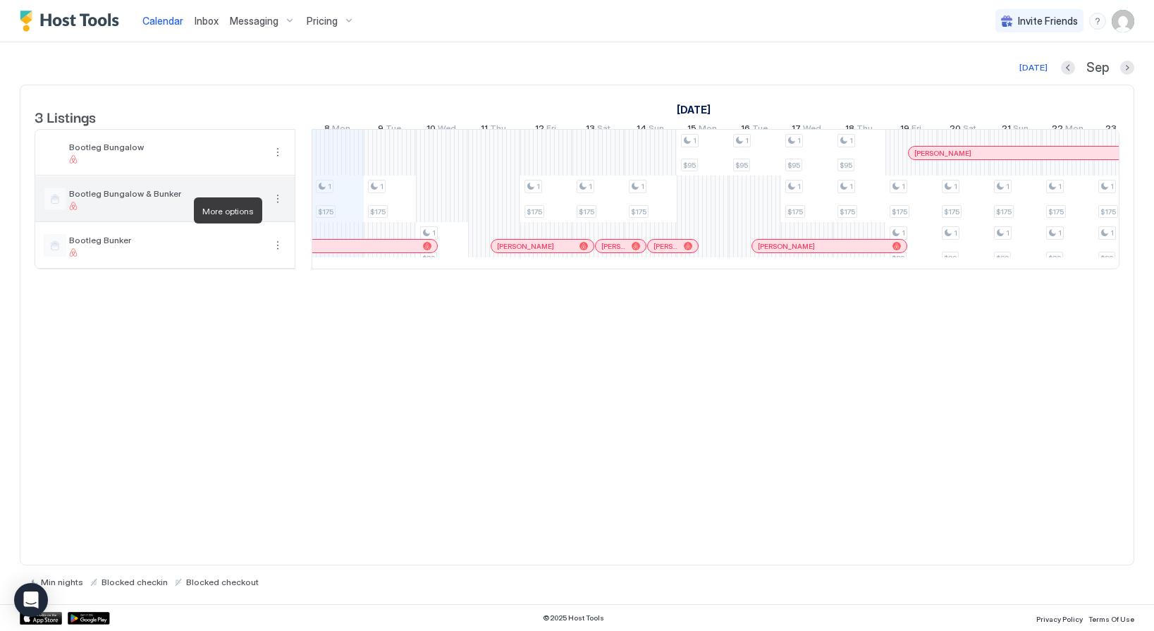
click at [275, 207] on button "More options" at bounding box center [277, 198] width 17 height 17
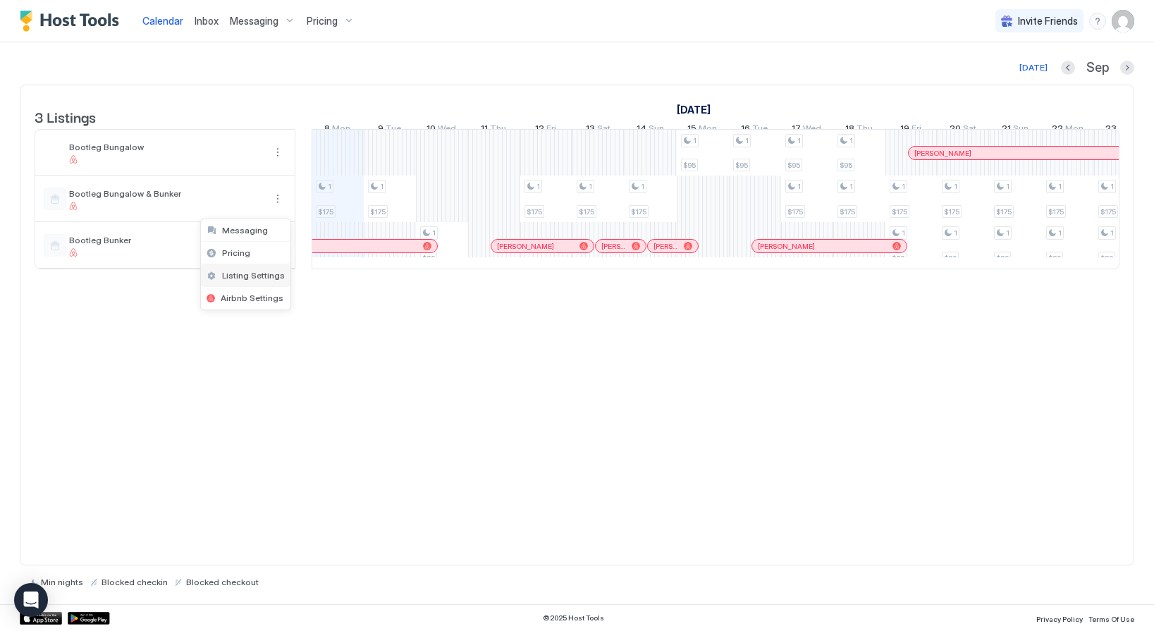
click at [240, 271] on span "Listing Settings" at bounding box center [253, 275] width 63 height 11
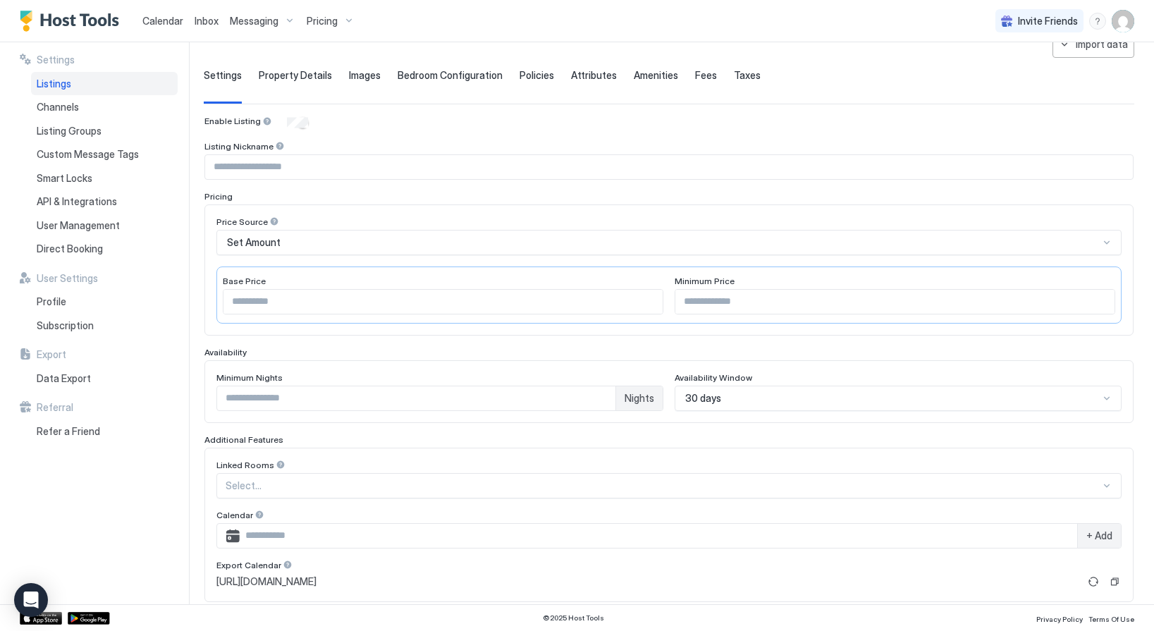
scroll to position [243, 0]
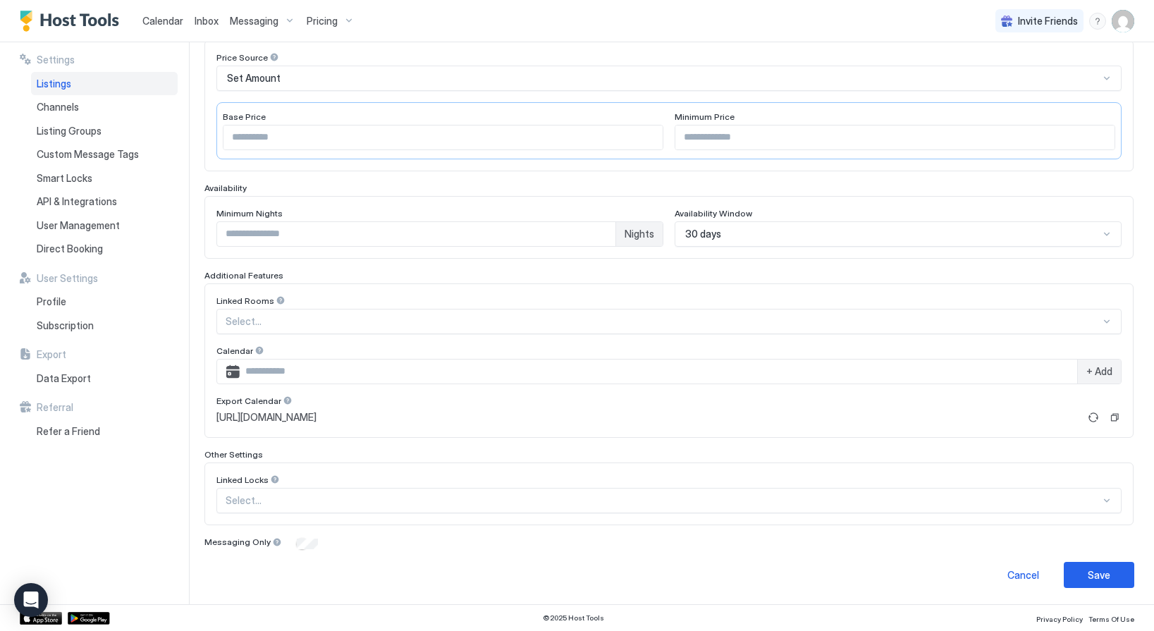
click at [59, 85] on span "Listings" at bounding box center [54, 84] width 35 height 13
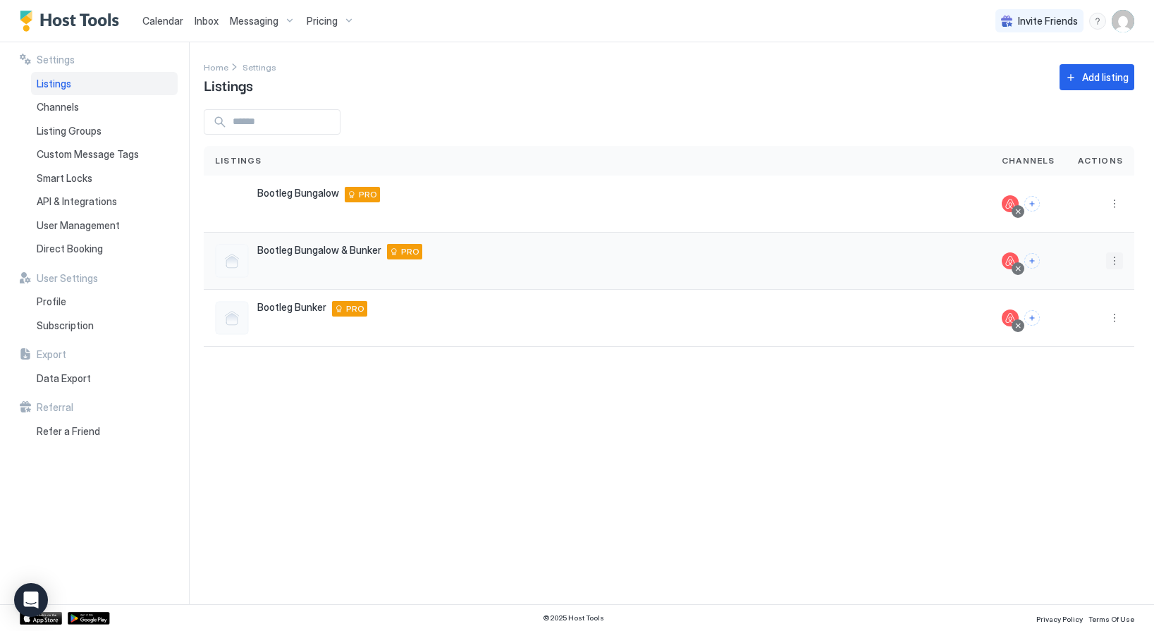
click at [1123, 260] on button "More options" at bounding box center [1114, 260] width 17 height 17
click at [1073, 321] on span "Listing Settings" at bounding box center [1082, 326] width 63 height 11
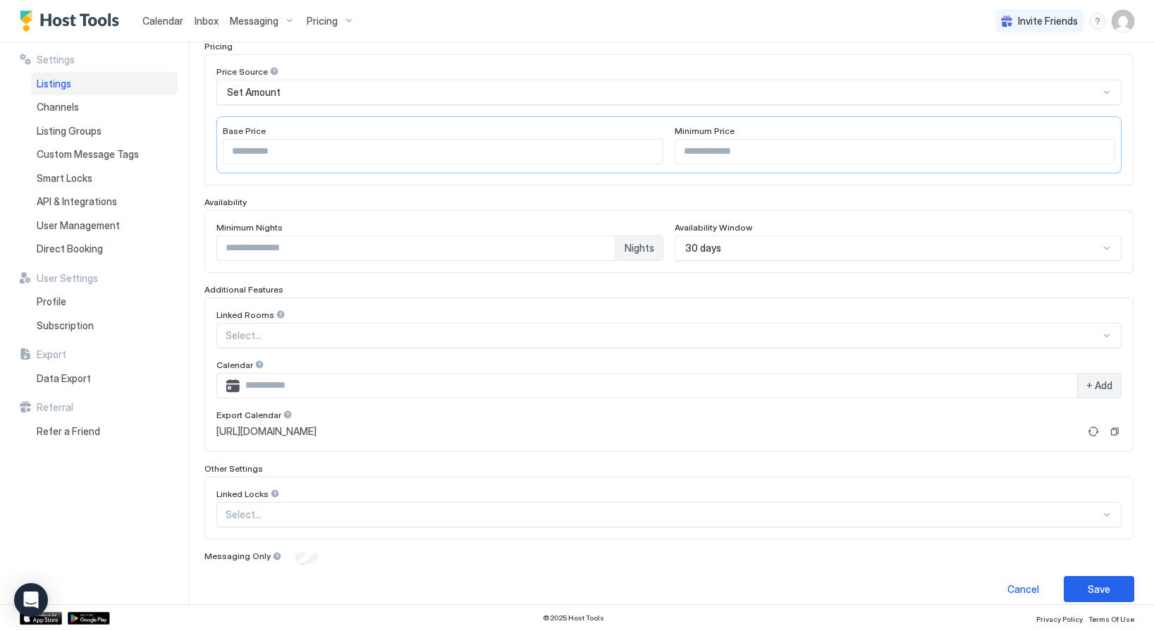
scroll to position [243, 0]
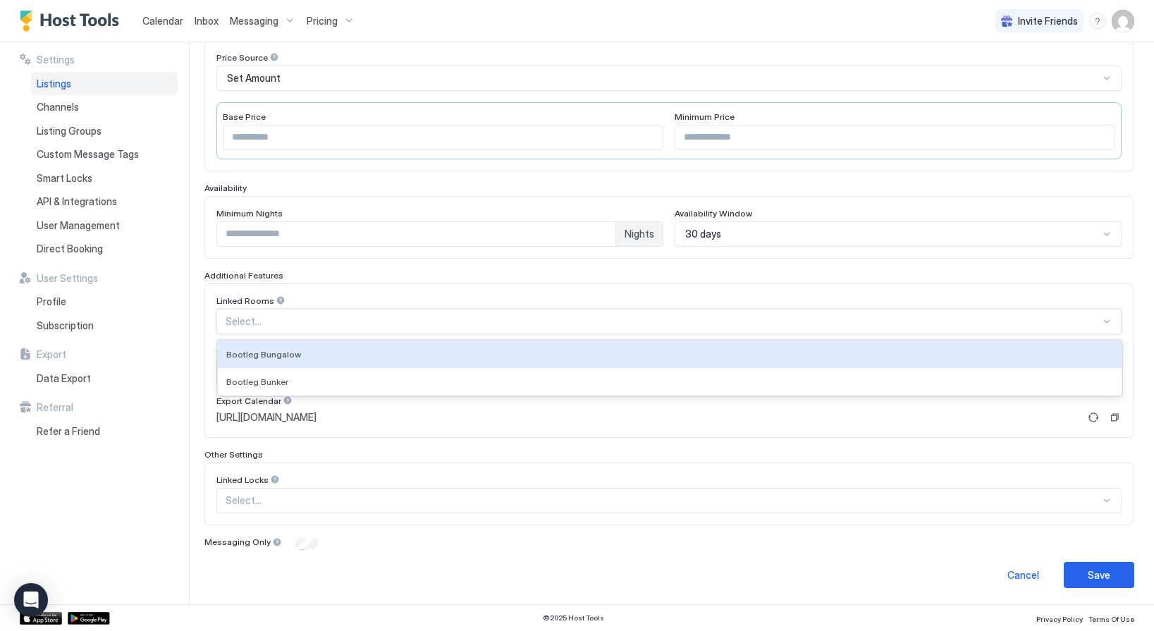
click at [343, 321] on div at bounding box center [663, 321] width 875 height 13
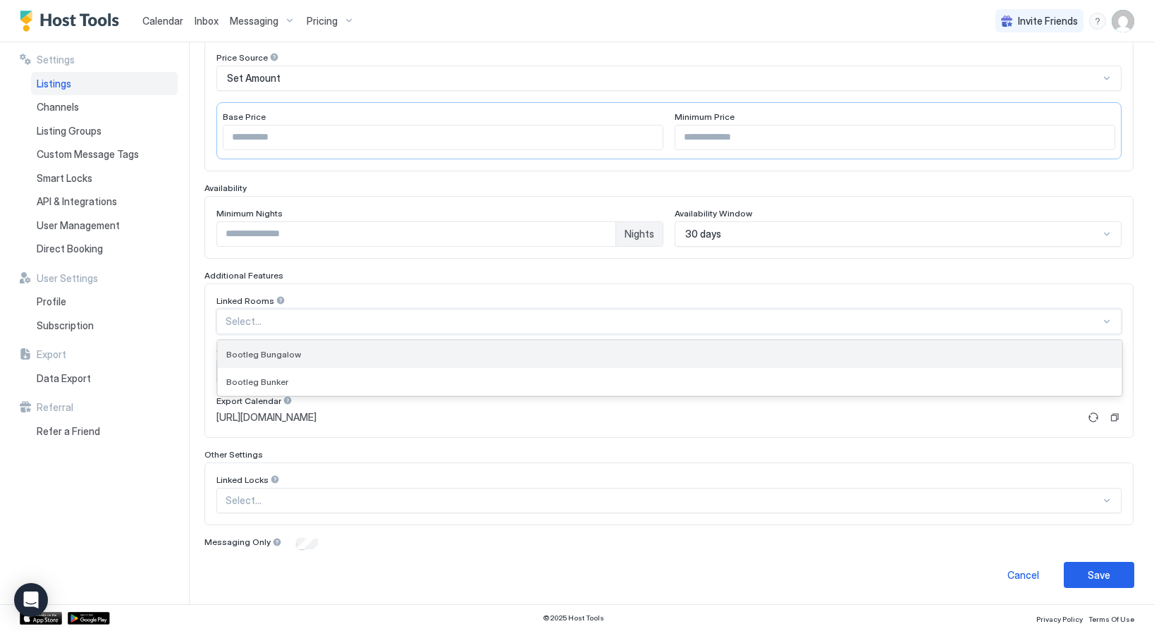
click at [317, 350] on div "Bootleg Bungalow" at bounding box center [669, 354] width 887 height 11
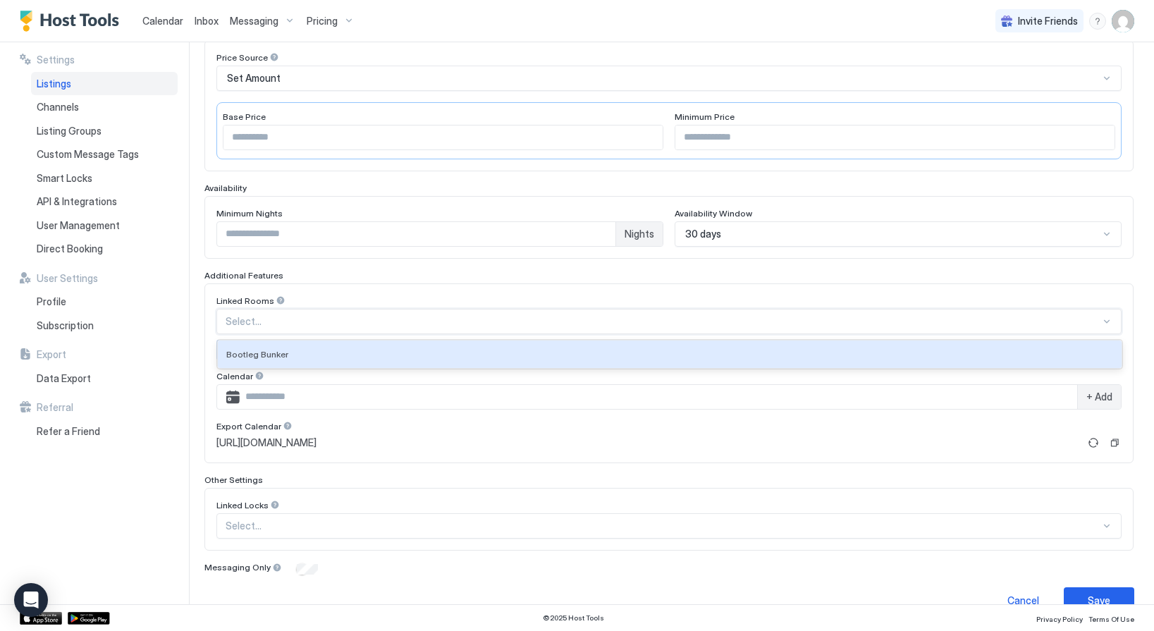
click at [321, 321] on div at bounding box center [663, 321] width 875 height 13
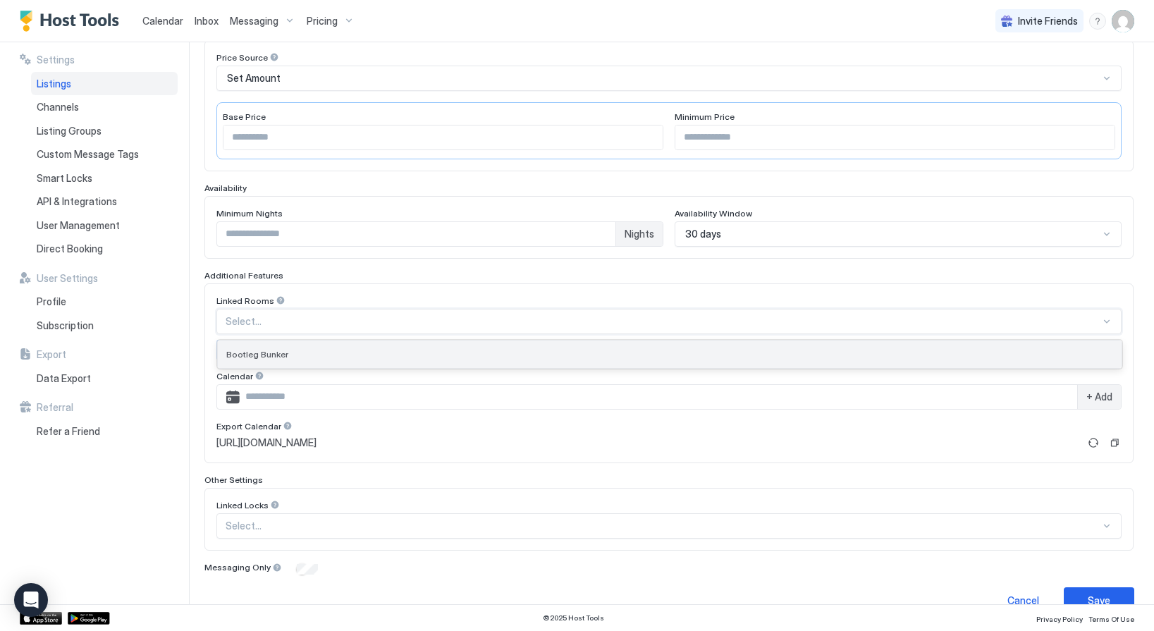
click at [301, 350] on div "Bootleg Bunker" at bounding box center [669, 354] width 887 height 11
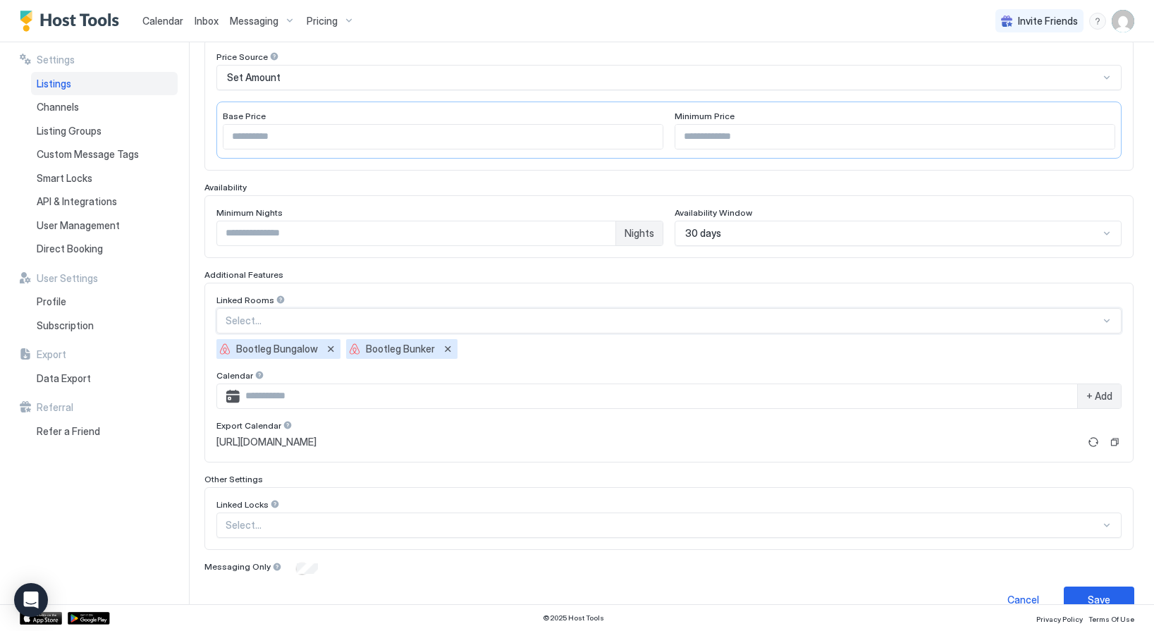
scroll to position [269, 0]
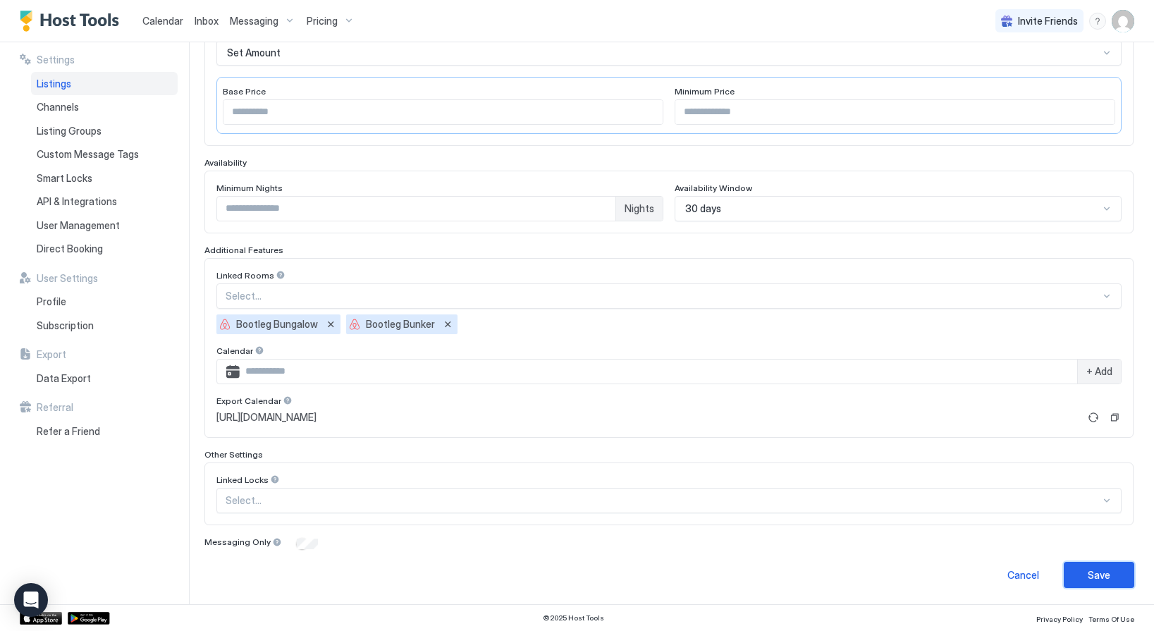
click at [1101, 575] on div "Save" at bounding box center [1099, 575] width 23 height 15
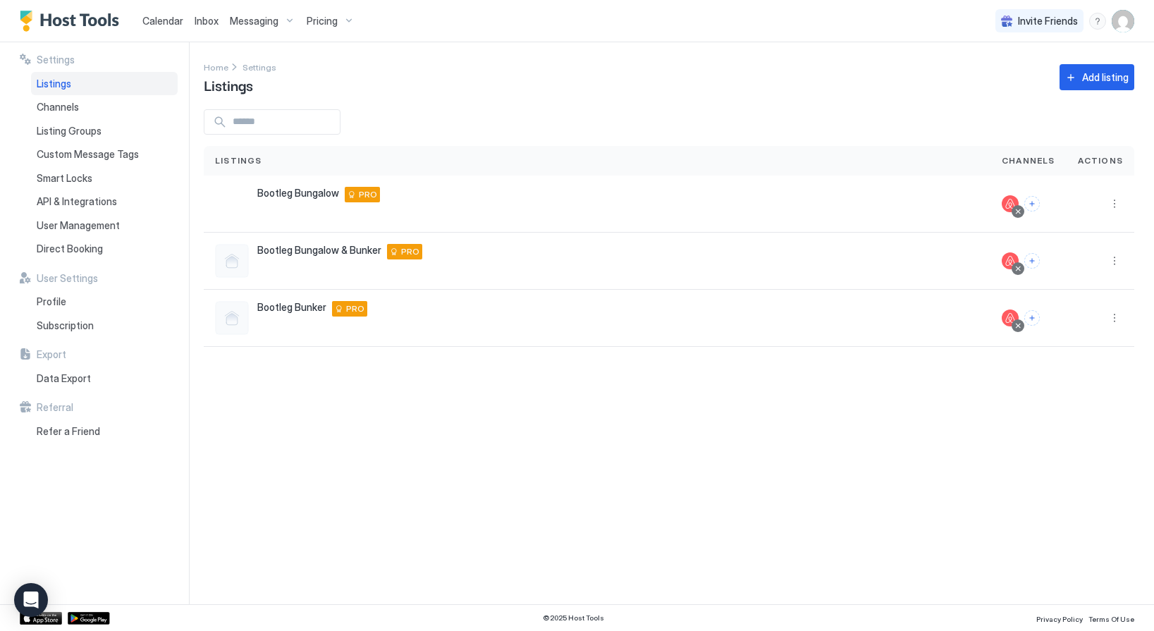
click at [171, 16] on span "Calendar" at bounding box center [162, 21] width 41 height 12
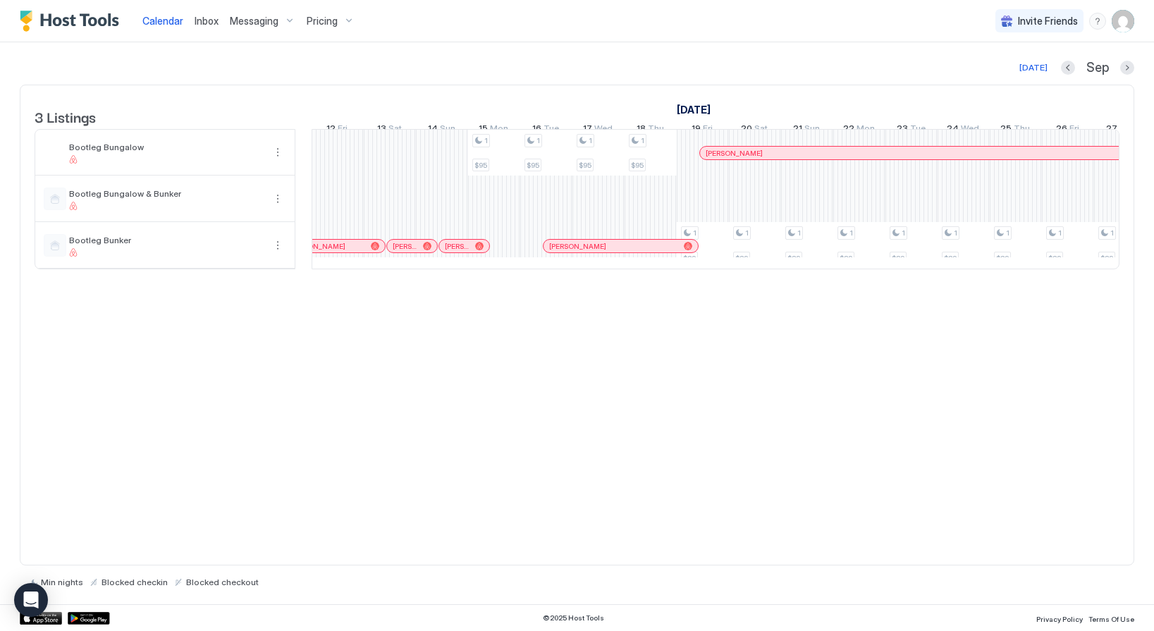
scroll to position [0, 1039]
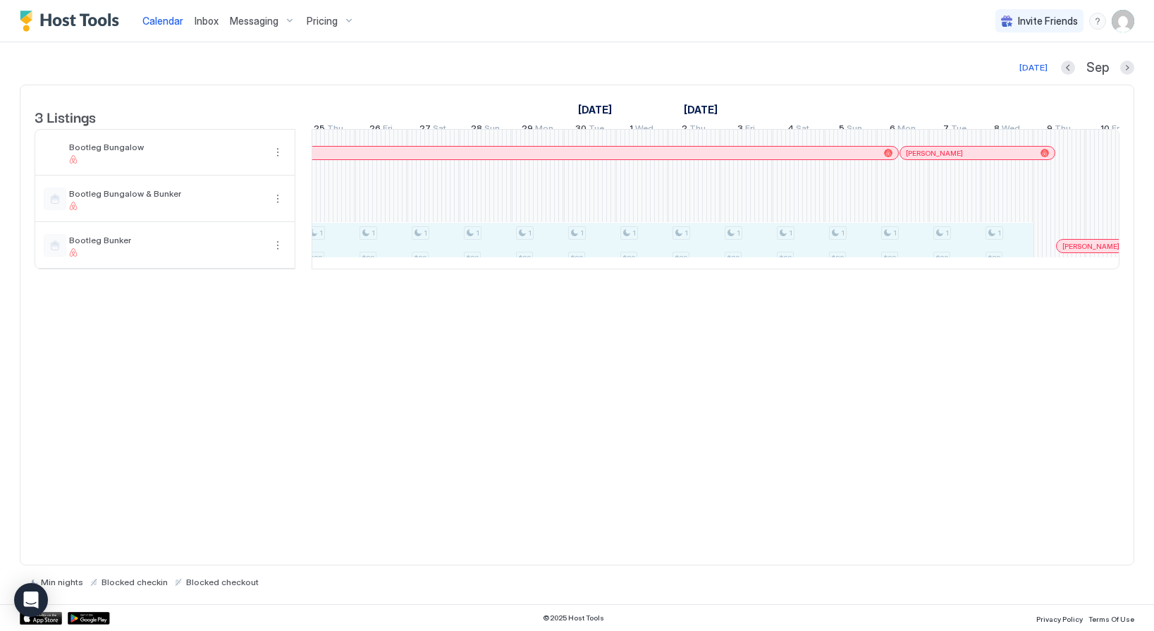
drag, startPoint x: 515, startPoint y: 267, endPoint x: 1016, endPoint y: 257, distance: 500.7
click at [1016, 257] on div "1 $89 1 $95 1 $95 1 $95 1 $95 1 $89 1 $89 1 $89 1 $89 1 $89 1 $89 1 $89 1 $89 1…" at bounding box center [68, 199] width 2870 height 139
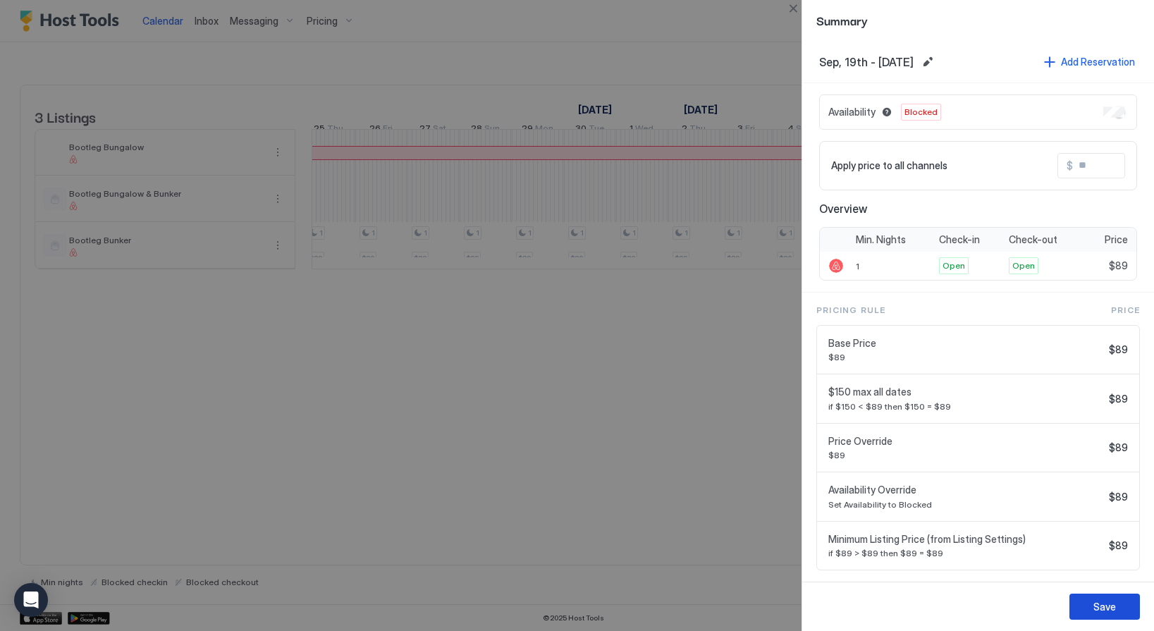
click at [1099, 605] on div "Save" at bounding box center [1105, 606] width 23 height 15
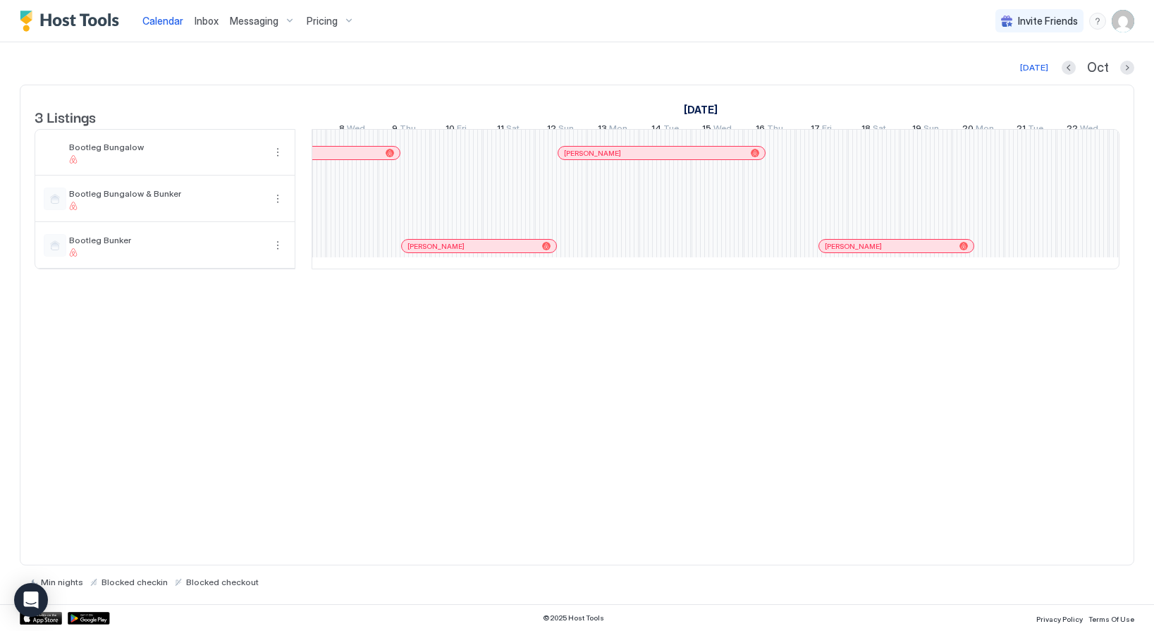
click at [611, 254] on div "1 $95 1 $95 1 $95 1 $95 Lucinda Custer Aimee Lischke Chanel Schultz-Arigo Lizbe…" at bounding box center [457, 199] width 2870 height 139
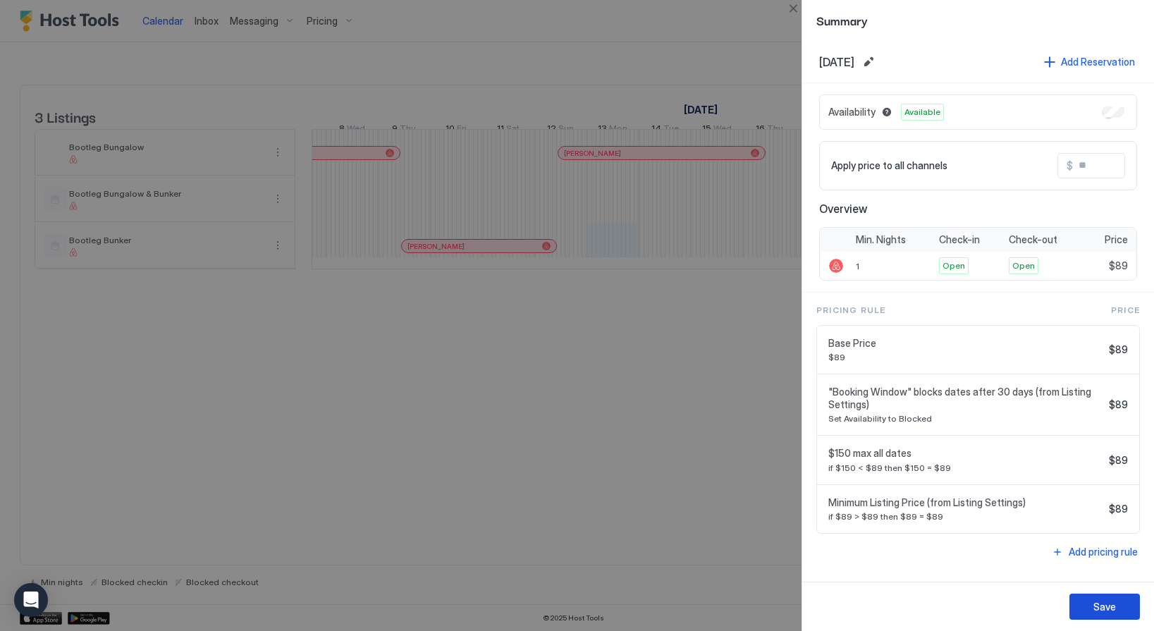
click at [1088, 605] on button "Save" at bounding box center [1105, 607] width 71 height 26
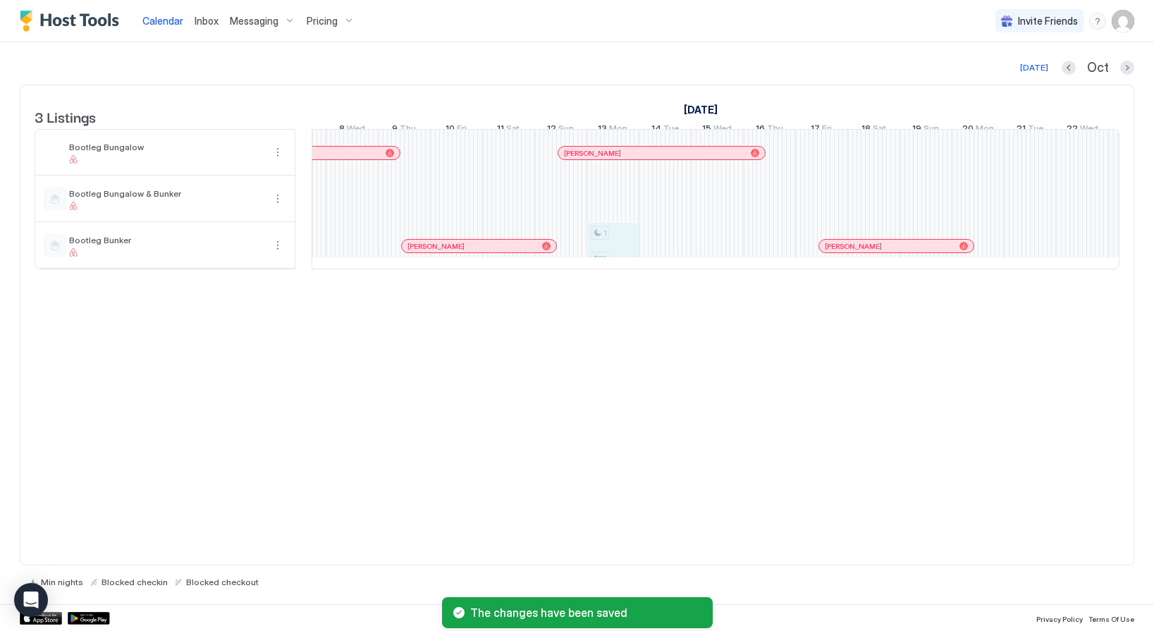
click at [604, 257] on div "1 $95 1 $95 1 $95 1 $95 1 $89 Lucinda Custer Aimee Lischke Chanel Schultz-Arigo…" at bounding box center [457, 199] width 2870 height 139
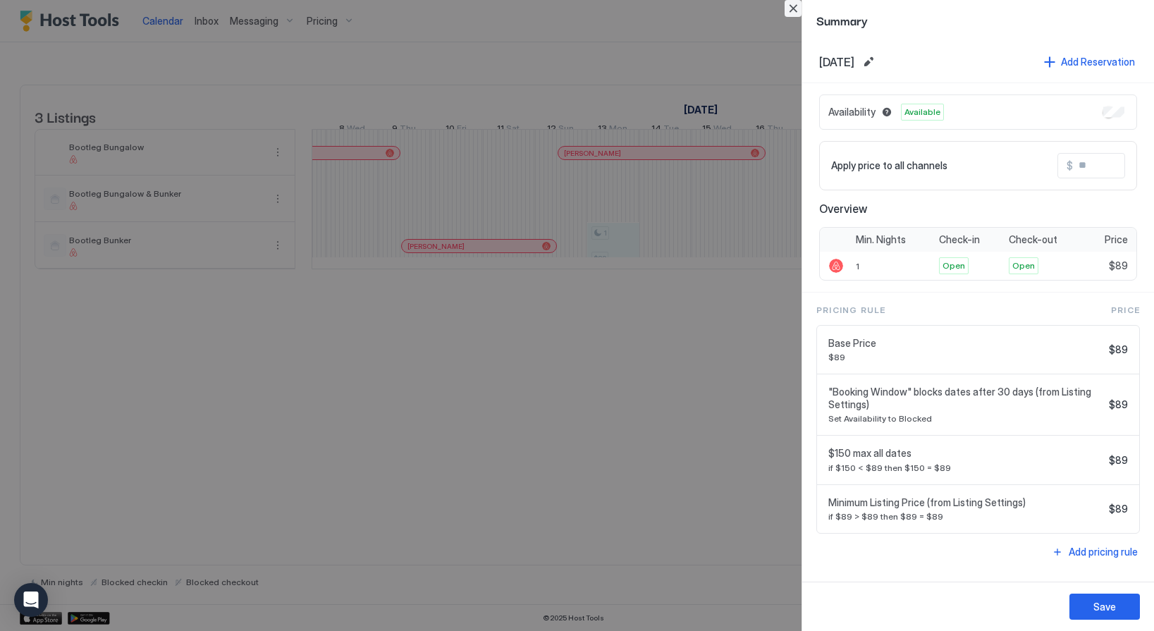
click at [793, 8] on button "Close" at bounding box center [793, 8] width 17 height 17
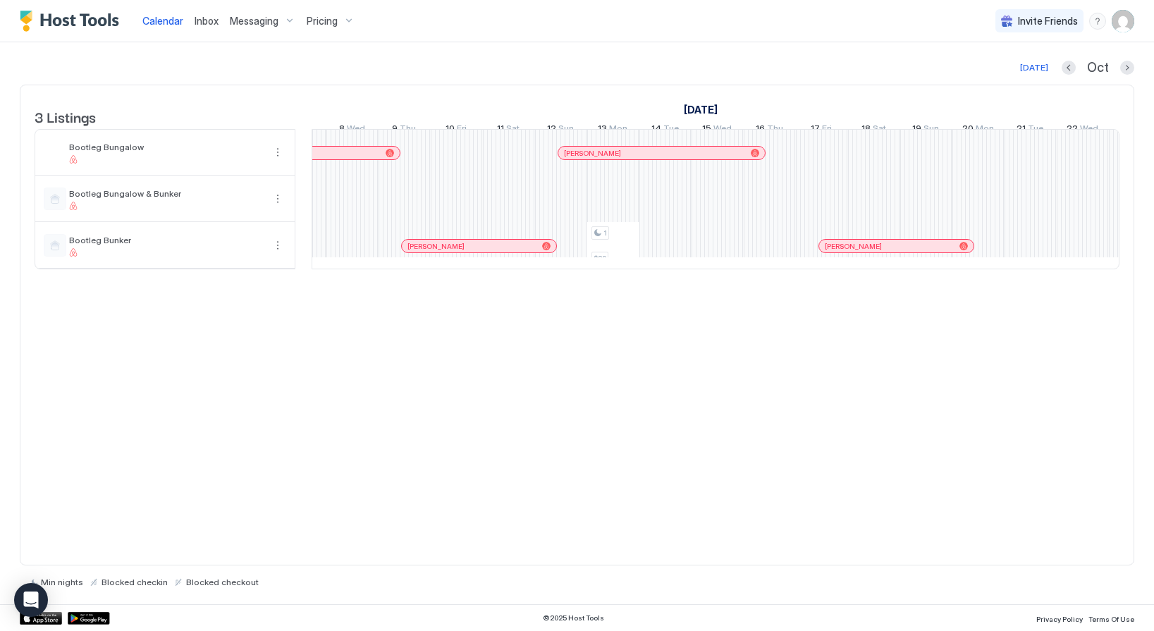
click at [1124, 23] on img "User profile" at bounding box center [1123, 21] width 23 height 23
click at [995, 73] on span "Settings" at bounding box center [996, 79] width 38 height 13
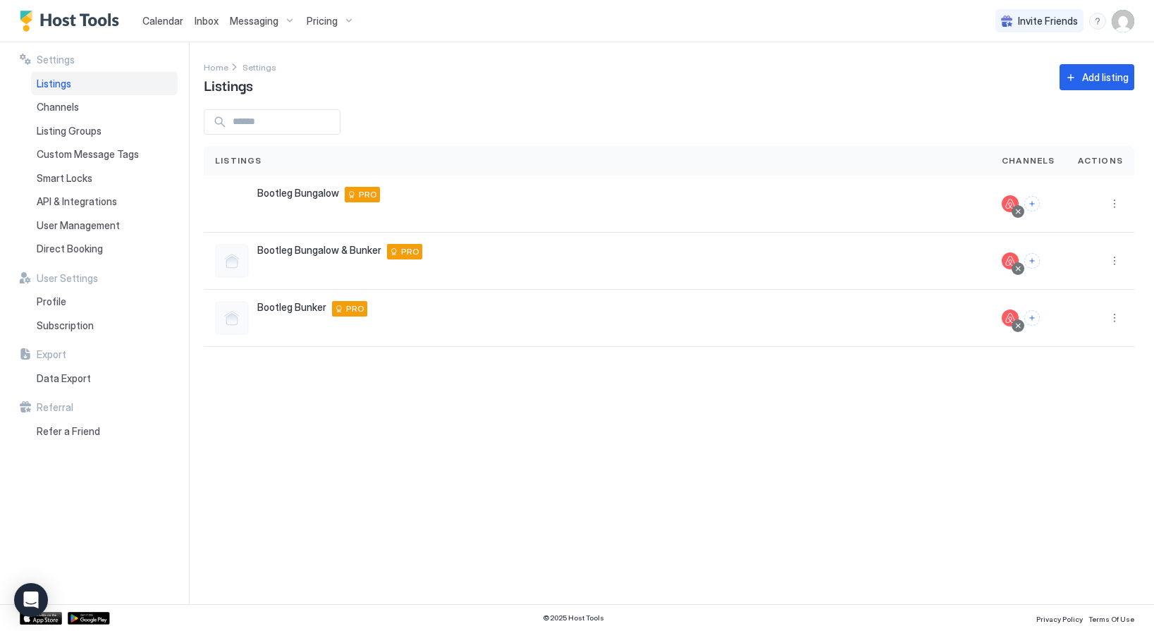
click at [166, 17] on span "Calendar" at bounding box center [162, 21] width 41 height 12
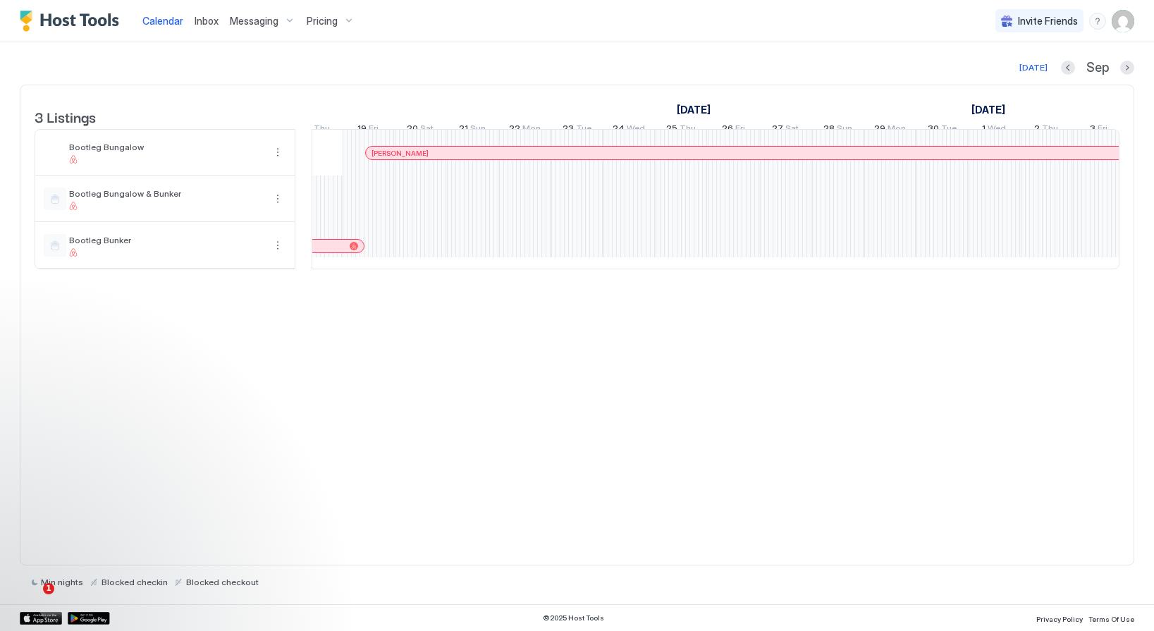
click at [578, 204] on div "1 $89 1 $95 1 $95 1 $95 1 $95 [PERSON_NAME] [PERSON_NAME] [PERSON_NAME] [PERSON…" at bounding box center [421, 199] width 2870 height 139
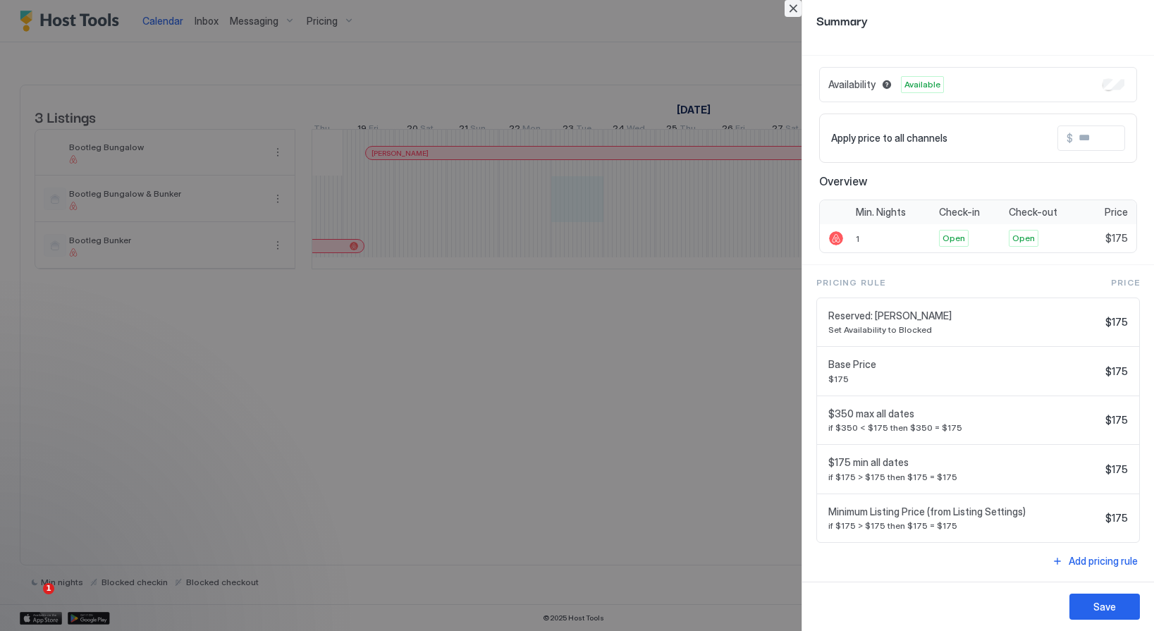
click at [789, 10] on button "Close" at bounding box center [793, 8] width 17 height 17
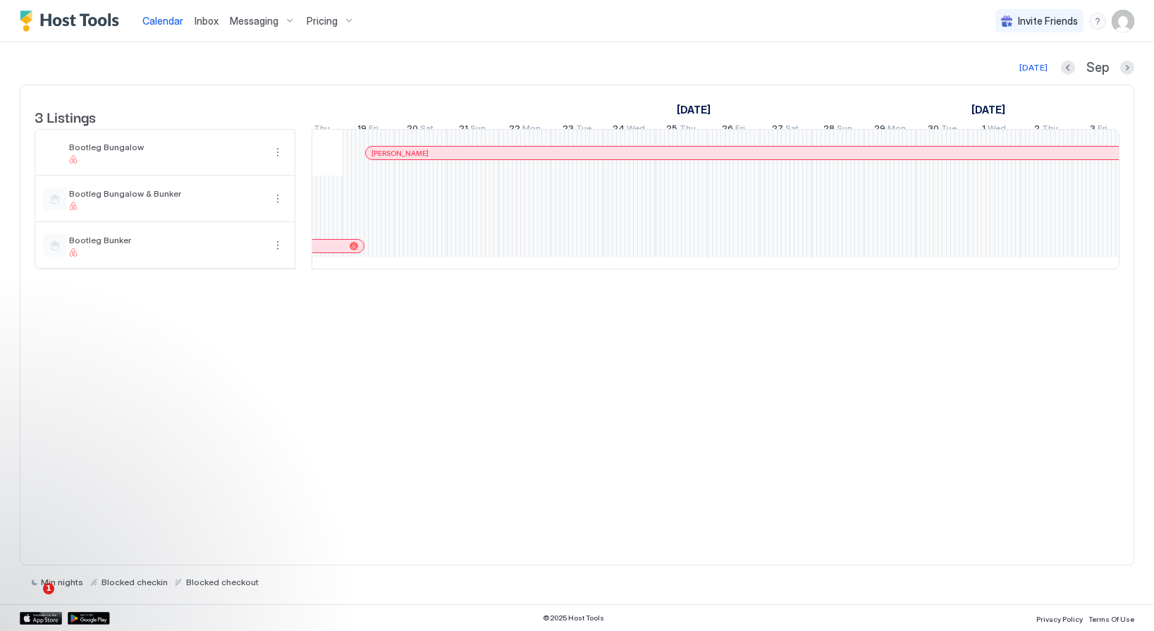
click at [334, 23] on span "Pricing" at bounding box center [322, 21] width 31 height 13
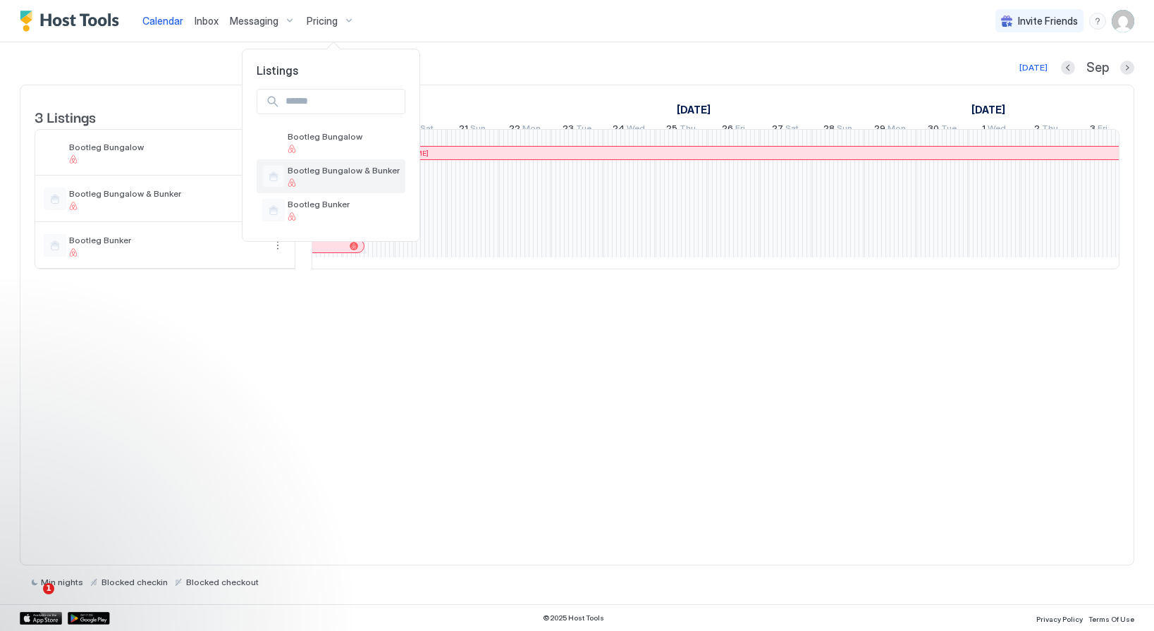
click at [336, 170] on span "Bootleg Bungalow & Bunker" at bounding box center [344, 170] width 112 height 11
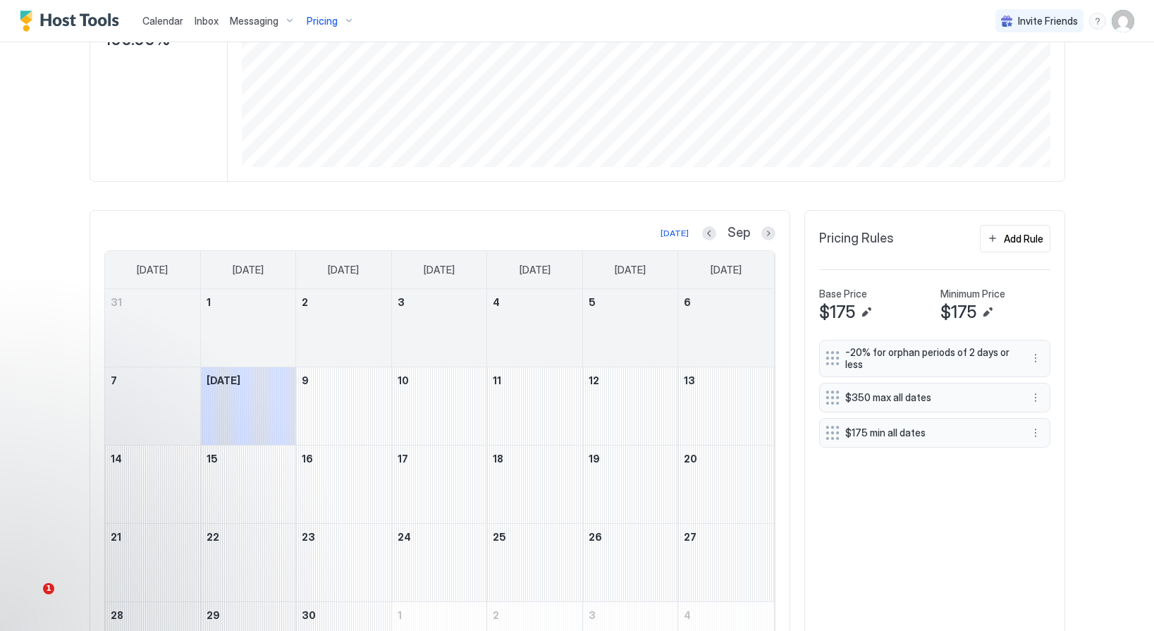
scroll to position [367, 0]
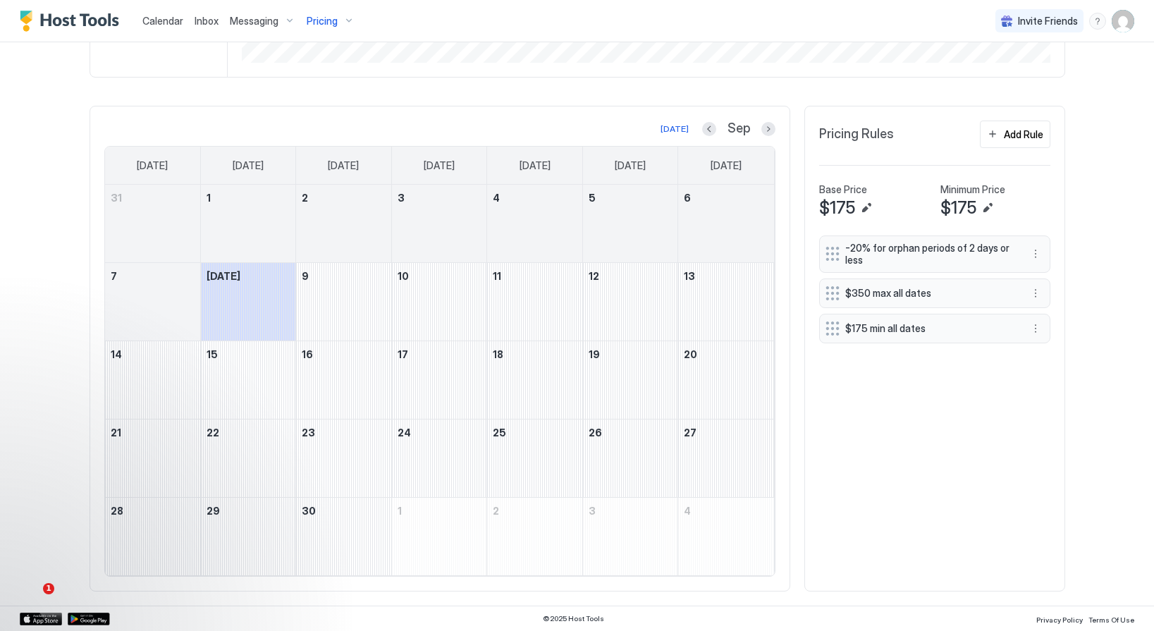
click at [170, 17] on span "Calendar" at bounding box center [162, 21] width 41 height 12
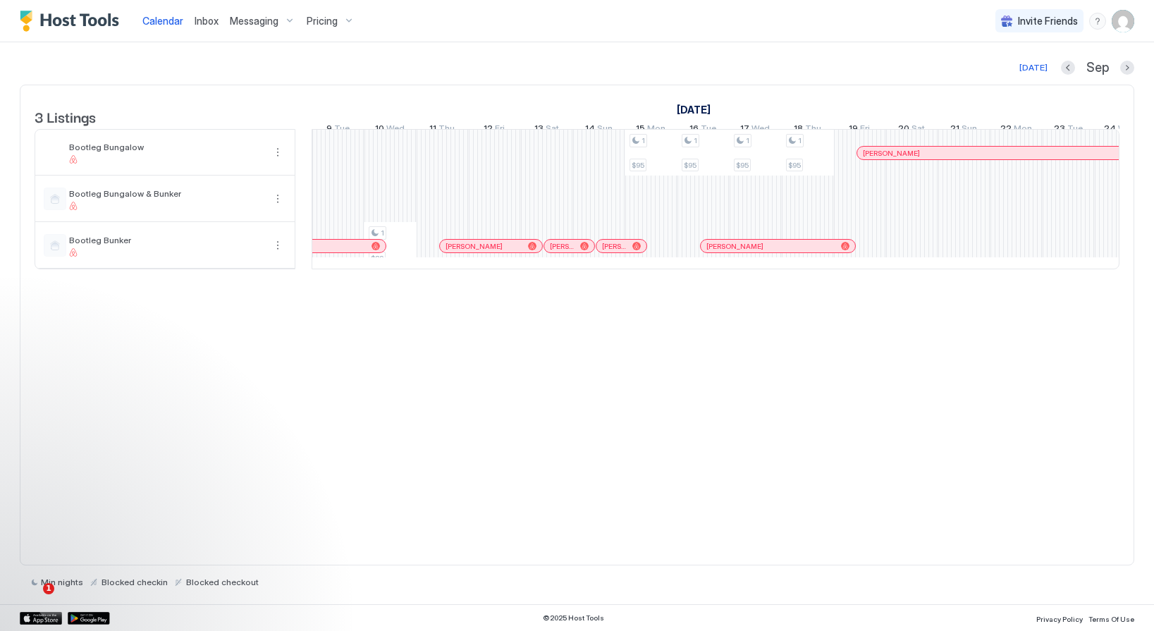
scroll to position [0, 839]
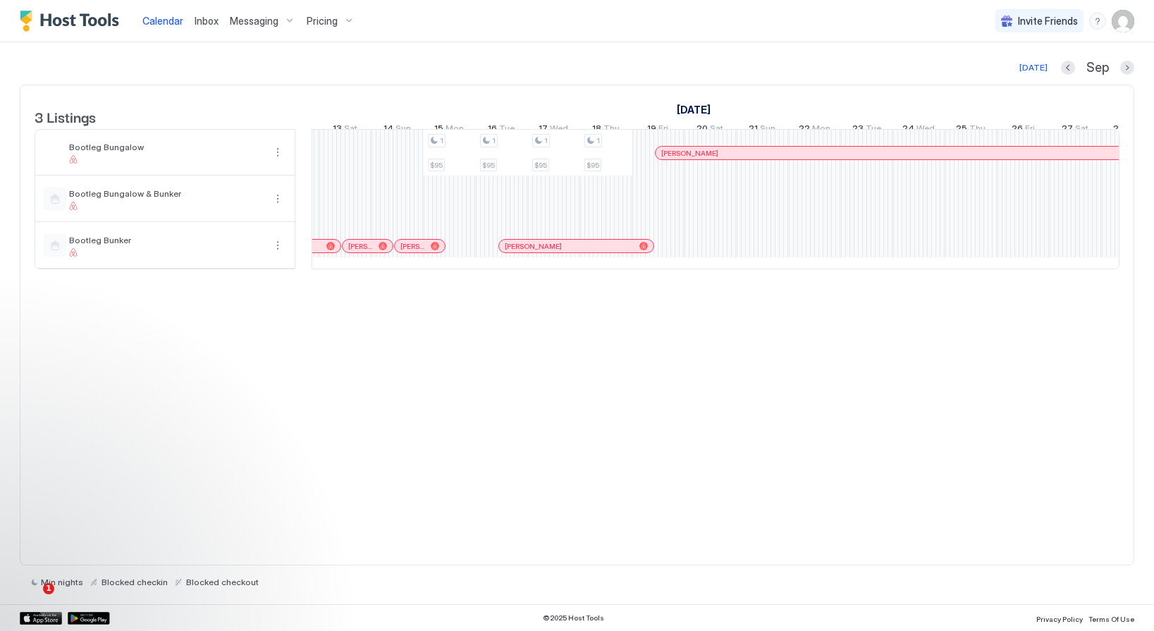
click at [968, 212] on div "1 $89 1 $95 1 $95 1 $95 1 $95 [PERSON_NAME] [PERSON_NAME] [PERSON_NAME] [PERSON…" at bounding box center [711, 199] width 2870 height 139
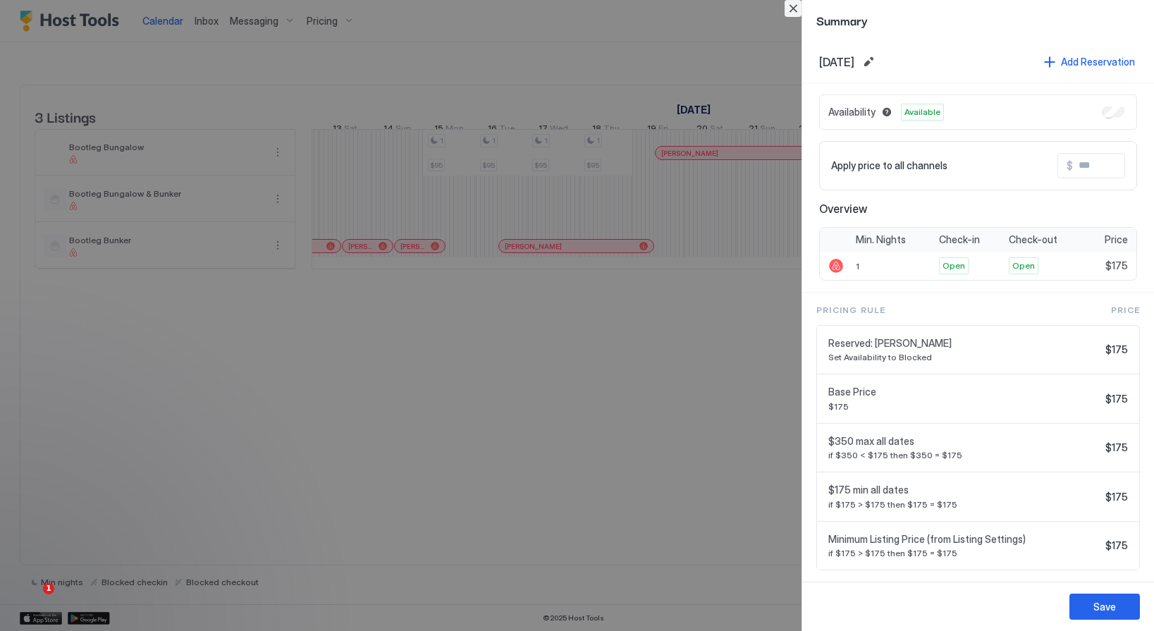
click at [792, 8] on button "Close" at bounding box center [793, 8] width 17 height 17
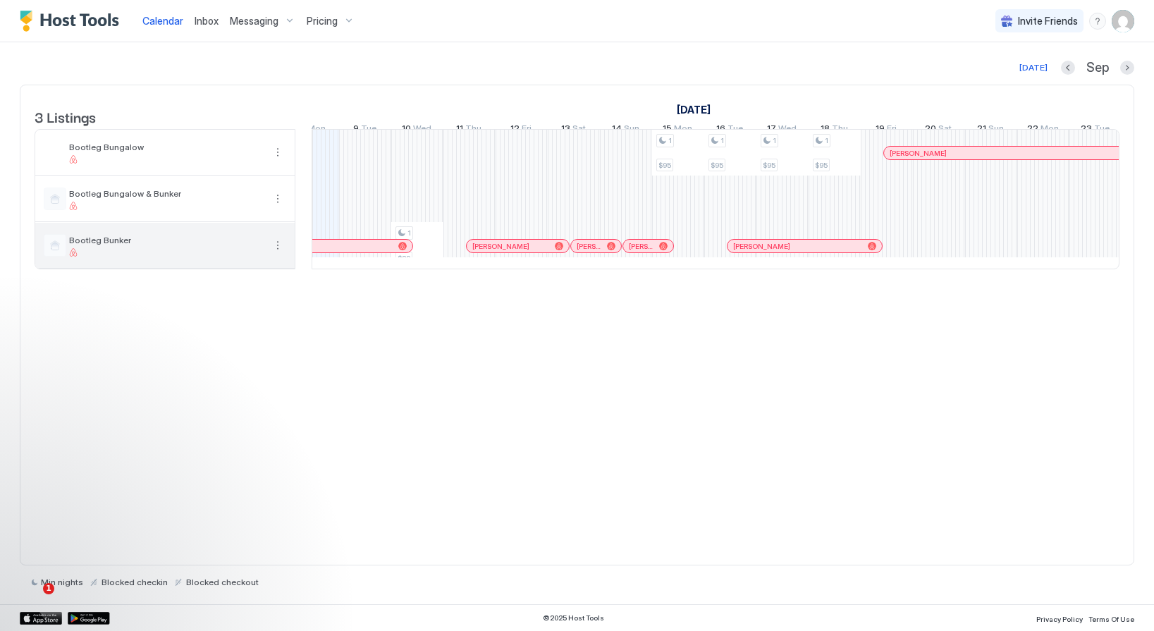
click at [233, 257] on div at bounding box center [166, 252] width 195 height 8
click at [275, 254] on button "More options" at bounding box center [277, 245] width 17 height 17
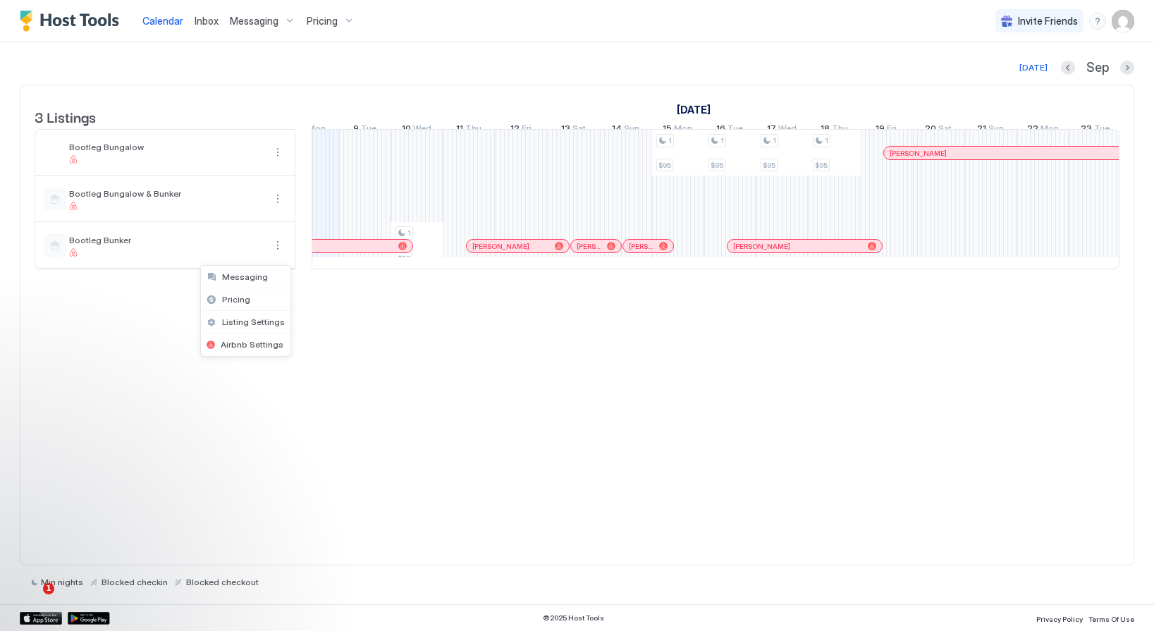
click at [447, 375] on div at bounding box center [577, 315] width 1154 height 631
